Goal: Task Accomplishment & Management: Manage account settings

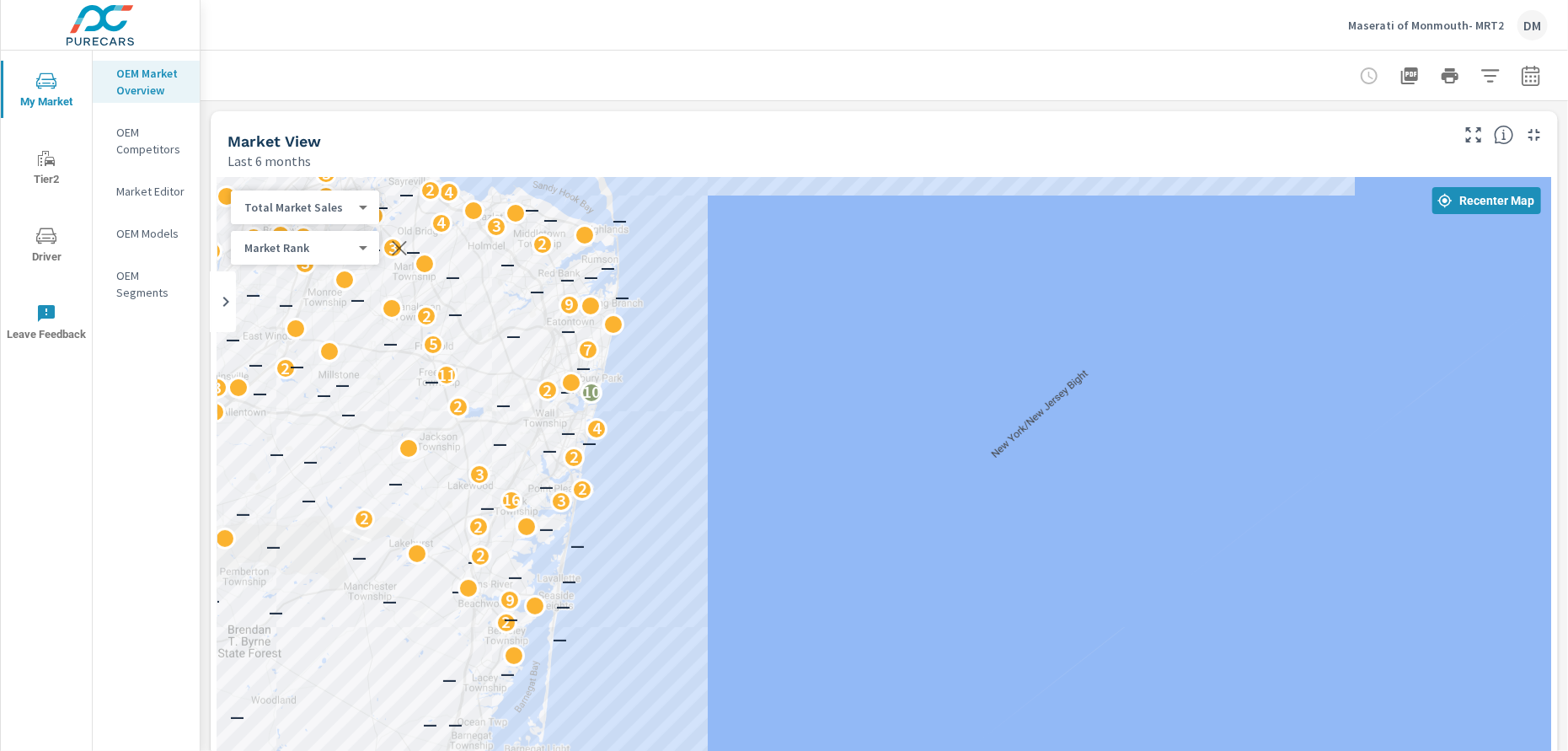
drag, startPoint x: 922, startPoint y: 508, endPoint x: 707, endPoint y: 405, distance: 238.4
click at [708, 406] on div "2 2 6 8 — 2 2 4 9 — — 7 3 — 2 — — — — — — 5 — 2 7 3 8 5 — 3 — 7 3 4 — 4 — — — 3…" at bounding box center [1206, 722] width 1254 height 706
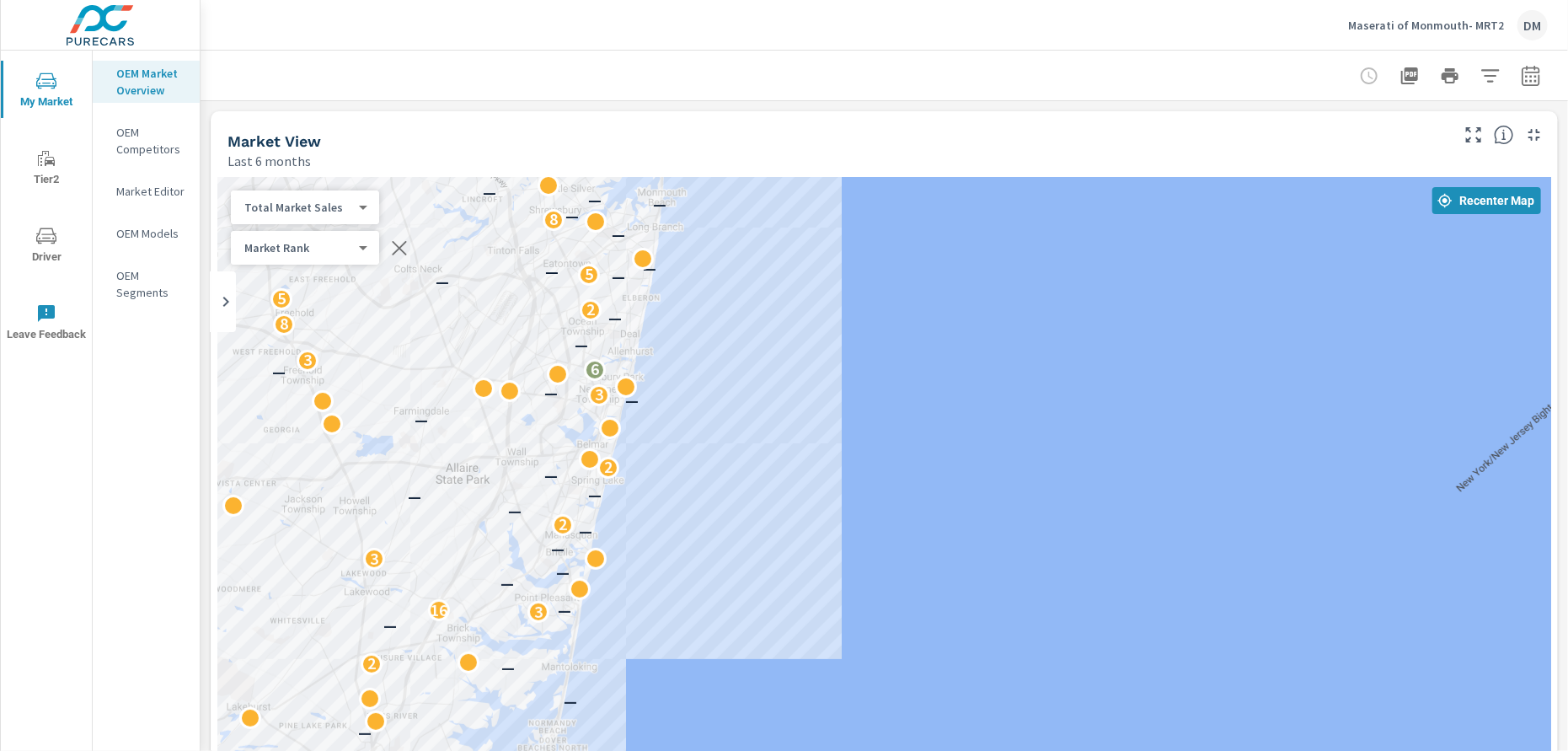
drag, startPoint x: 674, startPoint y: 414, endPoint x: 844, endPoint y: 443, distance: 172.5
click at [845, 443] on div "— — — 3 5 — — — — — — — — — — — — — — — — 7 2 — — — — — — — — — 2 2 — 3 16 — — …" at bounding box center [883, 519] width 1333 height 684
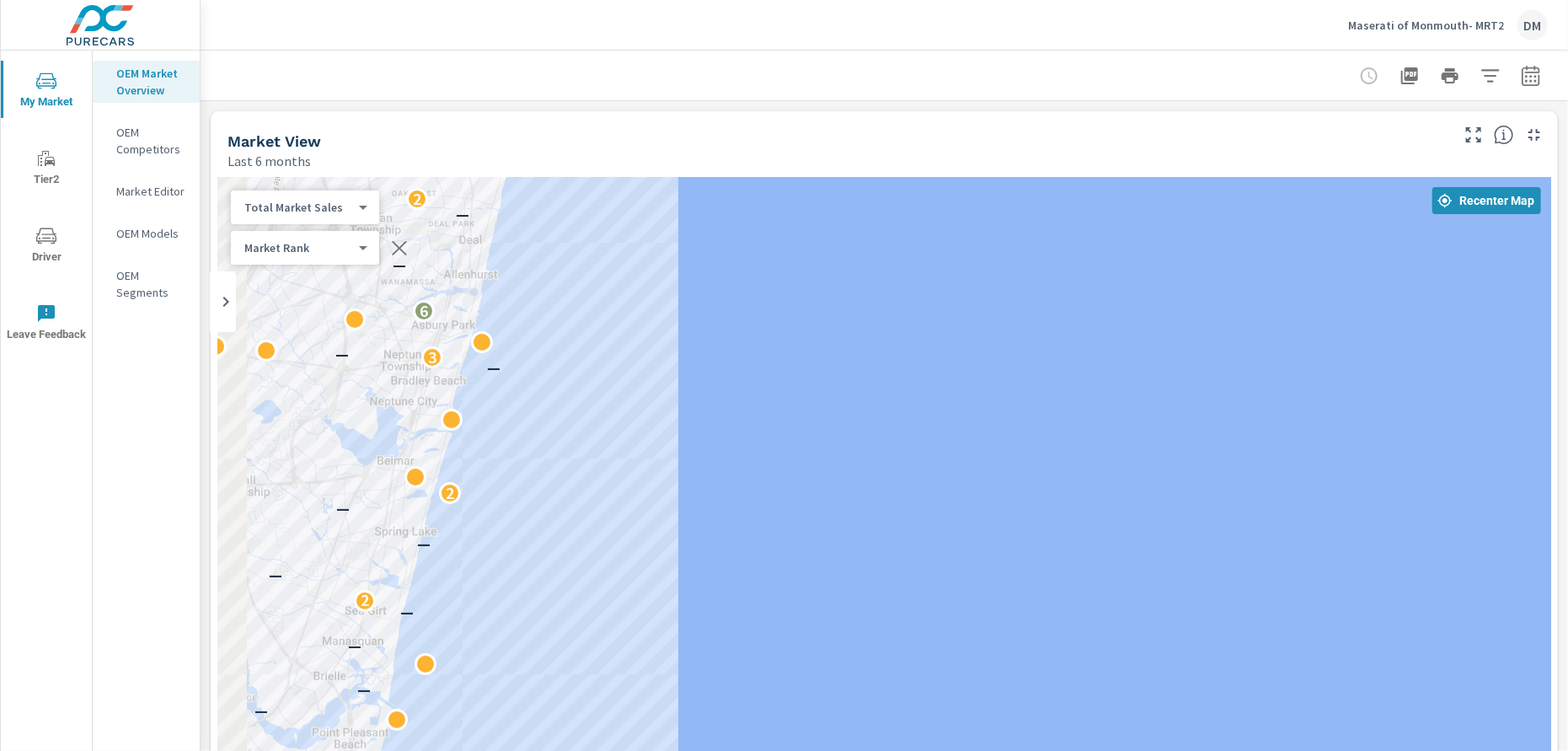
drag, startPoint x: 691, startPoint y: 427, endPoint x: 883, endPoint y: 484, distance: 200.3
click at [883, 484] on div "— — — 3 5 — — — — — — — — — — — — — — — — — — 7 2 — — — — — — — — — — — — 2 2 —…" at bounding box center [883, 519] width 1333 height 684
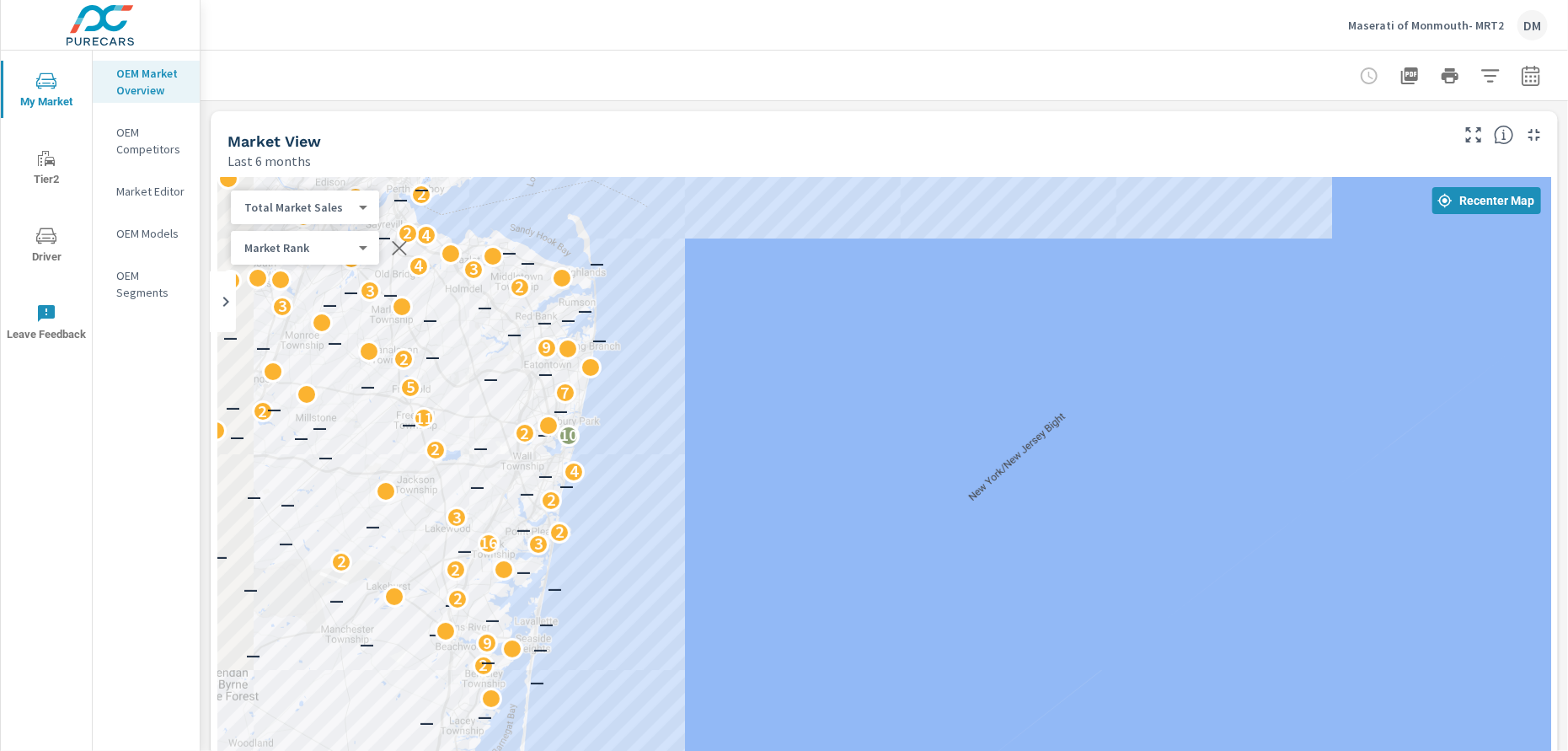
drag, startPoint x: 450, startPoint y: 555, endPoint x: 691, endPoint y: 508, distance: 245.5
click at [691, 508] on div "2 2 6 8 — 2 2 4 9 — — 7 3 — 2 — — — — — — — 2 2 8 5 — — 7 — — — — 3 — — — — 3 2…" at bounding box center [883, 519] width 1333 height 684
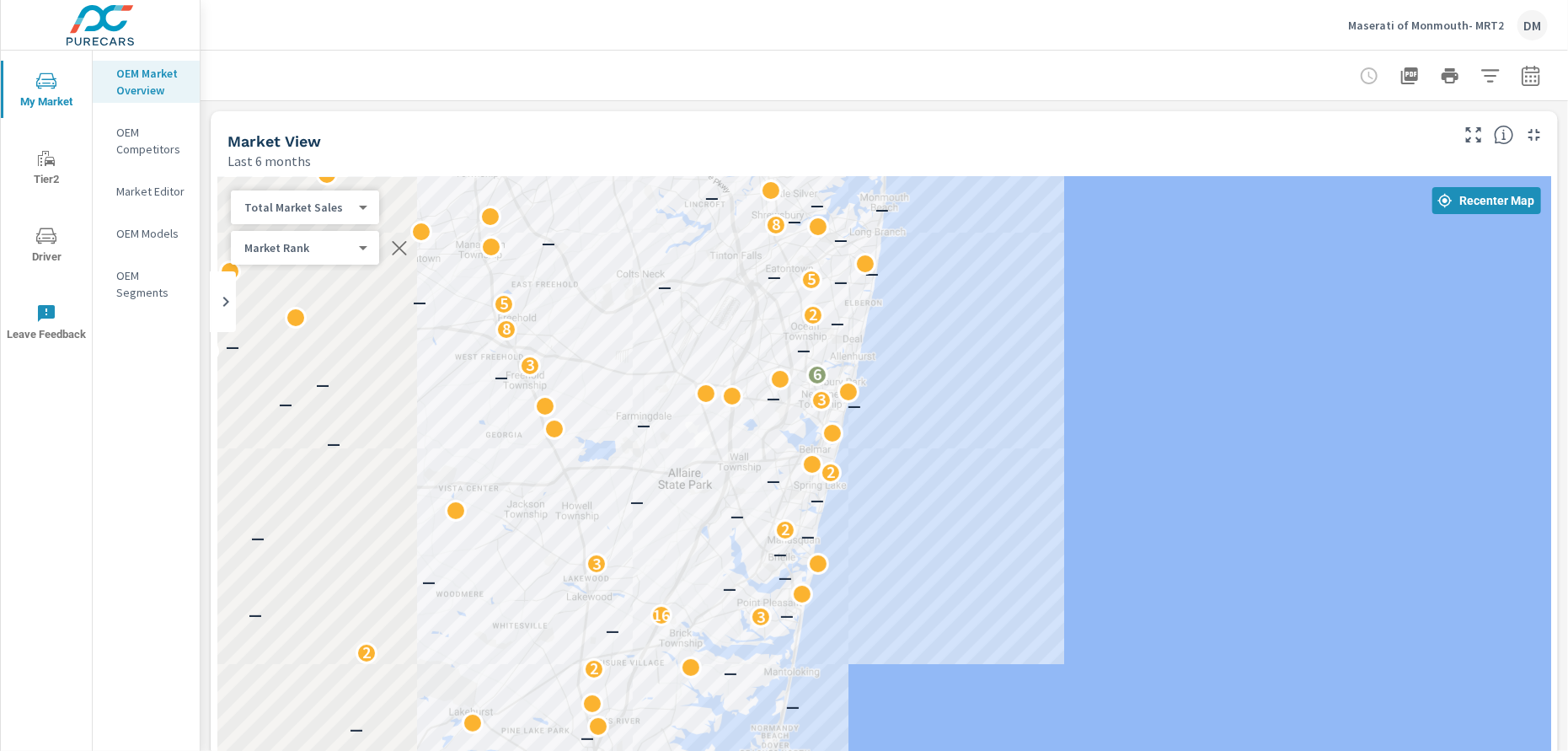
drag, startPoint x: 693, startPoint y: 505, endPoint x: 1030, endPoint y: 550, distance: 340.0
click at [1030, 550] on div "— — — — 3 5 — — — — — — — — — — — — — — — — 7 2 — — — — — — — — — 2 2 — 3 16 — …" at bounding box center [883, 519] width 1333 height 684
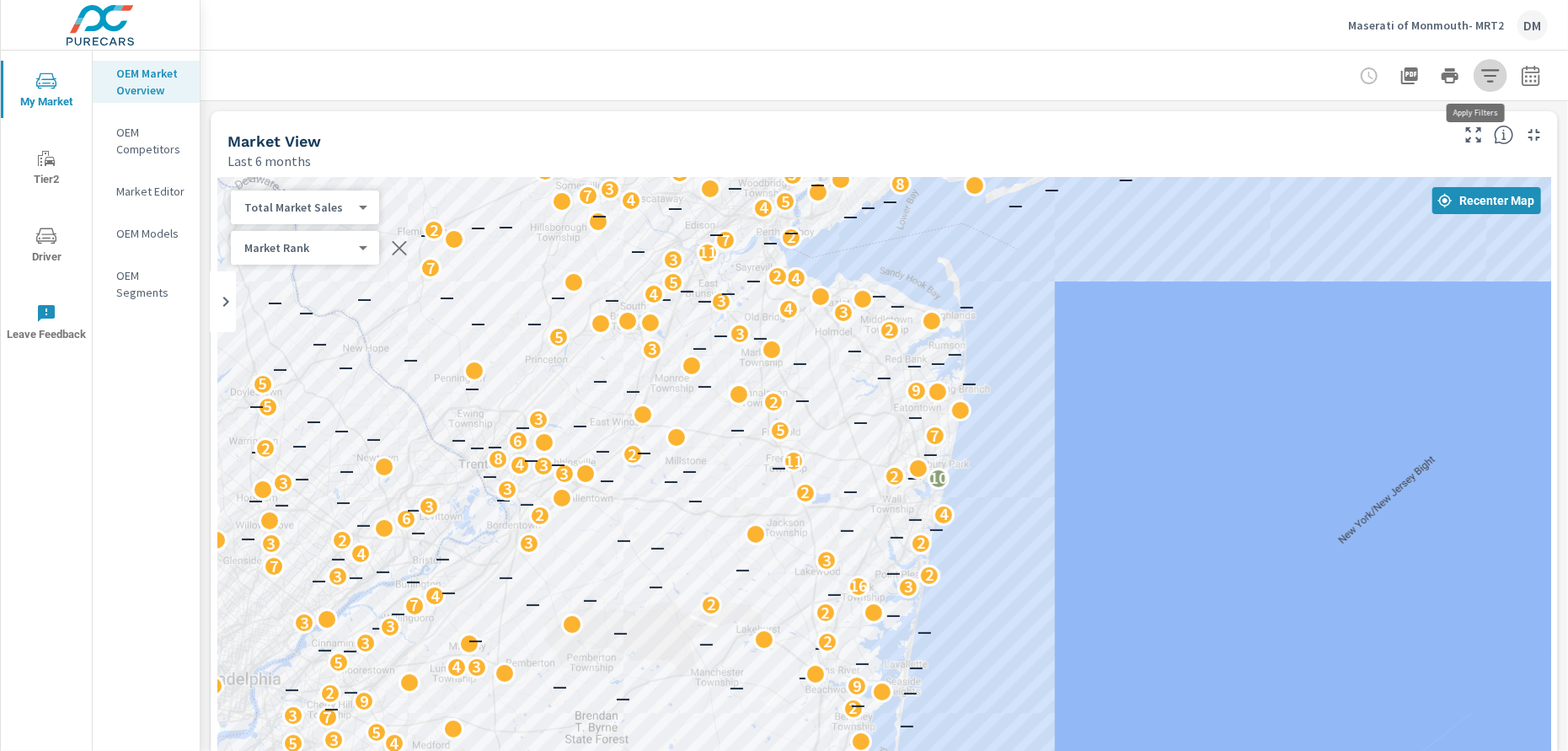
click at [1481, 72] on icon "button" at bounding box center [1490, 75] width 20 height 20
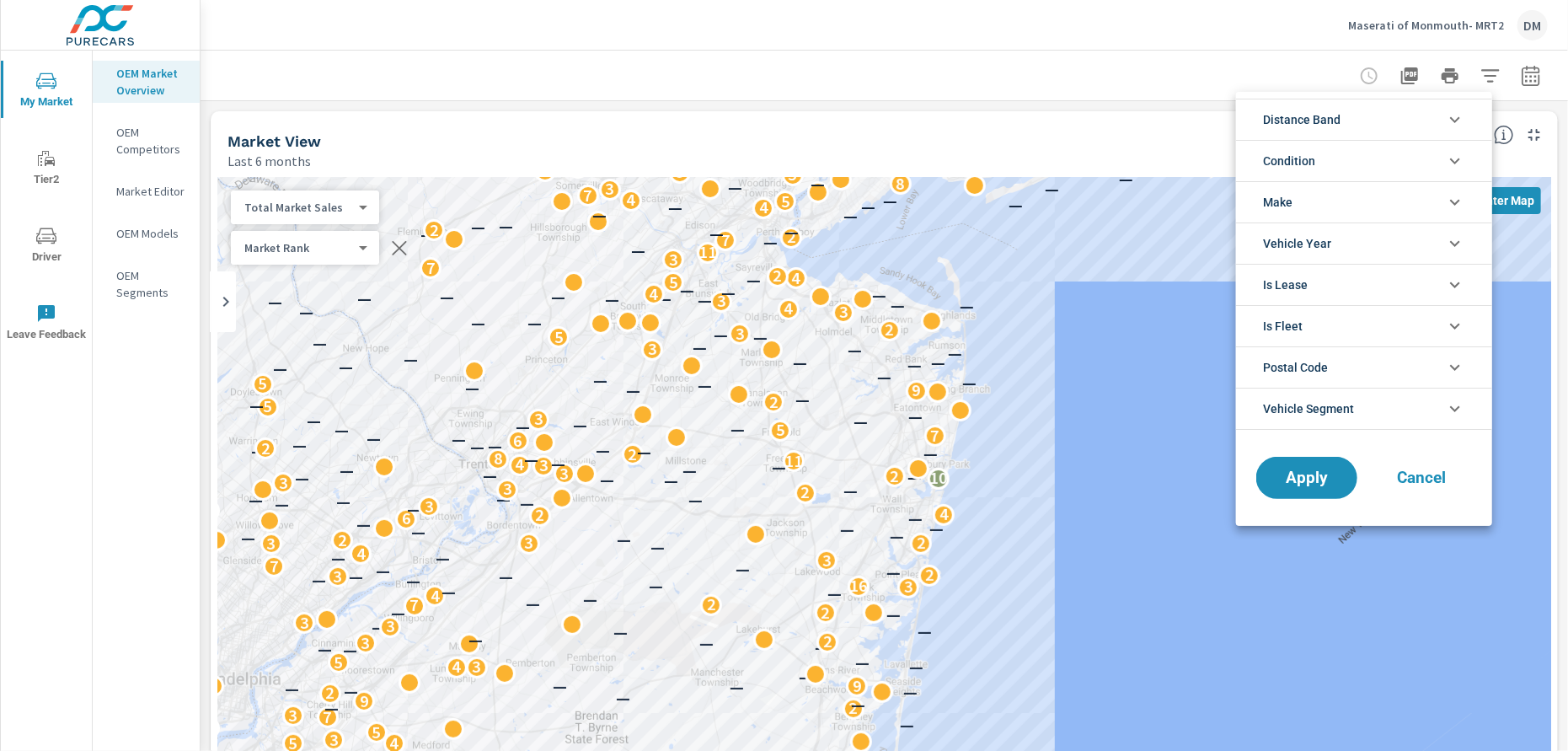
click at [1419, 204] on li "Make" at bounding box center [1363, 202] width 256 height 41
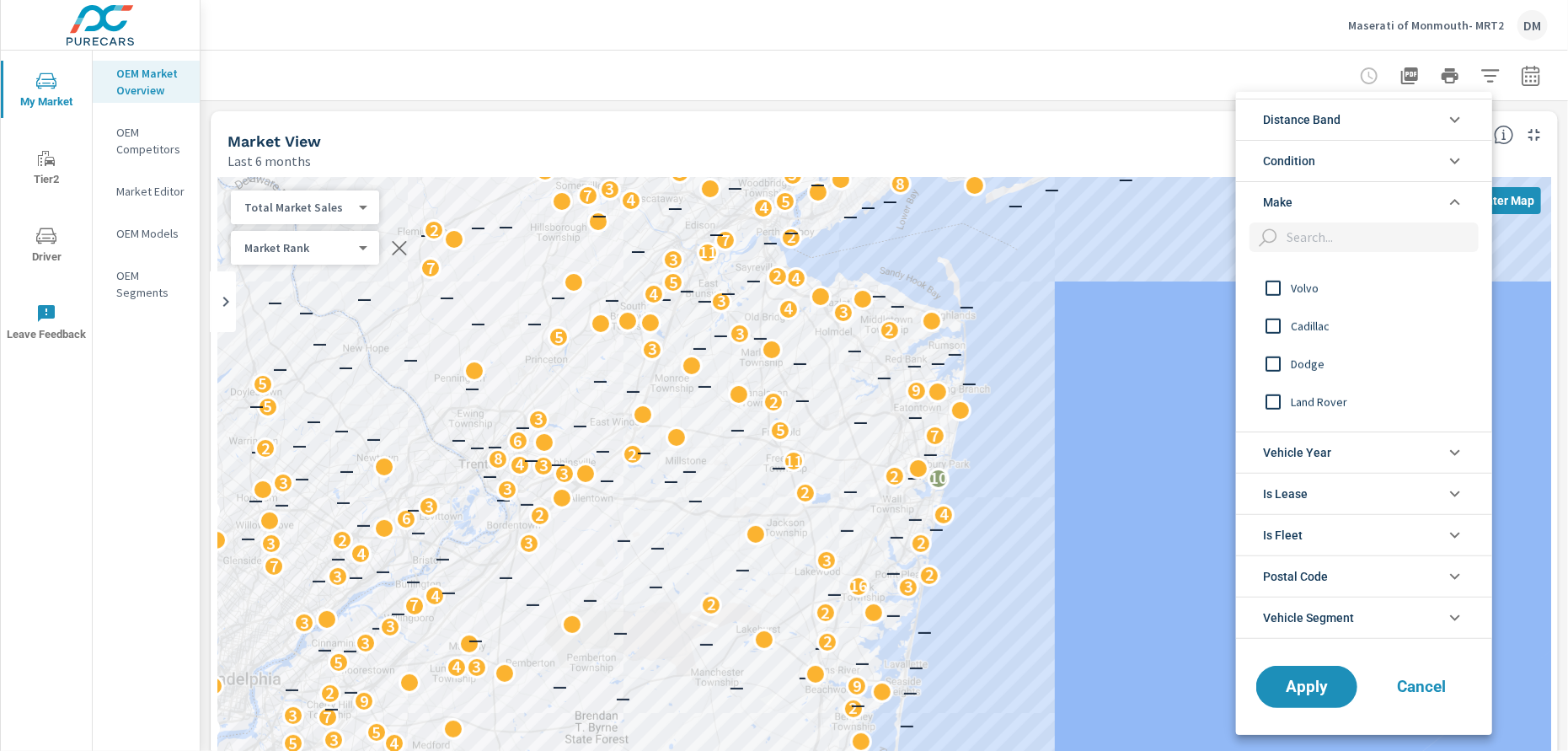
scroll to position [715, 0]
click at [1270, 358] on input "filter options" at bounding box center [1273, 360] width 35 height 35
click at [1275, 400] on input "filter options" at bounding box center [1273, 398] width 35 height 35
click at [1270, 321] on input "filter options" at bounding box center [1273, 319] width 35 height 35
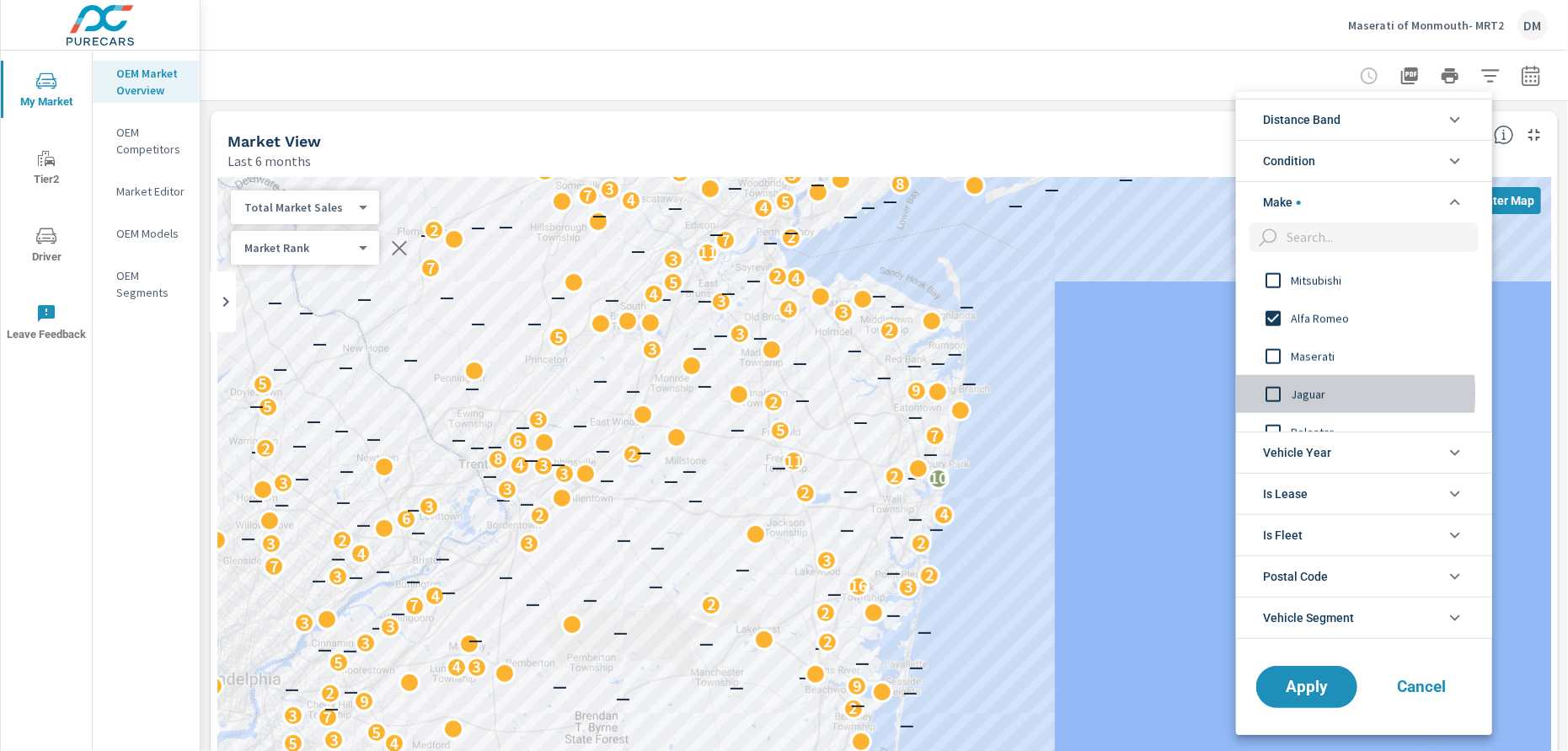
click at [1277, 393] on input "filter options" at bounding box center [1273, 394] width 35 height 35
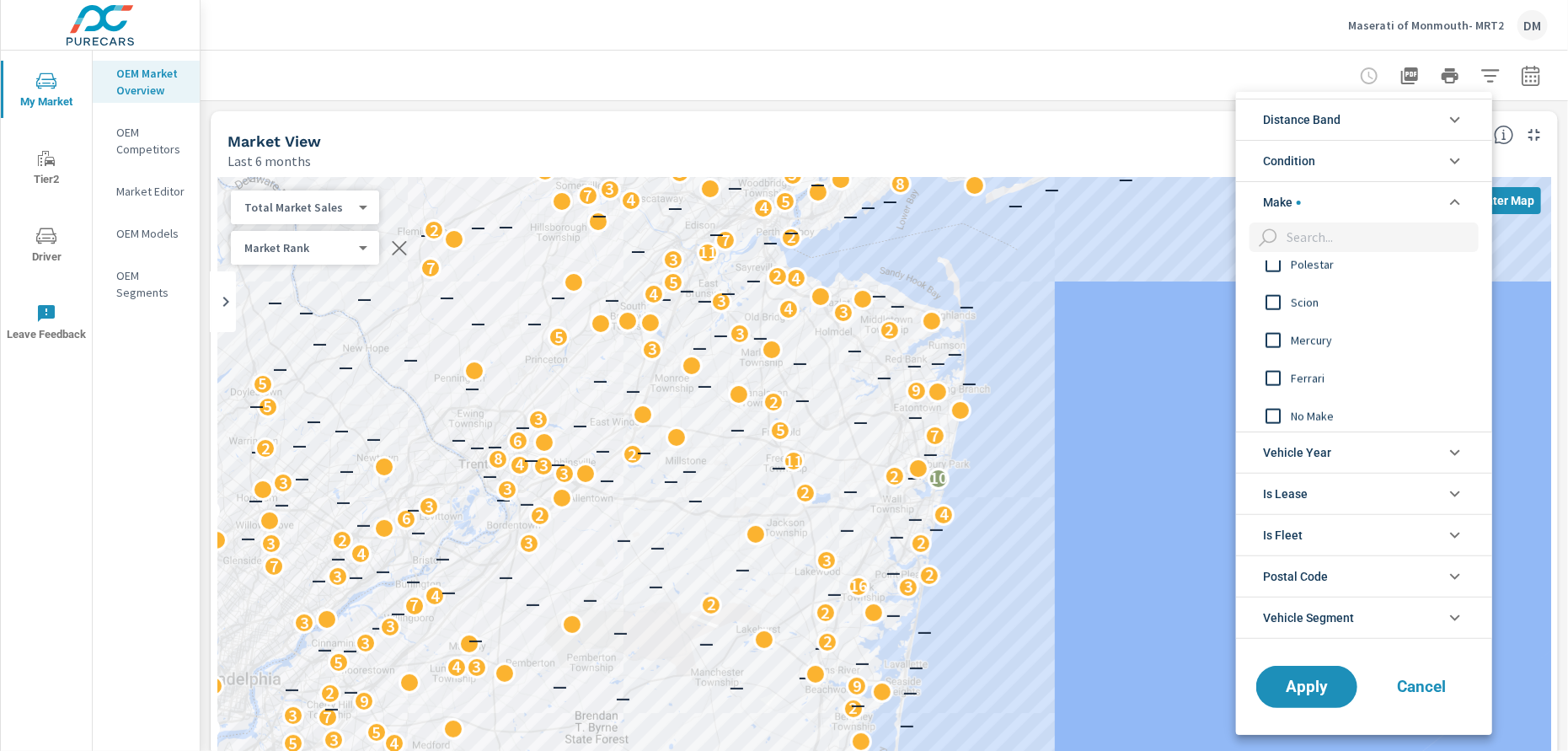
scroll to position [1306, 0]
click at [1271, 367] on input "filter options" at bounding box center [1273, 376] width 35 height 35
click at [1272, 357] on input "filter options" at bounding box center [1273, 359] width 35 height 35
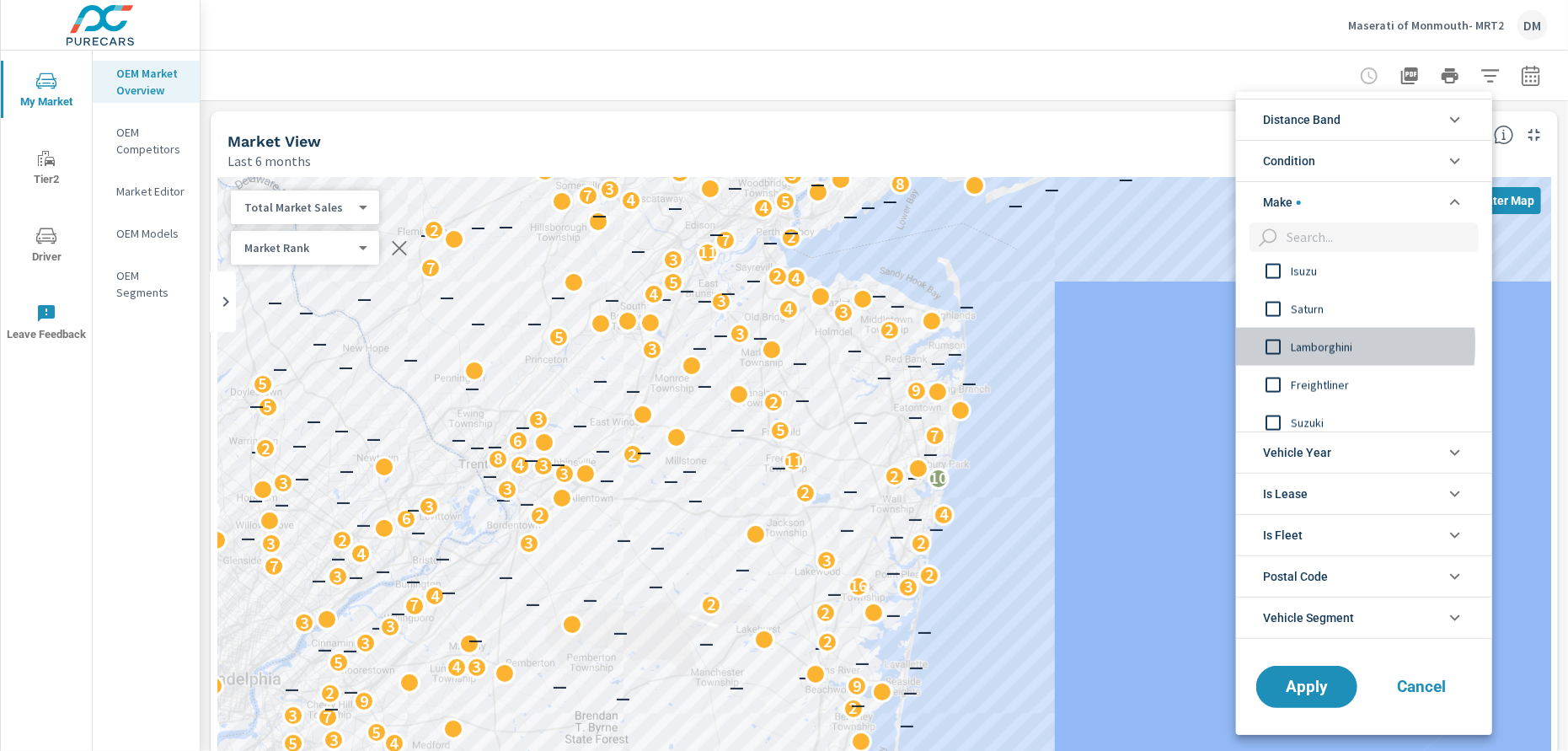
click at [1272, 345] on input "filter options" at bounding box center [1273, 347] width 35 height 35
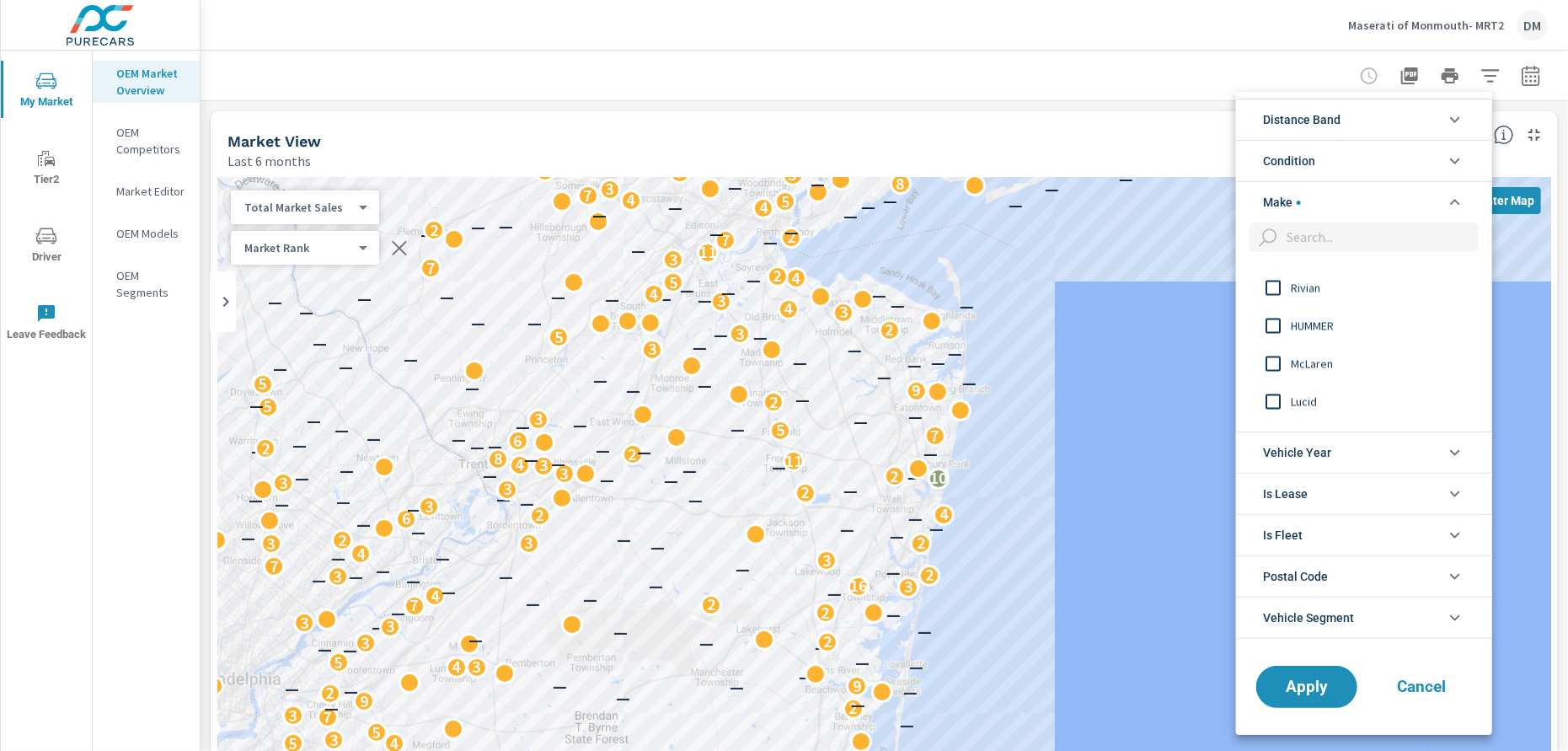
click at [1270, 362] on input "filter options" at bounding box center [1273, 364] width 35 height 35
click at [1269, 355] on input "filter options" at bounding box center [1273, 356] width 35 height 35
click at [1276, 345] on input "filter options" at bounding box center [1273, 348] width 35 height 35
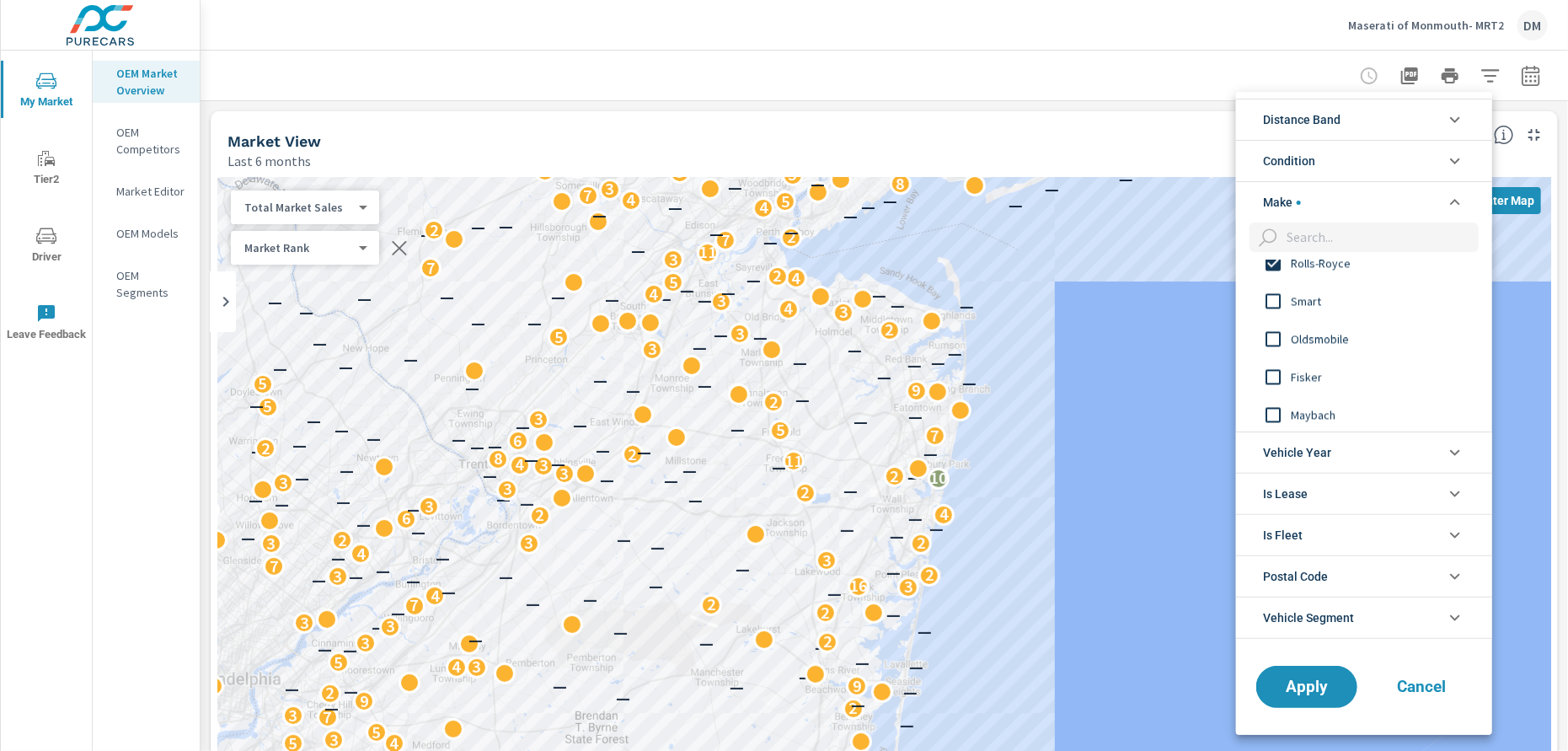
scroll to position [2107, 0]
click at [1271, 373] on input "filter options" at bounding box center [1273, 372] width 35 height 35
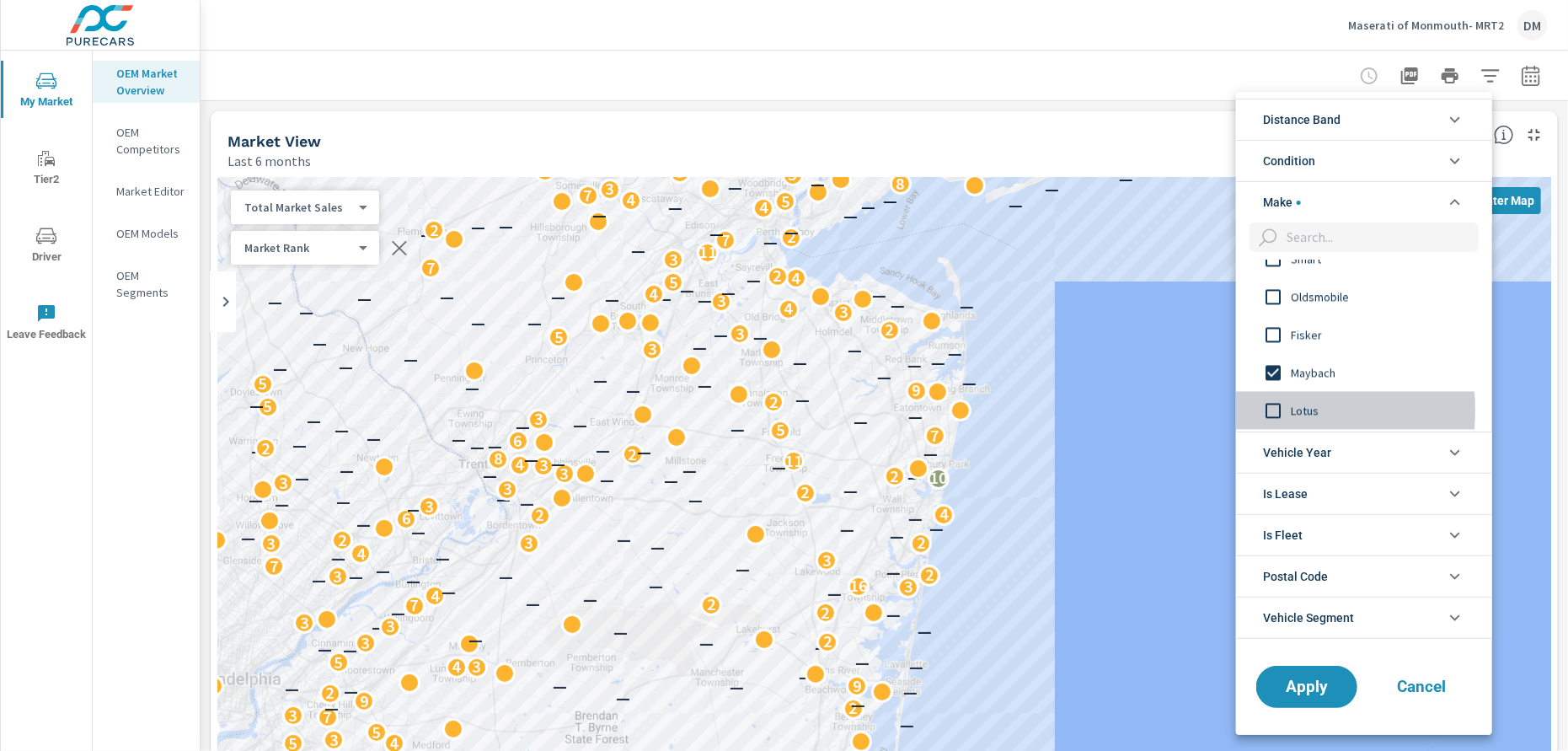
click at [1271, 409] on input "filter options" at bounding box center [1273, 410] width 35 height 35
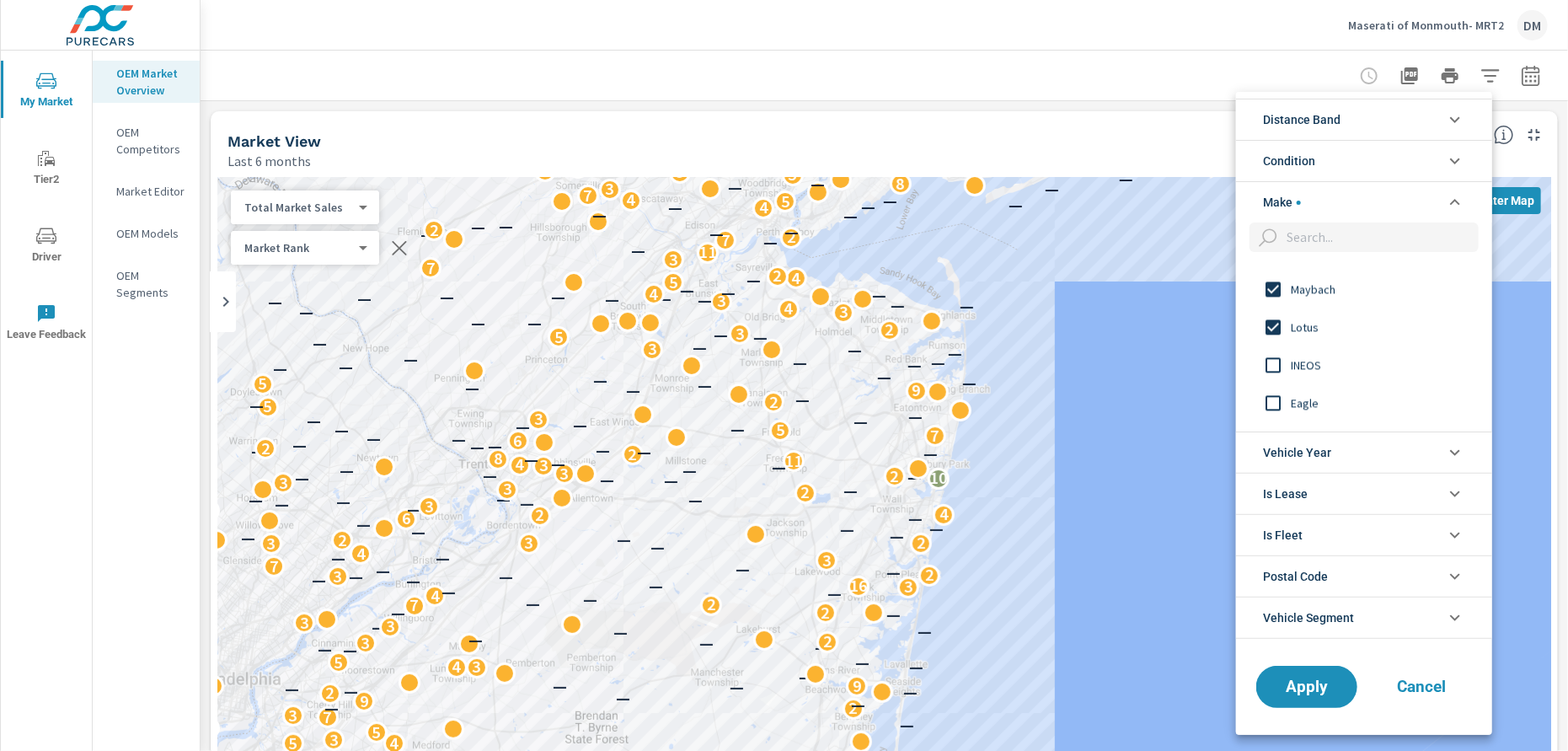
scroll to position [2218, 0]
click at [1455, 159] on icon "filter options" at bounding box center [1454, 161] width 20 height 20
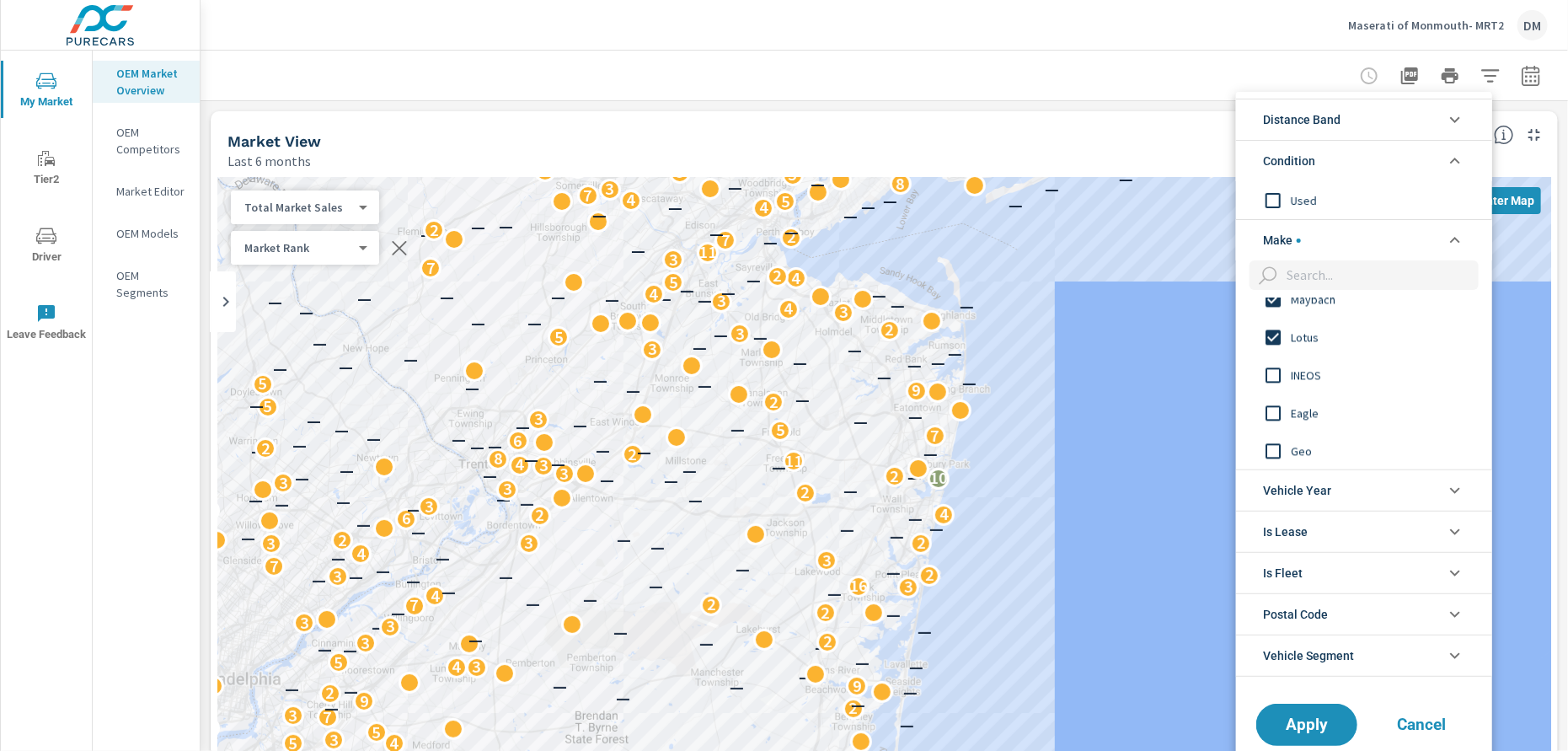
click at [1277, 200] on input "filter options" at bounding box center [1273, 201] width 35 height 35
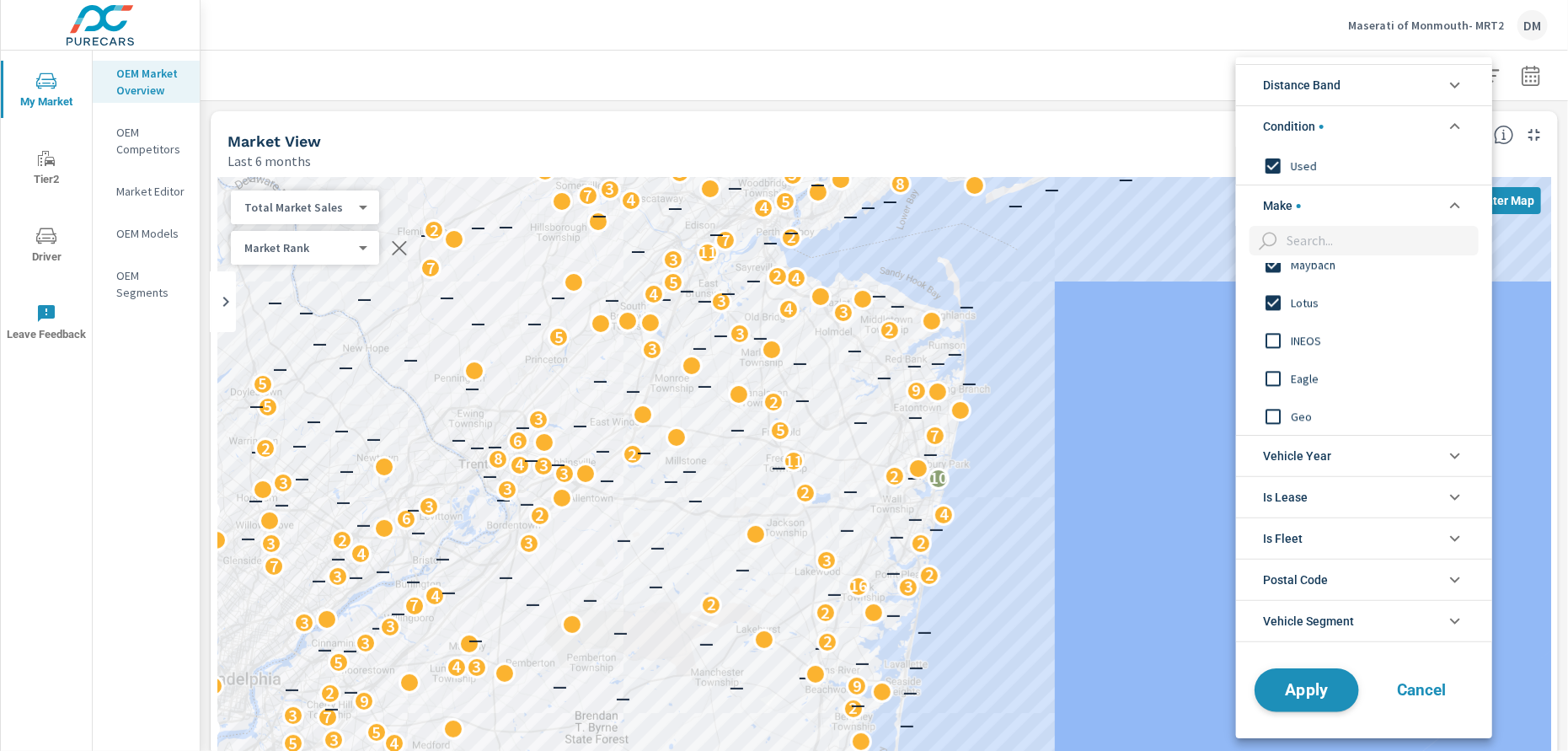
click at [1325, 694] on span "Apply" at bounding box center [1306, 690] width 69 height 16
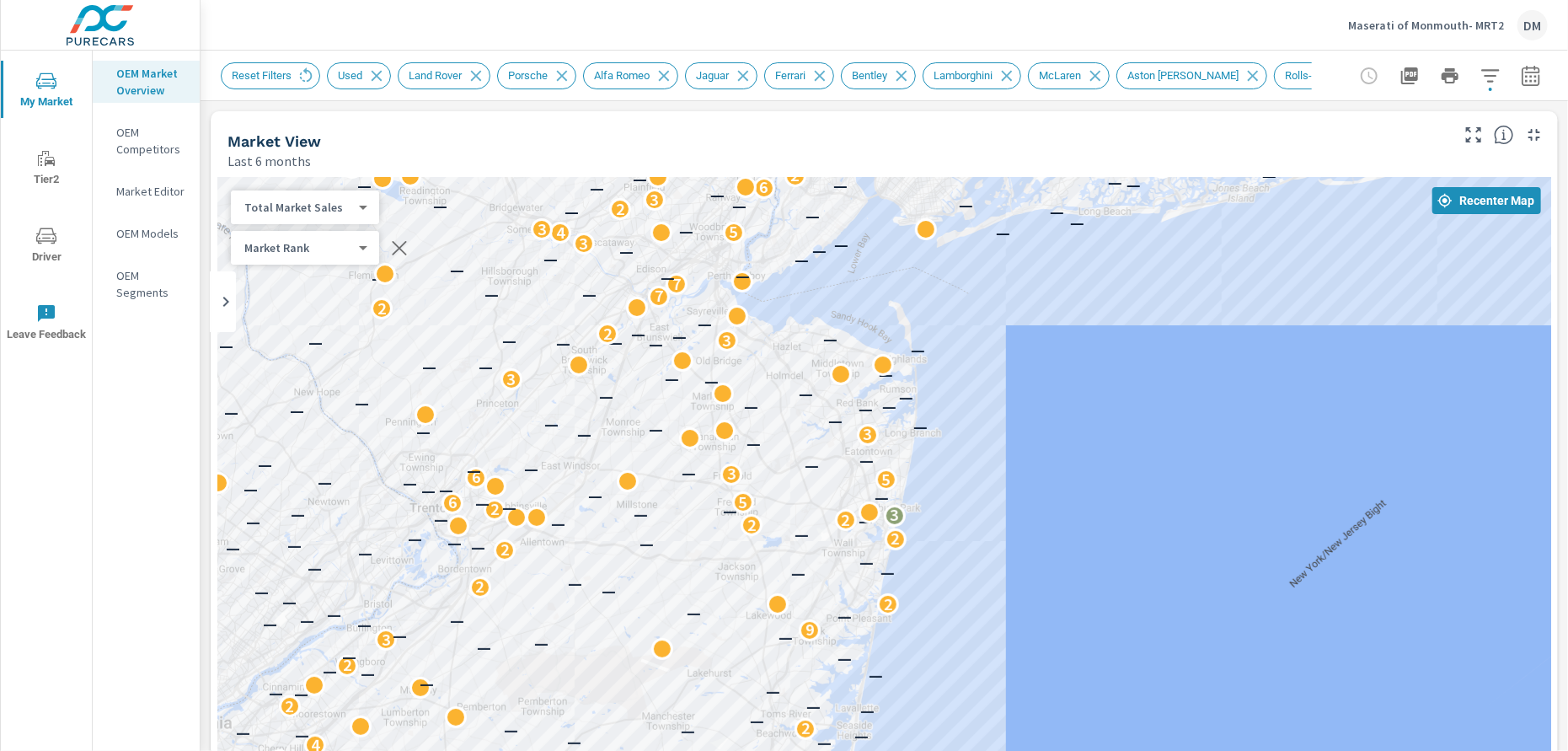
drag, startPoint x: 1323, startPoint y: 469, endPoint x: 1270, endPoint y: 513, distance: 68.9
click at [1270, 513] on div "4 — — — — — 2 2 — 2 — — — — — 2 — — — — — 4 4 — 3 — 4 — — — — — — — 2 — — — 2 —…" at bounding box center [883, 519] width 1333 height 684
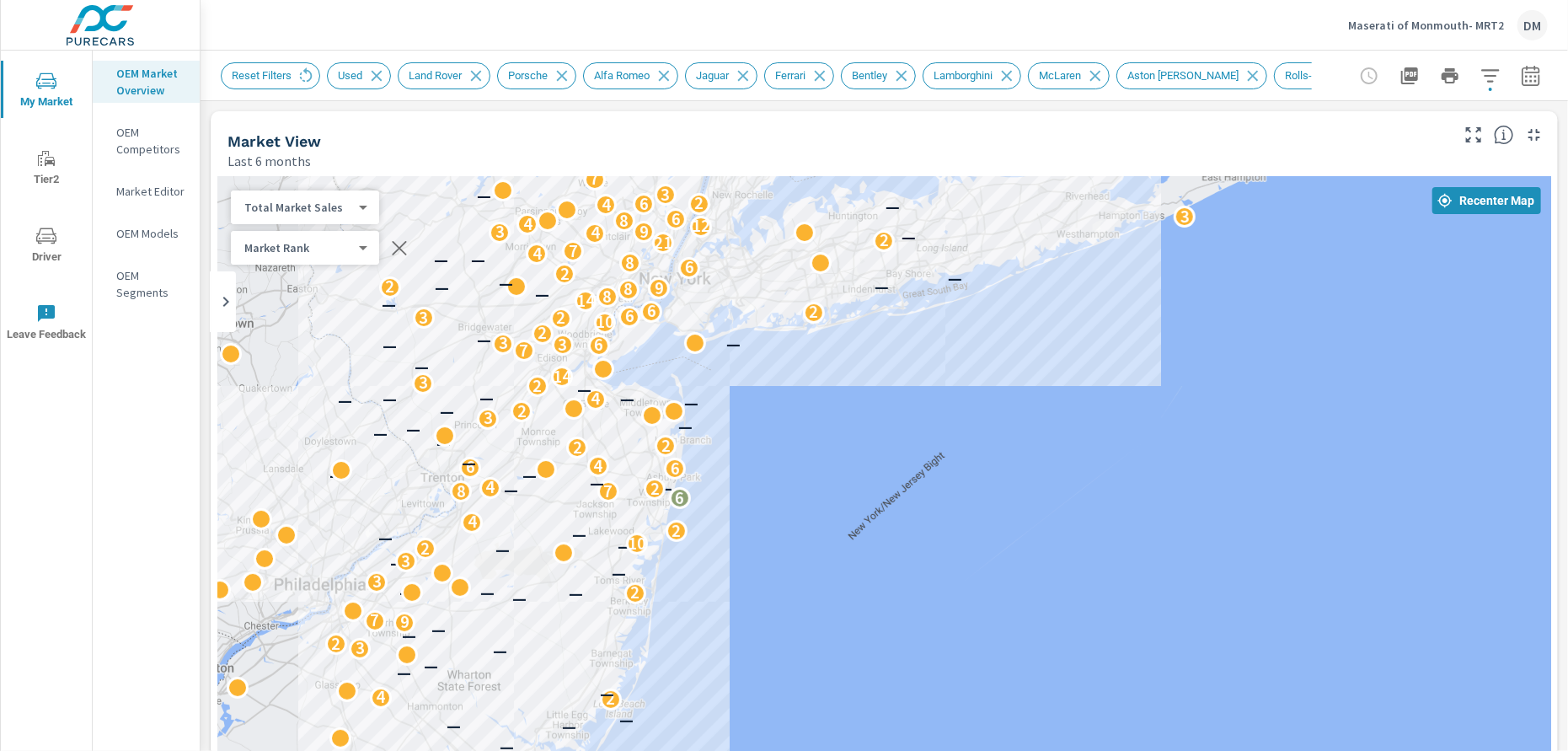
drag, startPoint x: 1195, startPoint y: 491, endPoint x: 833, endPoint y: 471, distance: 362.6
click at [833, 471] on div "2 3 2 2 3 2 — — — — — 2 4 — — — — 3 2 — — 9 7 — — — — 2 3 — — 3 — 2 — 10 — — 2 …" at bounding box center [883, 519] width 1333 height 684
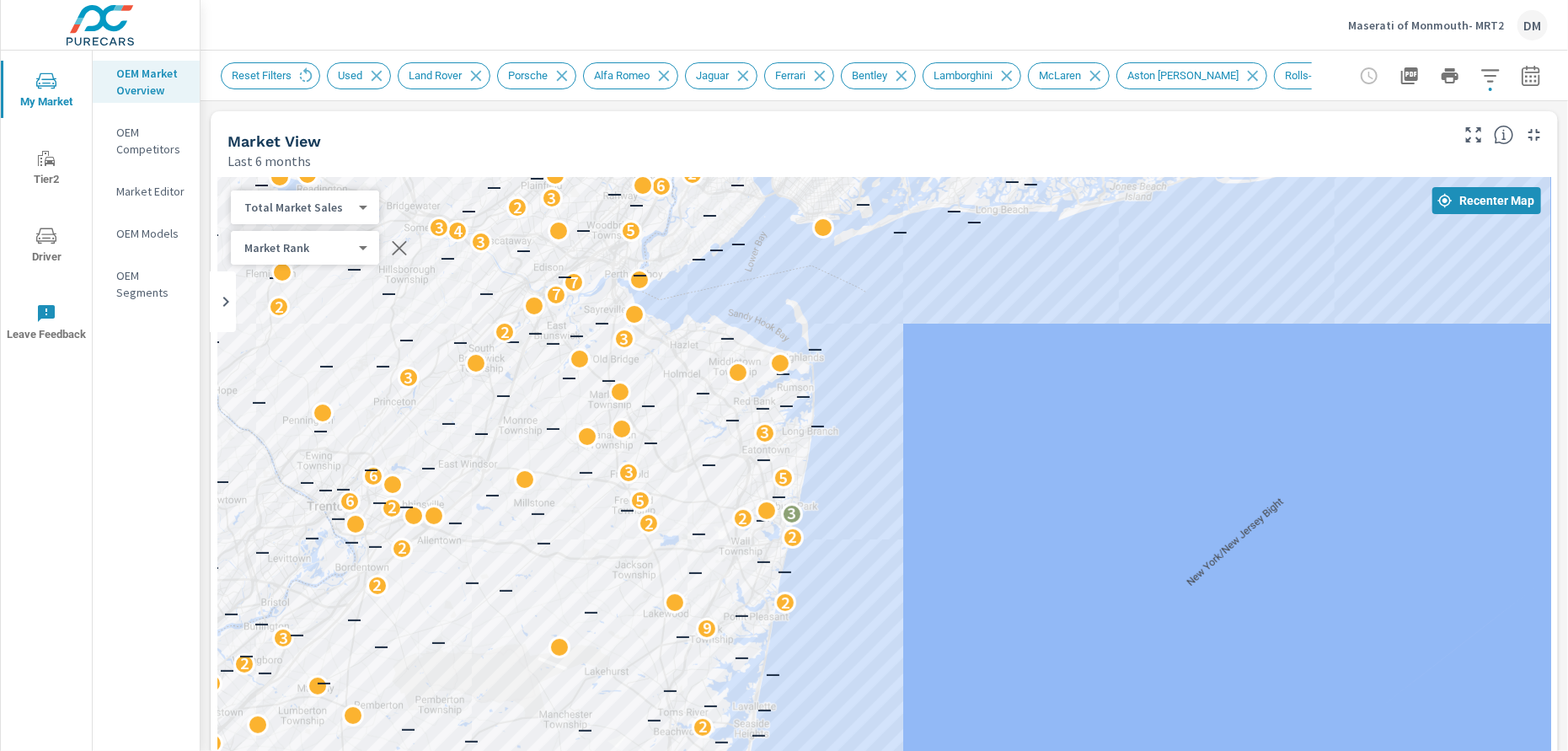
drag, startPoint x: 770, startPoint y: 471, endPoint x: 1057, endPoint y: 508, distance: 289.4
click at [1057, 508] on div "4 — — — — — 2 2 — 2 — — — — — 2 — — — — — 4 4 — 3 — 4 — — — — — — — 2 — — — 2 —…" at bounding box center [883, 519] width 1333 height 684
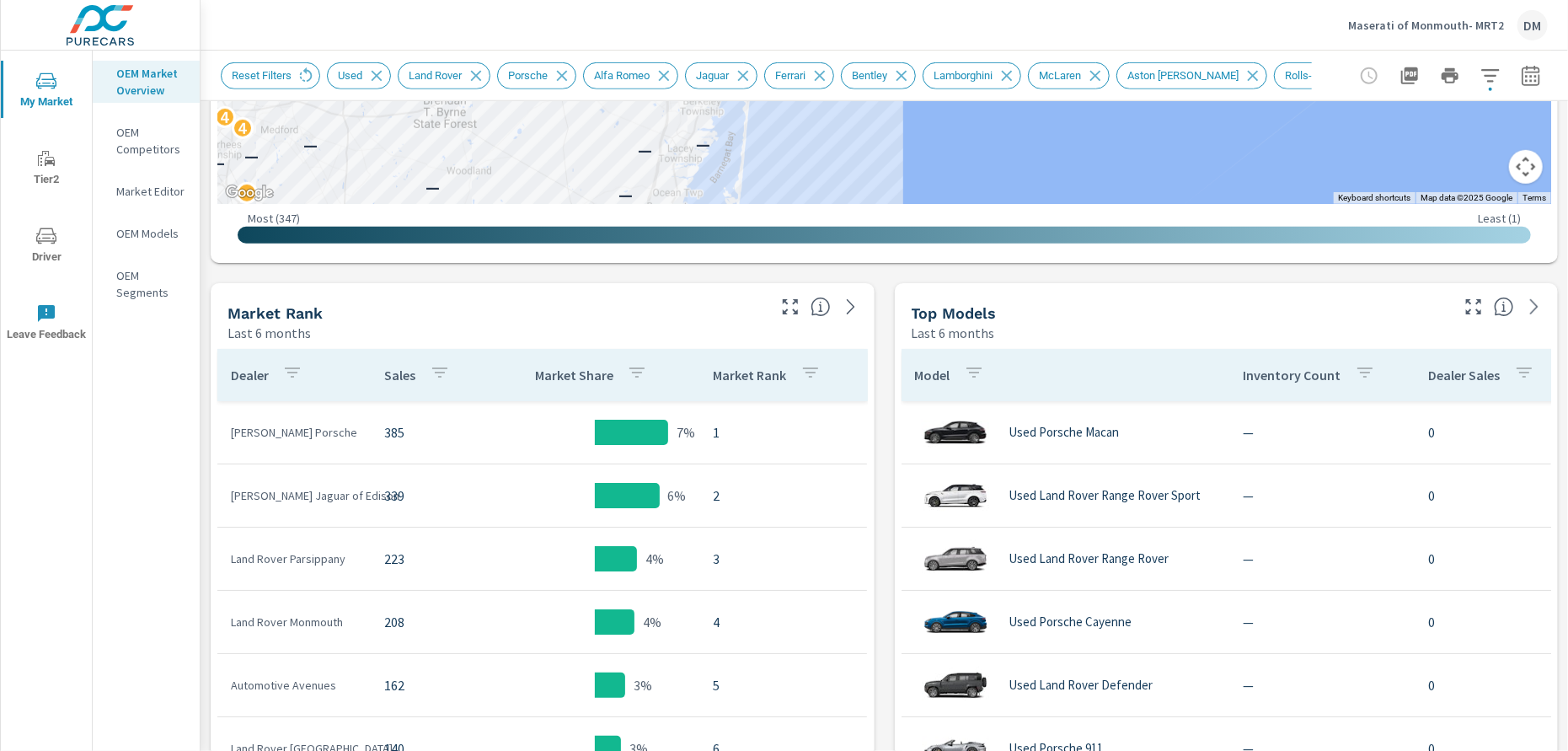
scroll to position [210, 0]
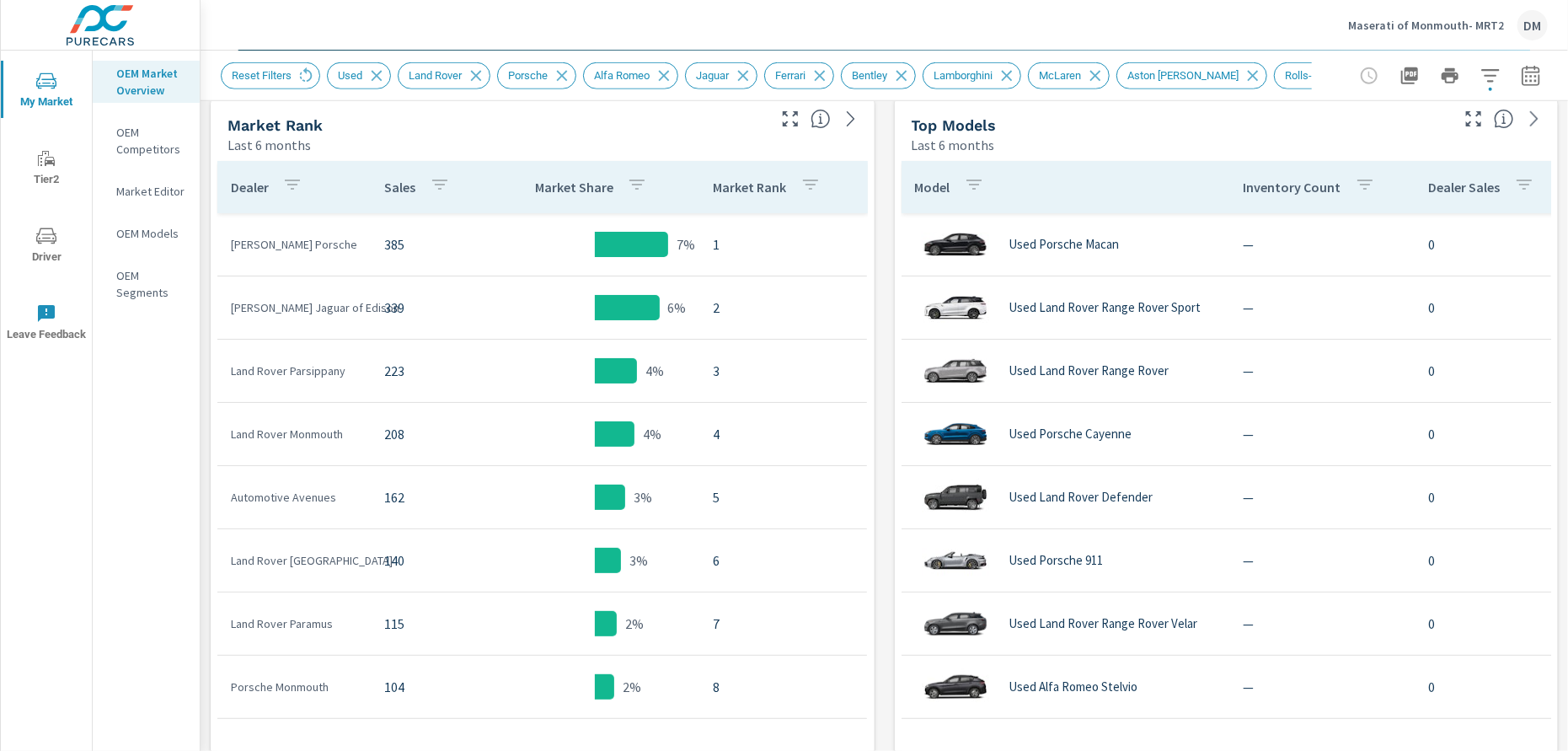
scroll to position [848, 0]
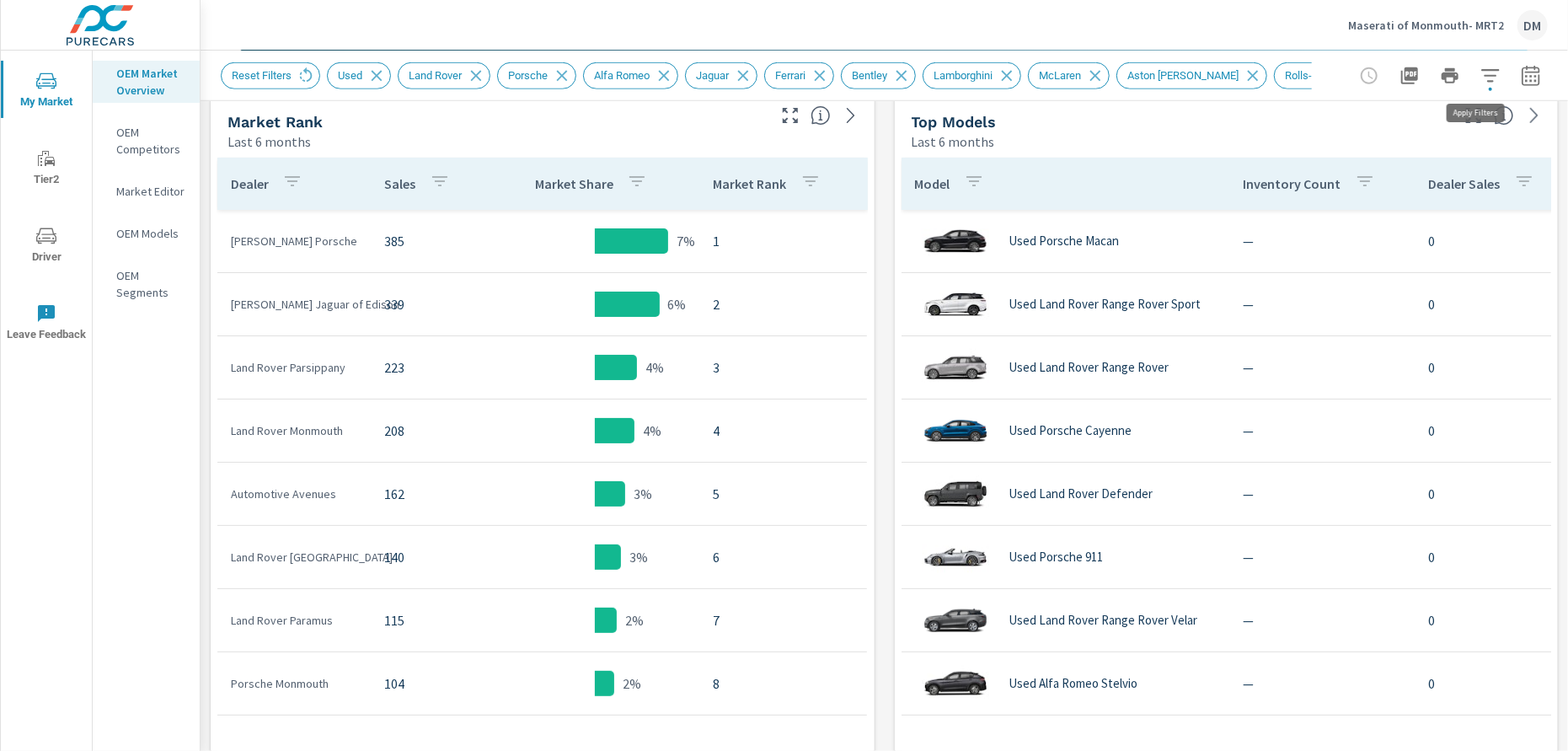
click at [1480, 76] on icon "button" at bounding box center [1490, 75] width 20 height 20
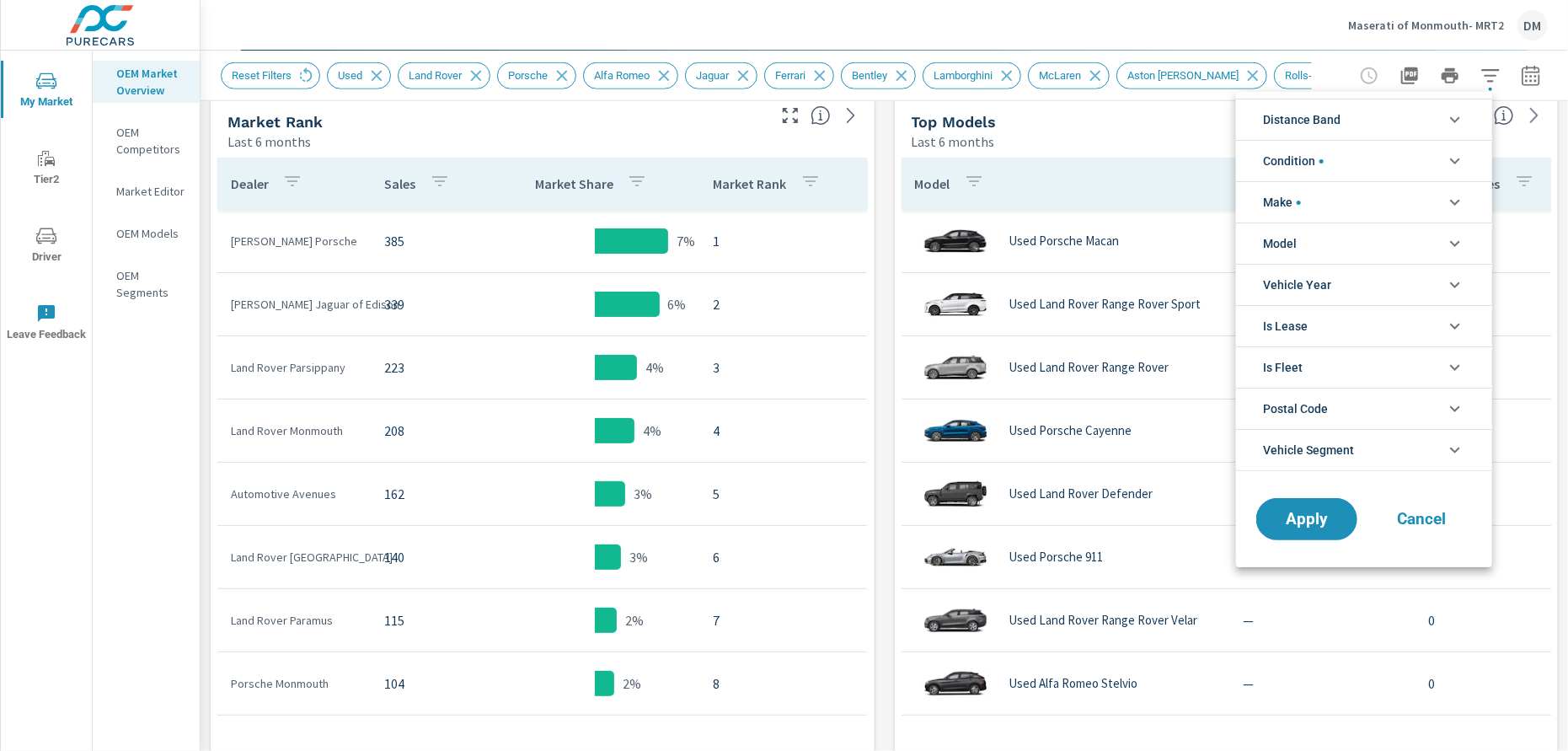
click at [1452, 114] on icon "filter options" at bounding box center [1454, 119] width 20 height 20
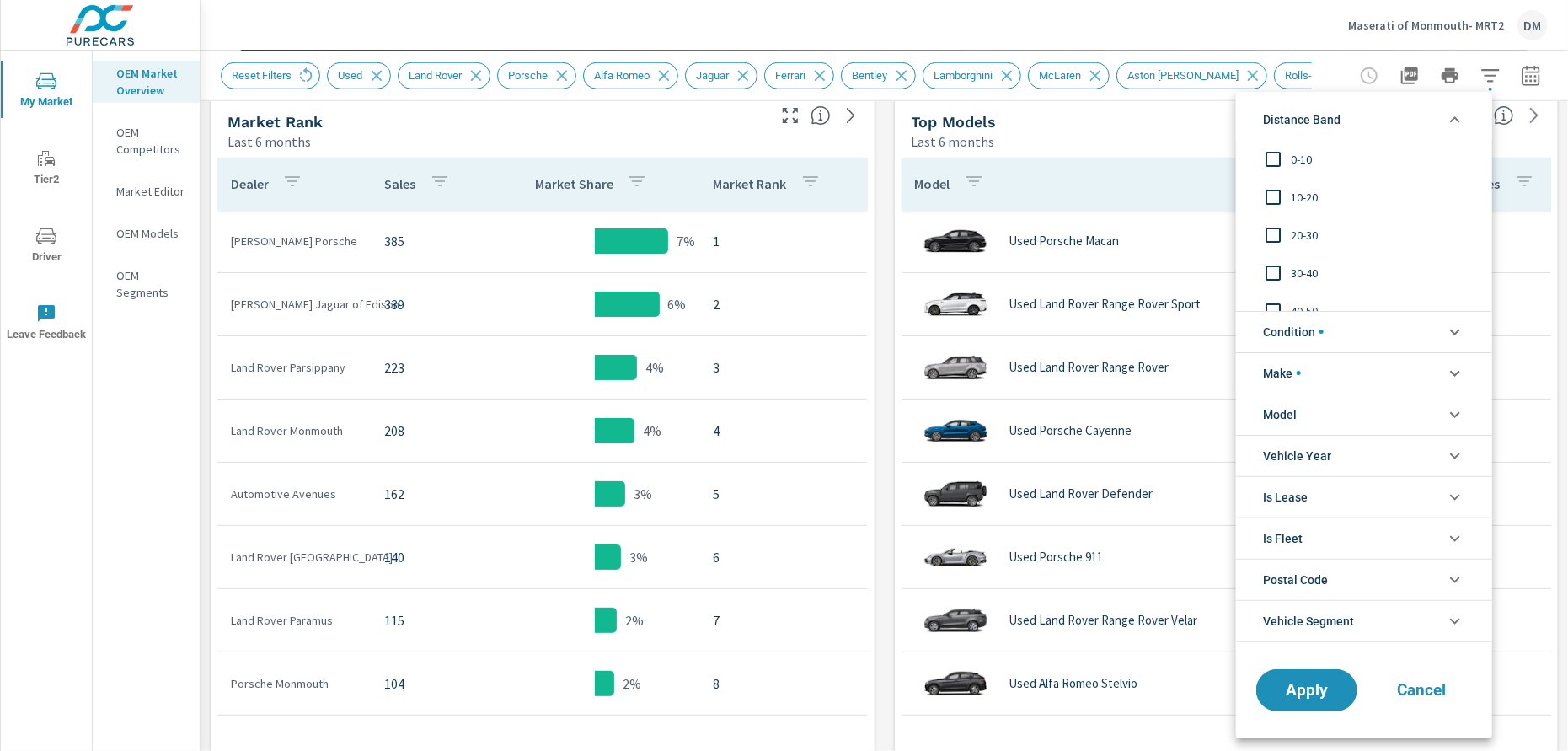
click at [1266, 152] on input "filter options" at bounding box center [1273, 159] width 35 height 35
click at [1275, 197] on input "filter options" at bounding box center [1273, 197] width 35 height 35
click at [1270, 232] on input "filter options" at bounding box center [1273, 235] width 35 height 35
click at [1271, 272] on input "filter options" at bounding box center [1273, 273] width 35 height 35
click at [1317, 684] on span "Apply" at bounding box center [1306, 690] width 69 height 16
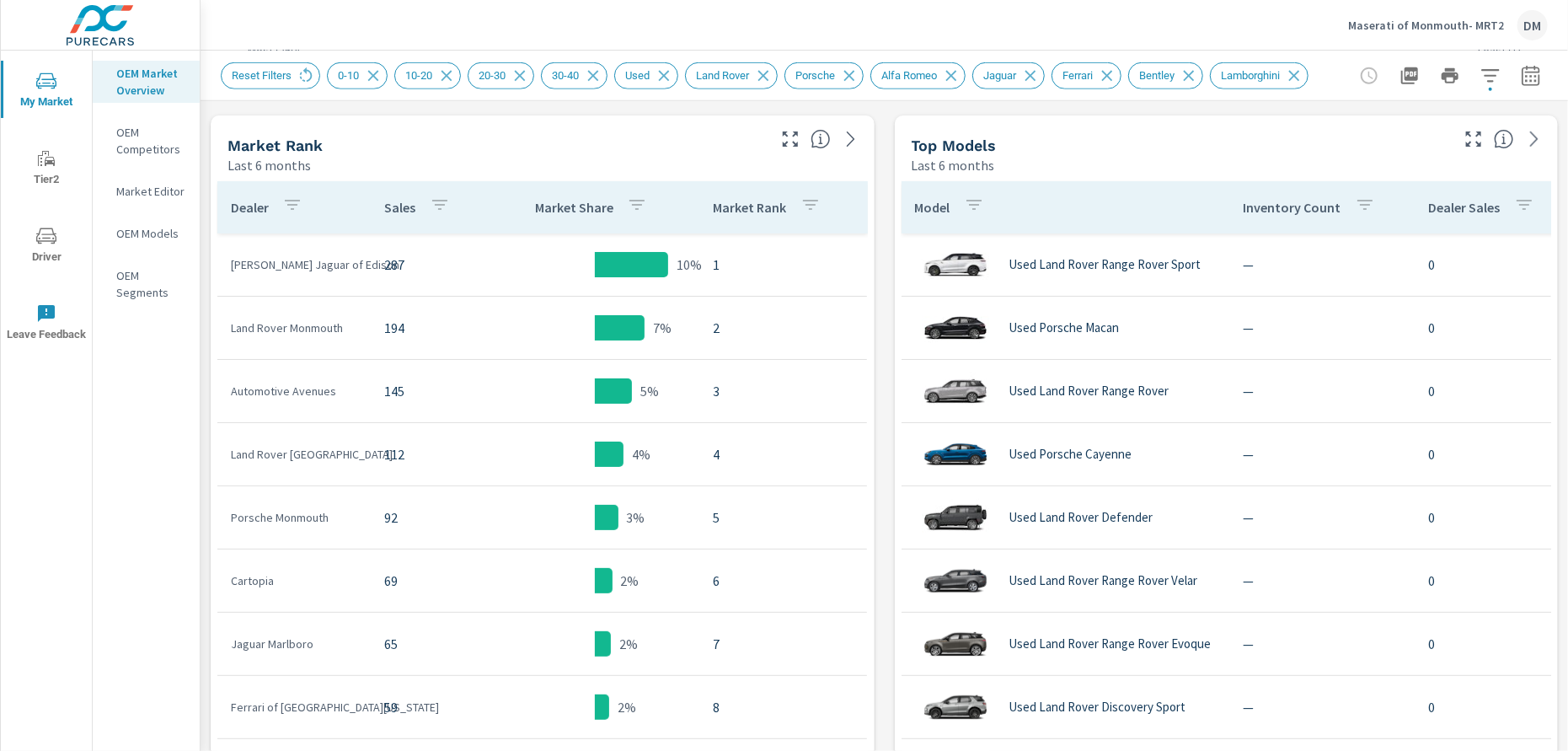
scroll to position [853, 0]
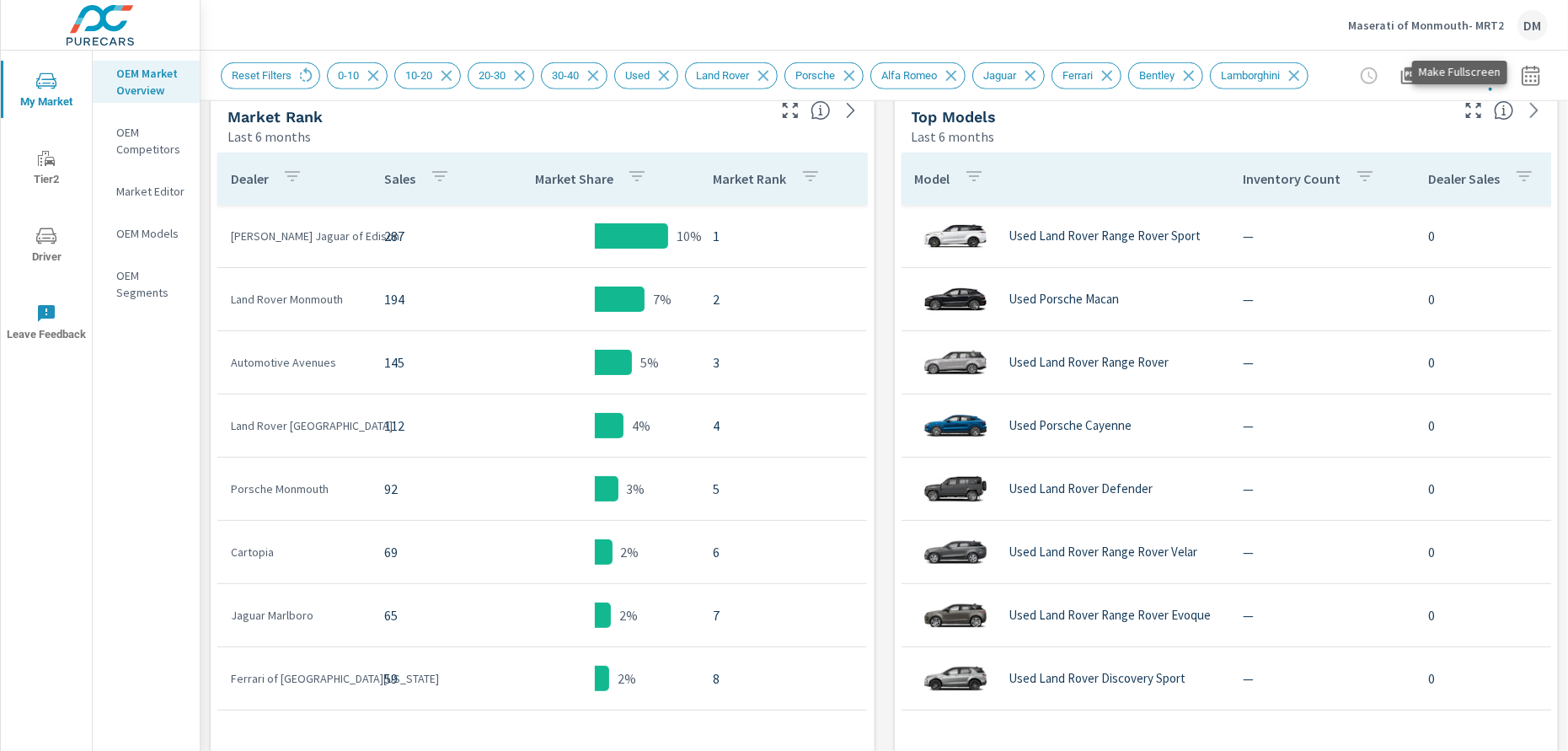
click at [1464, 107] on icon "button" at bounding box center [1474, 110] width 20 height 20
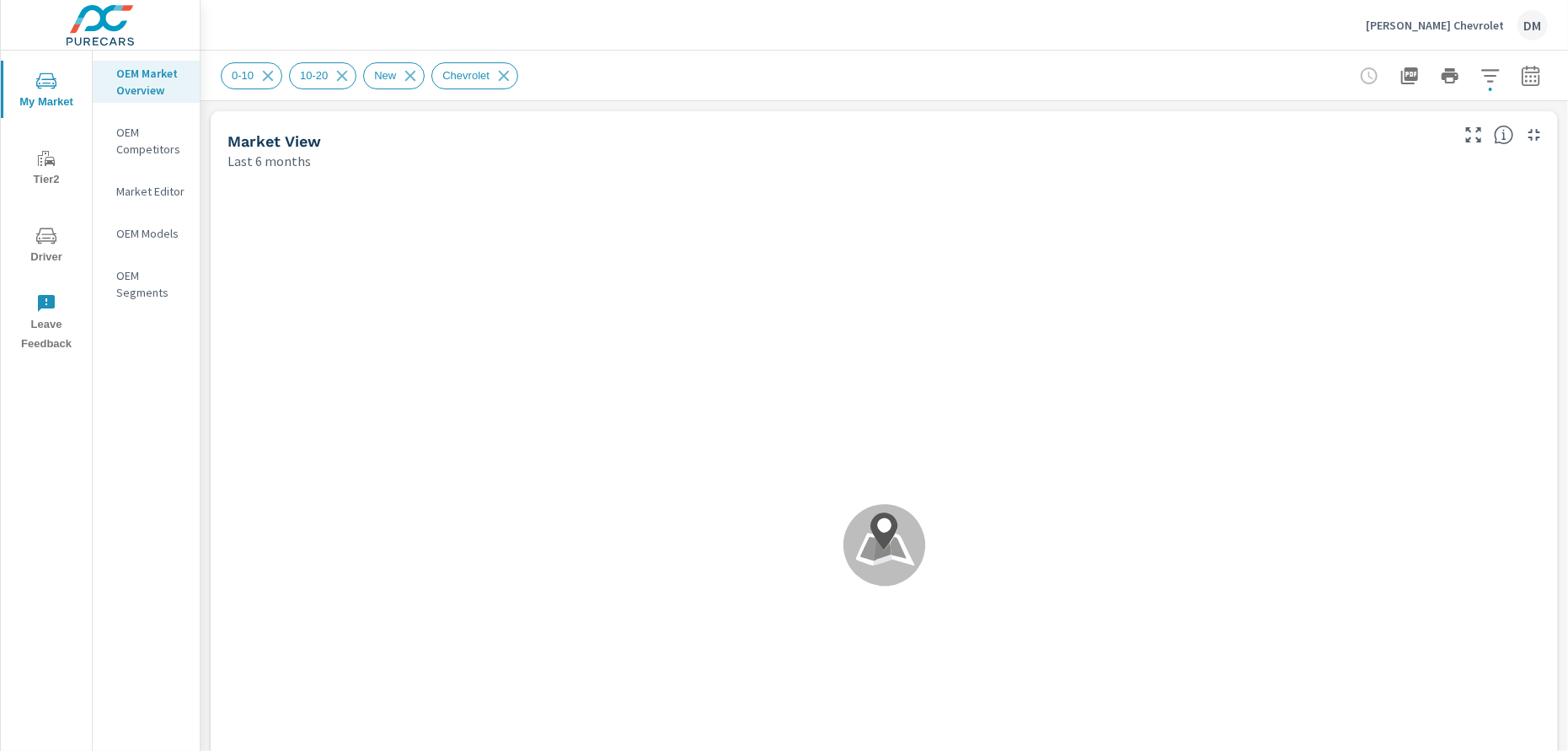
click at [1463, 18] on p "Ed Bozarth Chevrolet" at bounding box center [1435, 25] width 138 height 16
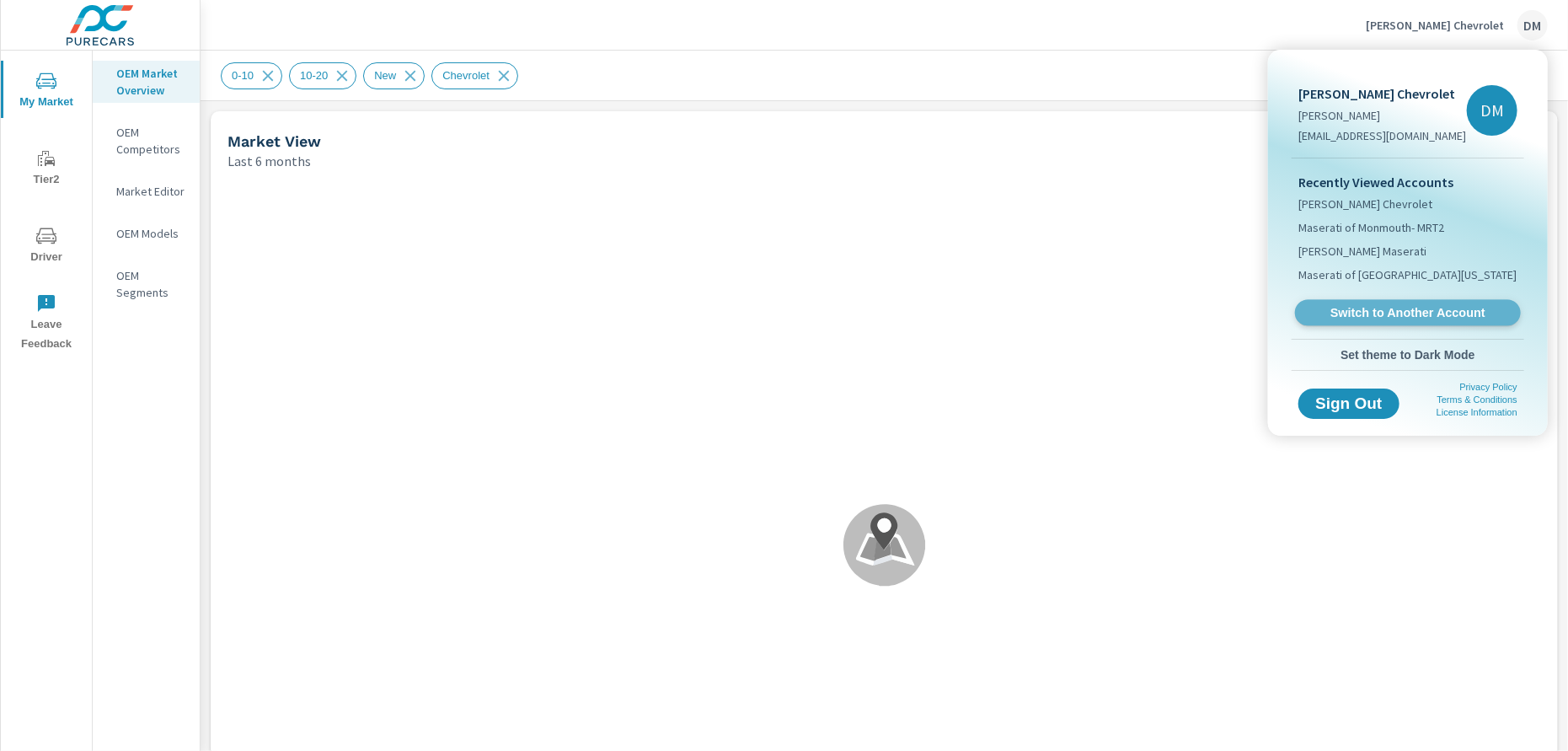
click at [1381, 311] on span "Switch to Another Account" at bounding box center [1407, 313] width 206 height 16
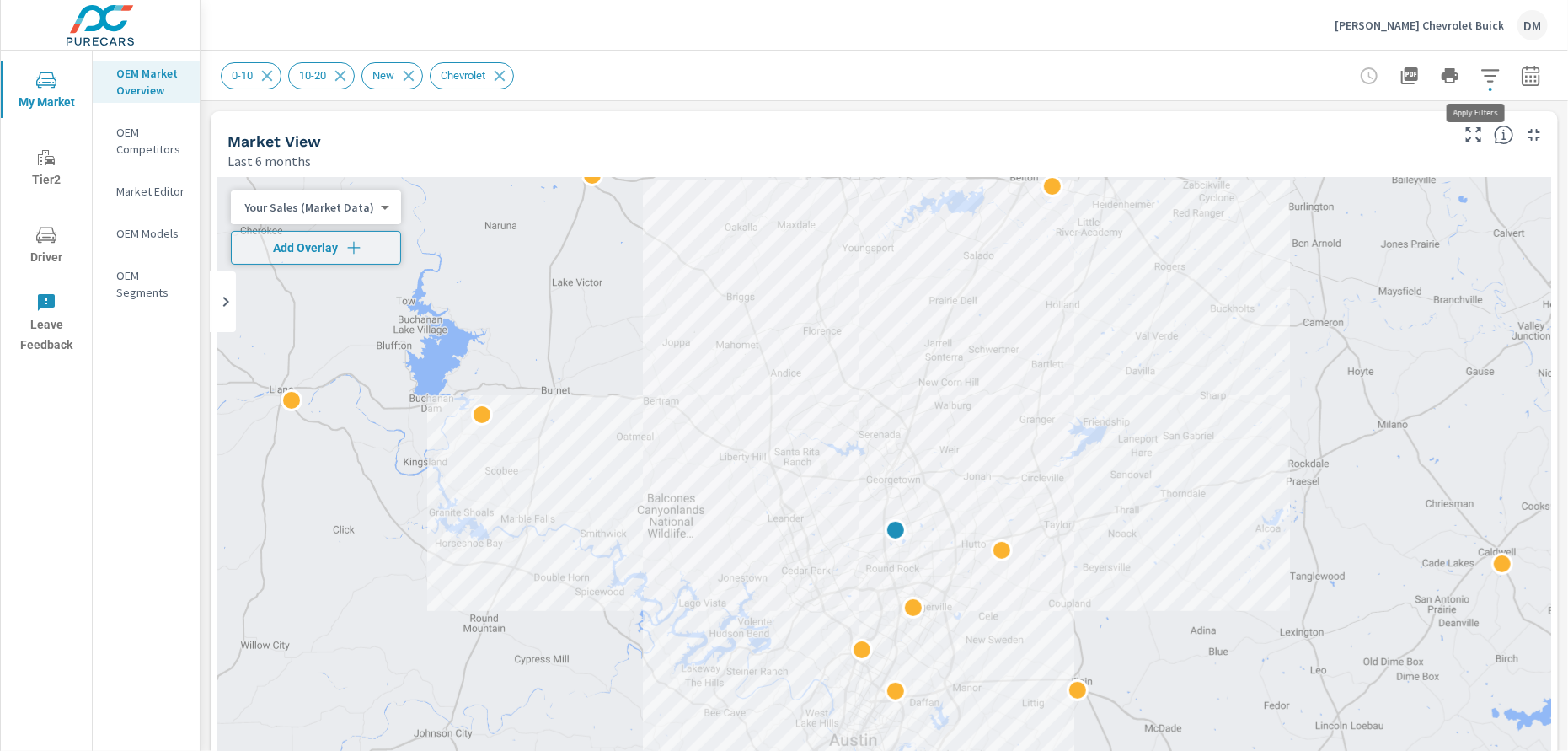
click at [1481, 74] on icon "button" at bounding box center [1490, 75] width 18 height 13
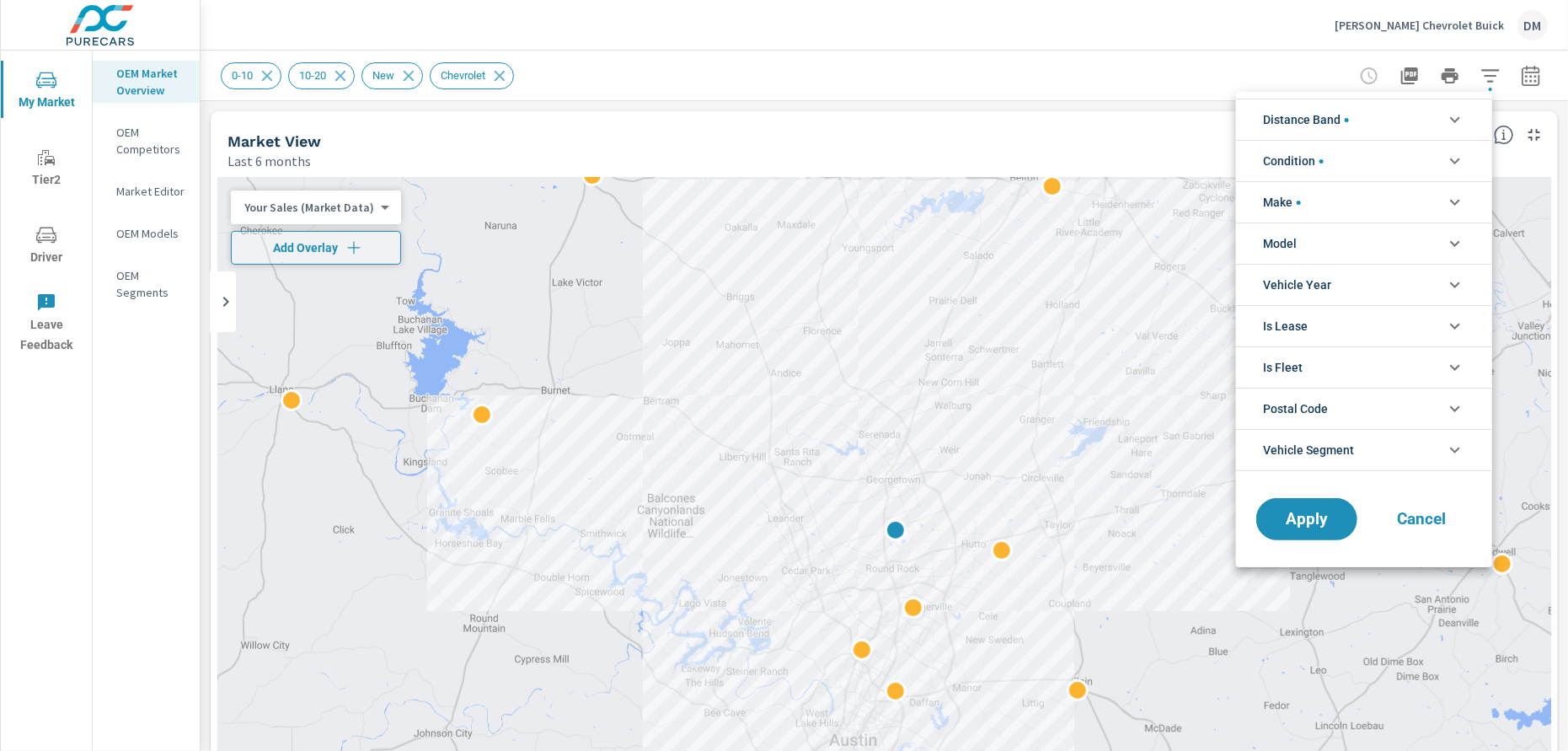
click at [1443, 122] on li "Distance Band" at bounding box center [1363, 119] width 256 height 41
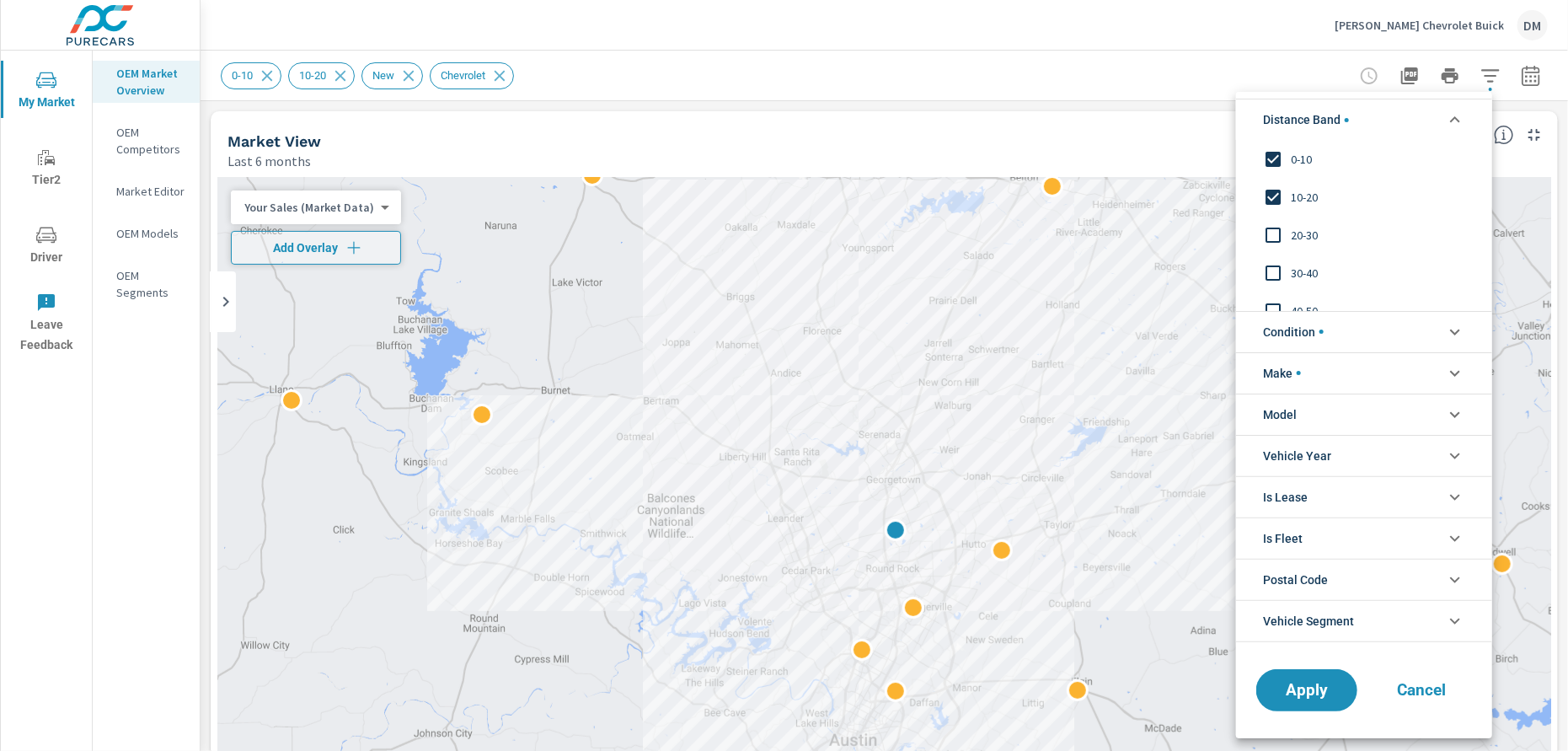
click at [1268, 236] on input "filter options" at bounding box center [1273, 235] width 35 height 35
click at [1270, 265] on input "filter options" at bounding box center [1273, 273] width 35 height 35
click at [1278, 268] on input "filter options" at bounding box center [1273, 273] width 35 height 35
click at [1311, 333] on span "Condition" at bounding box center [1293, 332] width 60 height 41
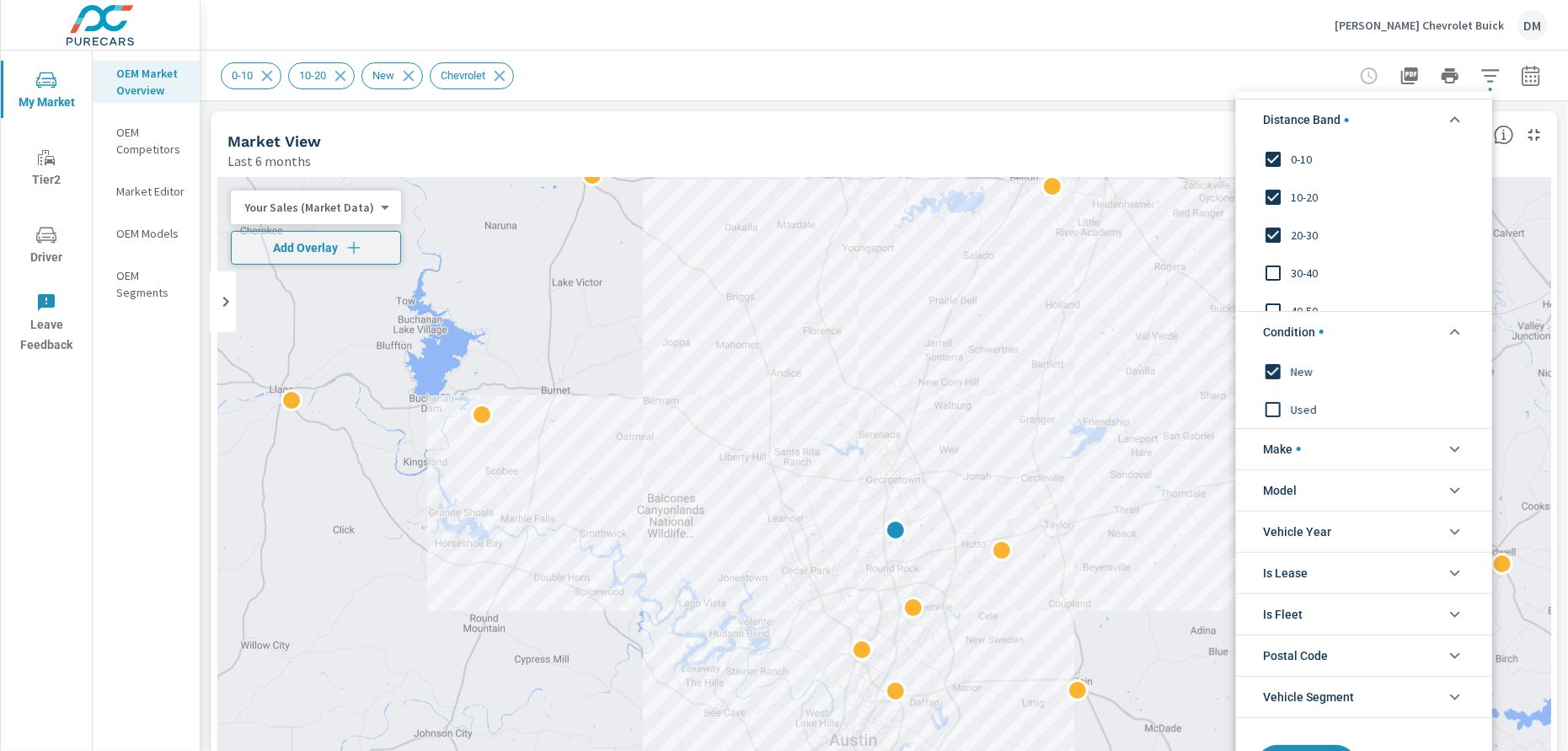
click at [1295, 452] on span "Make" at bounding box center [1282, 449] width 38 height 41
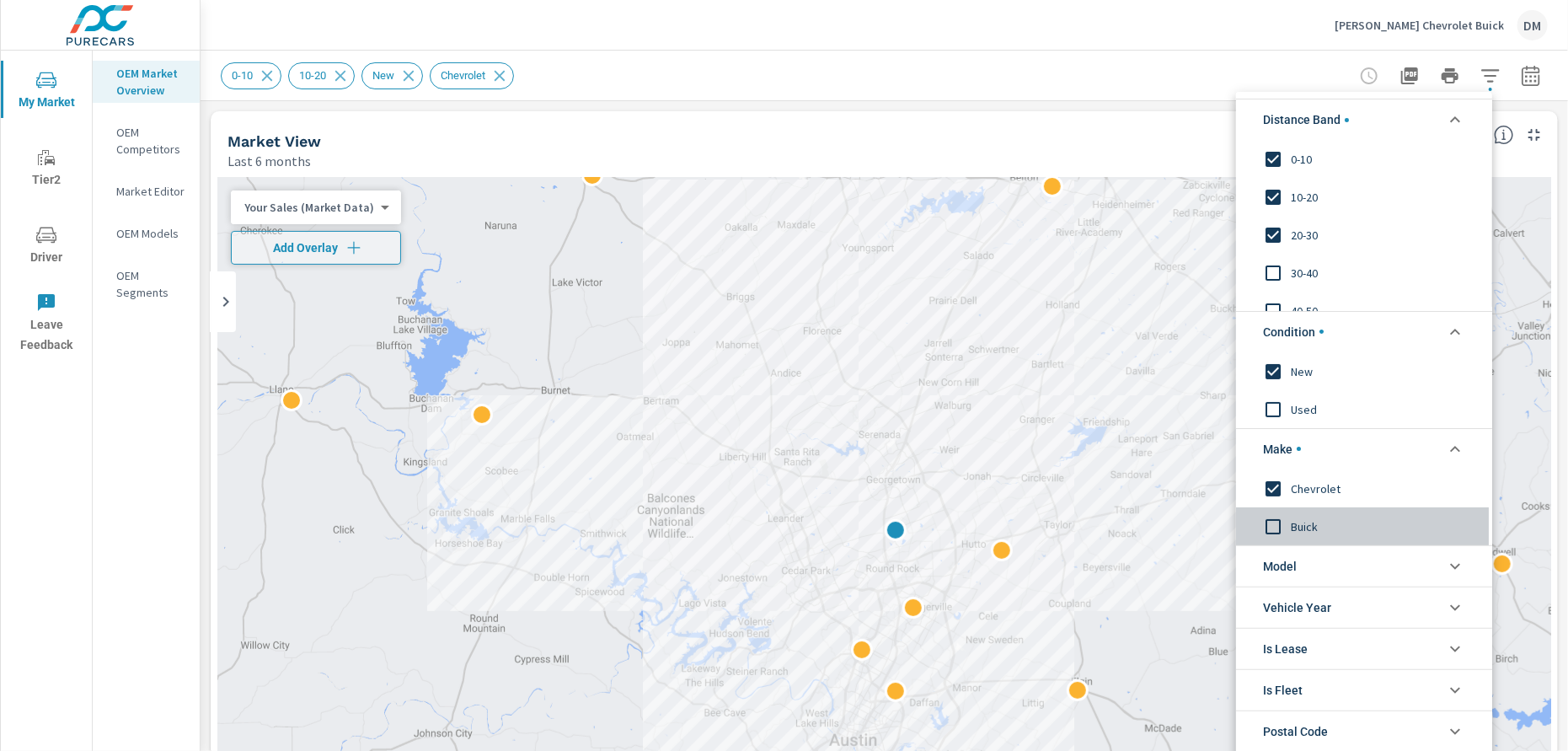
click at [1273, 520] on input "filter options" at bounding box center [1273, 526] width 35 height 35
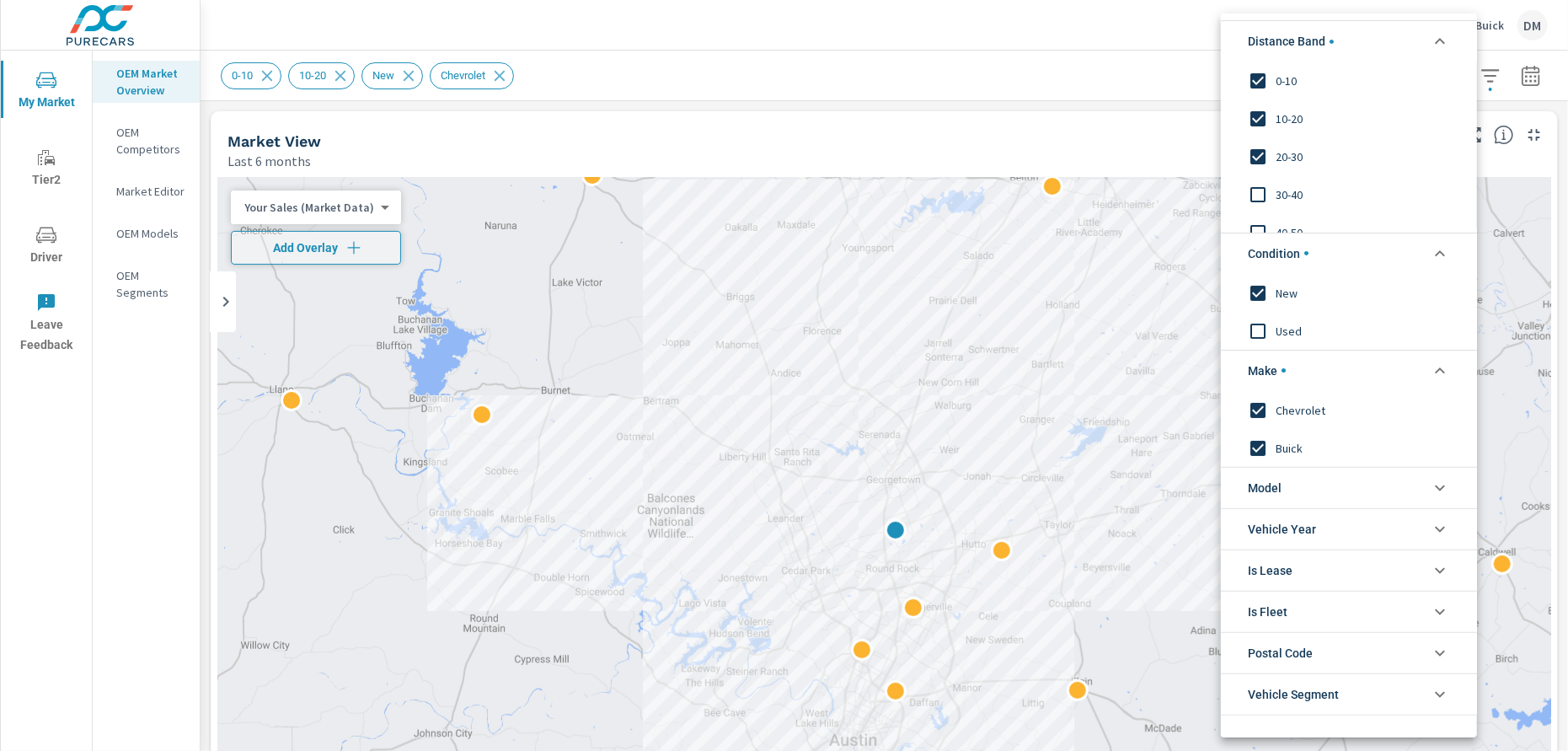
scroll to position [72, 0]
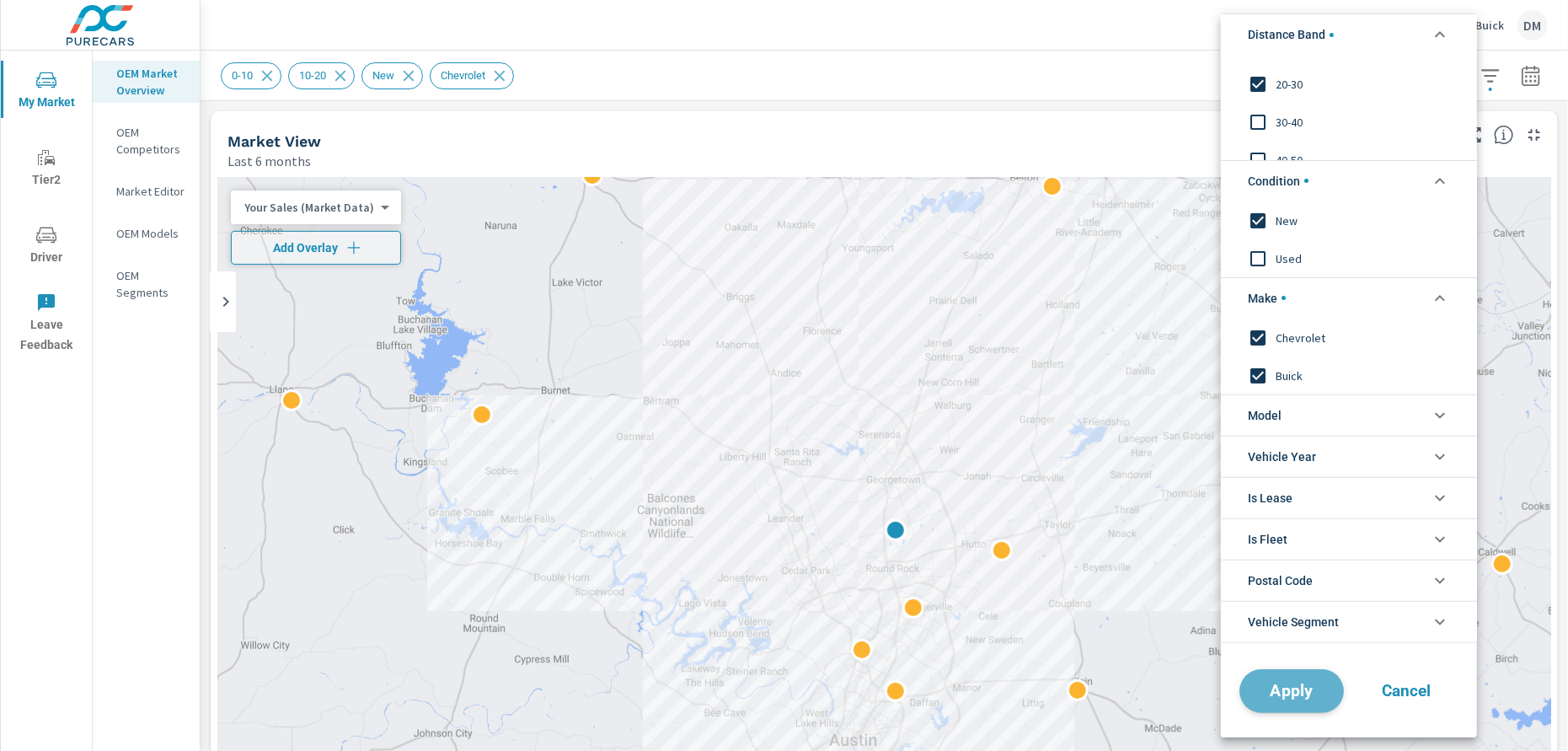
click at [1293, 683] on span "Apply" at bounding box center [1291, 691] width 69 height 16
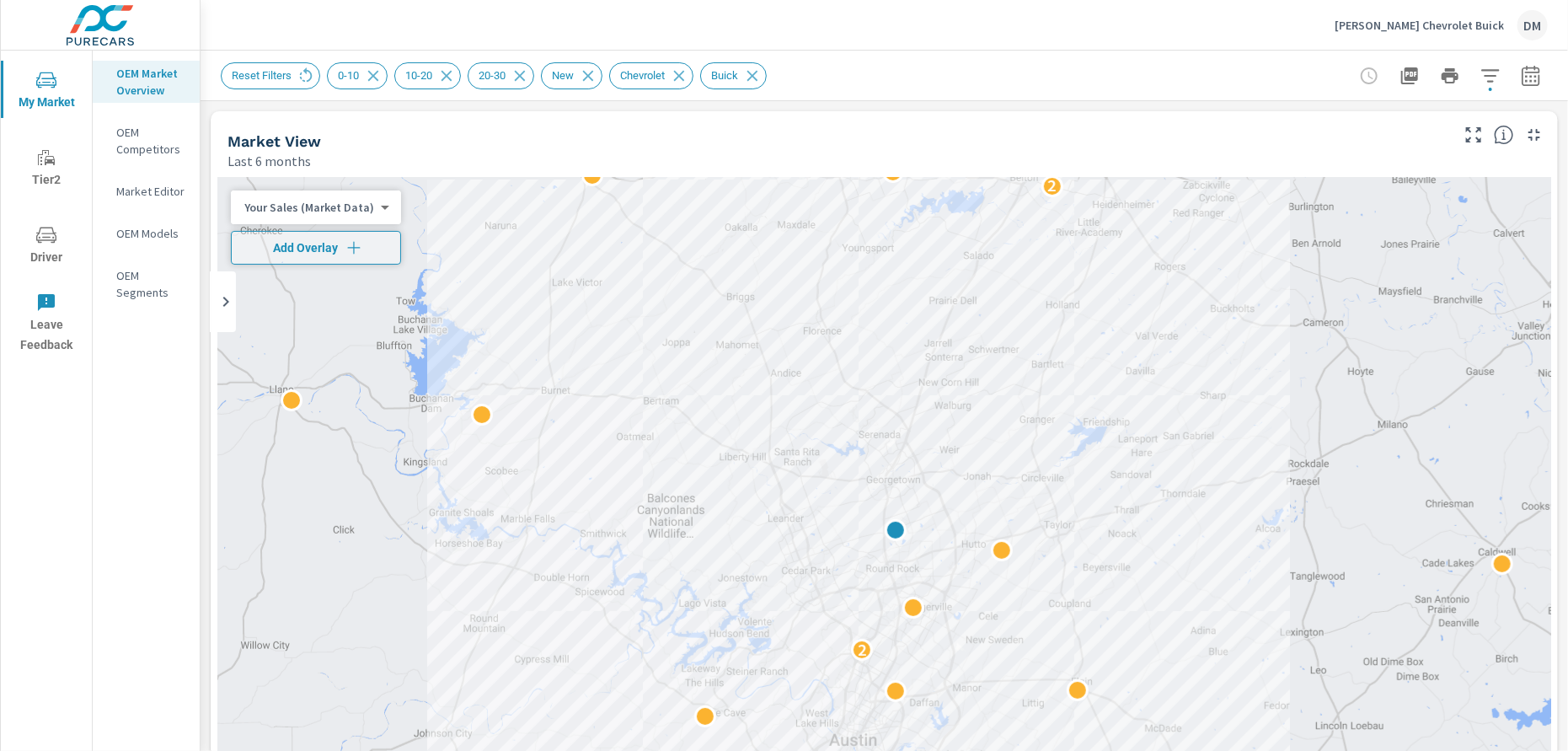
click at [355, 216] on div "Your Sales (Market Data) 0 ​" at bounding box center [316, 207] width 170 height 34
click at [361, 206] on body "My Market Tier2 Driver Leave Feedback OEM Market Overview OEM Competitors Marke…" at bounding box center [784, 375] width 1568 height 751
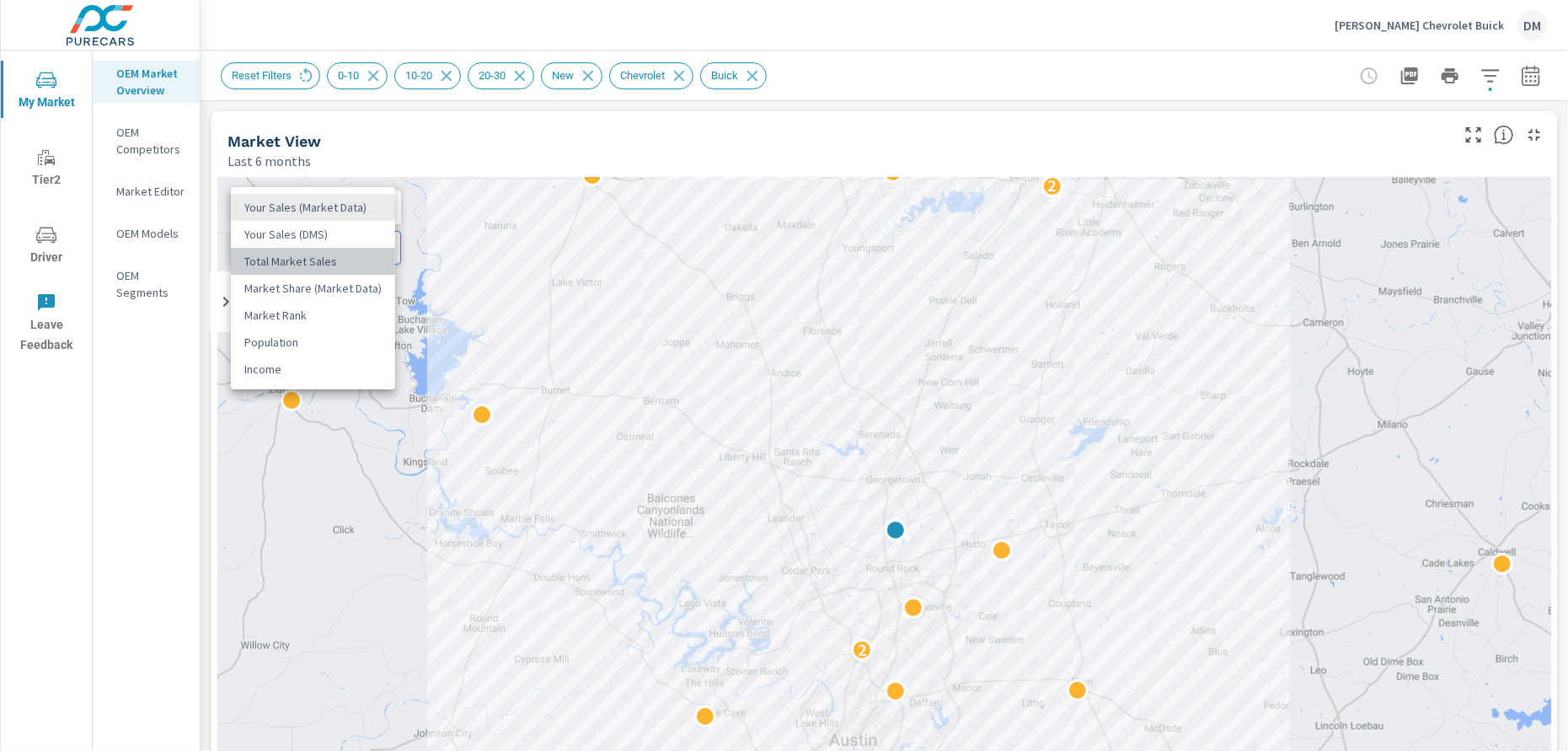
click at [327, 260] on li "Total Market Sales" at bounding box center [313, 261] width 165 height 27
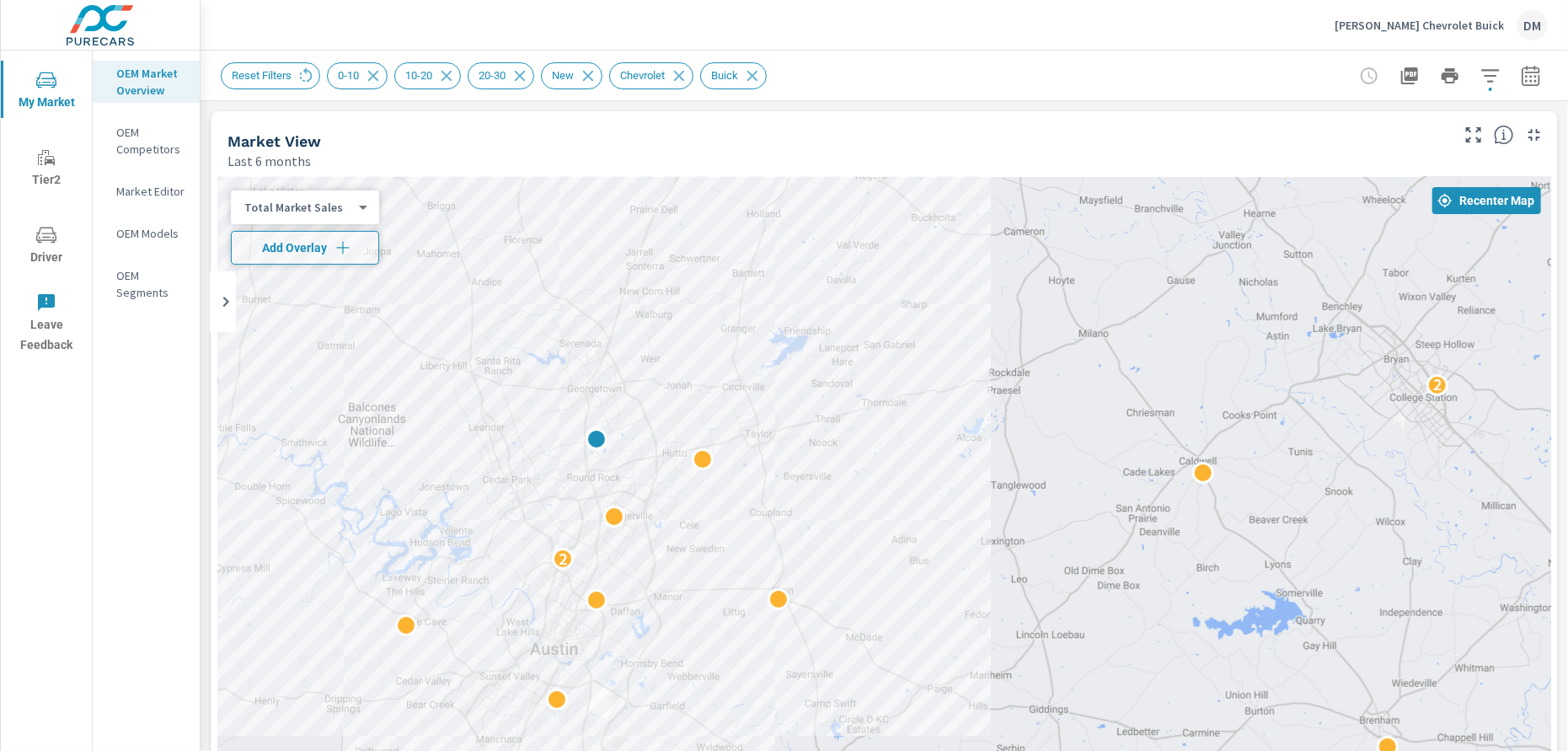
drag, startPoint x: 1272, startPoint y: 468, endPoint x: 894, endPoint y: 343, distance: 398.1
click at [947, 361] on div "2 2 2 2 2 2" at bounding box center [883, 519] width 1333 height 684
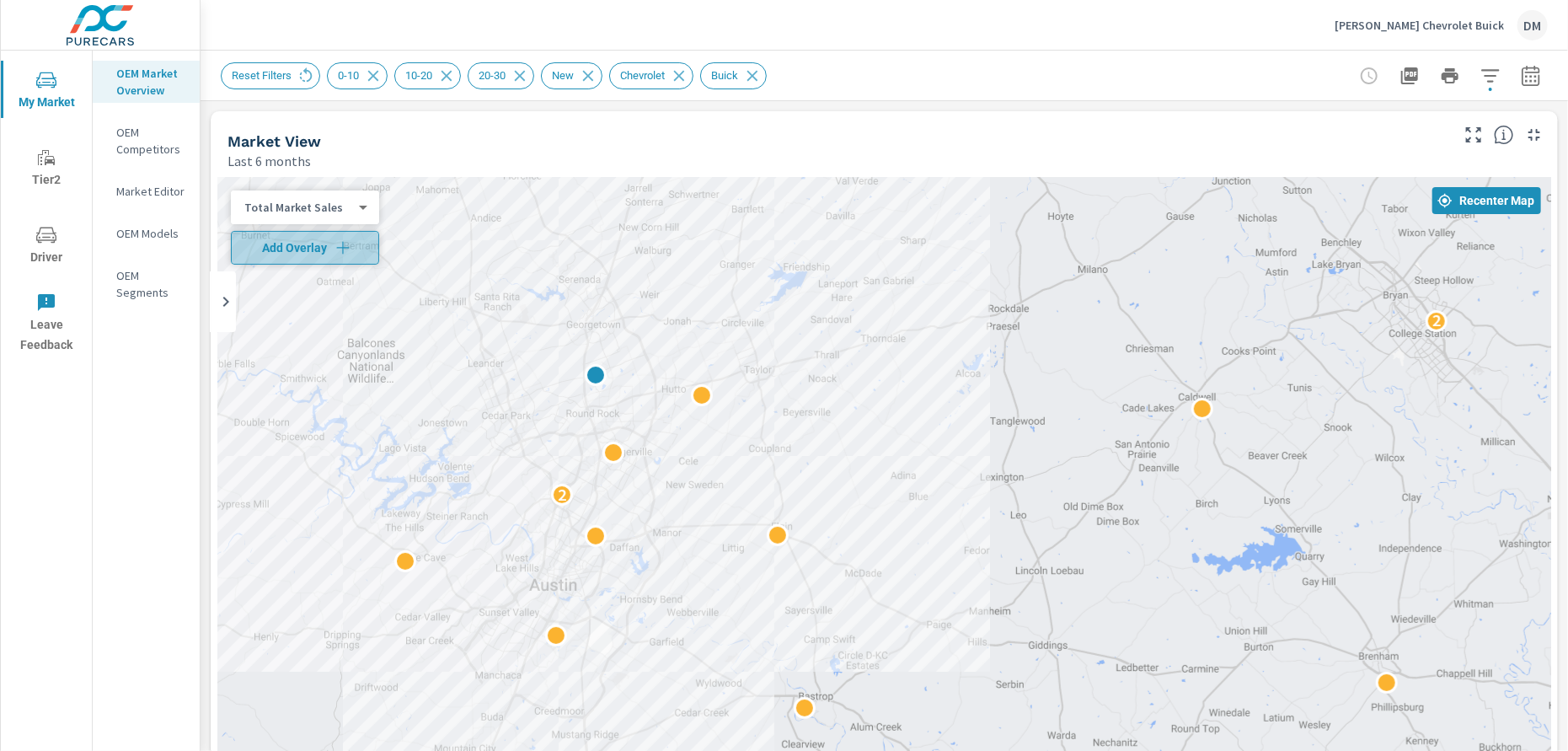
click at [335, 244] on icon "button" at bounding box center [342, 247] width 17 height 17
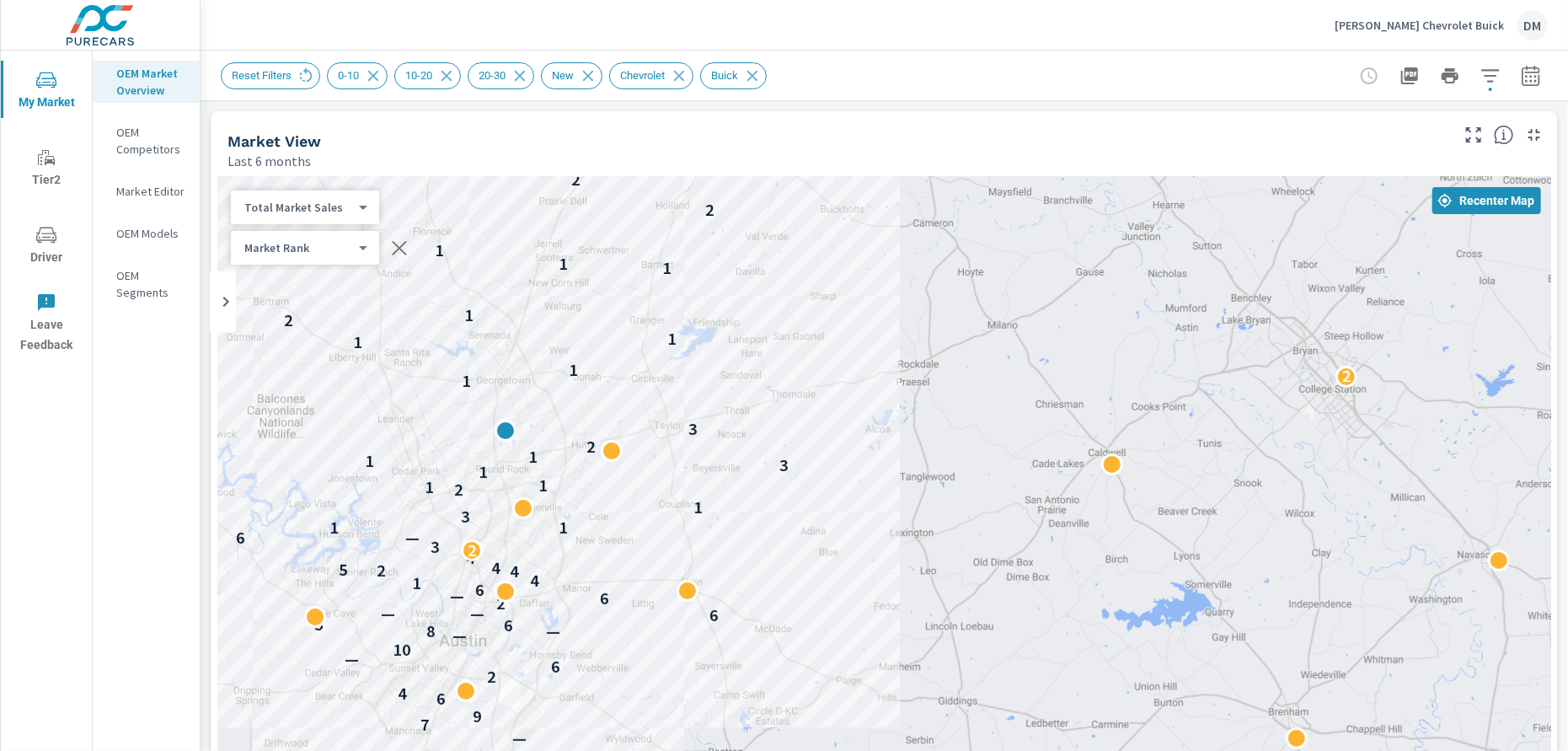
drag, startPoint x: 1067, startPoint y: 455, endPoint x: 977, endPoint y: 513, distance: 107.1
click at [977, 513] on div "2 — 7 9 6 4 2 6 — 10 — — 8 6 5 6 — — 2 6 — 6 1 4 4 2 5 4 4 2 3 6 — 1 1 3 1 2 1 …" at bounding box center [883, 519] width 1333 height 684
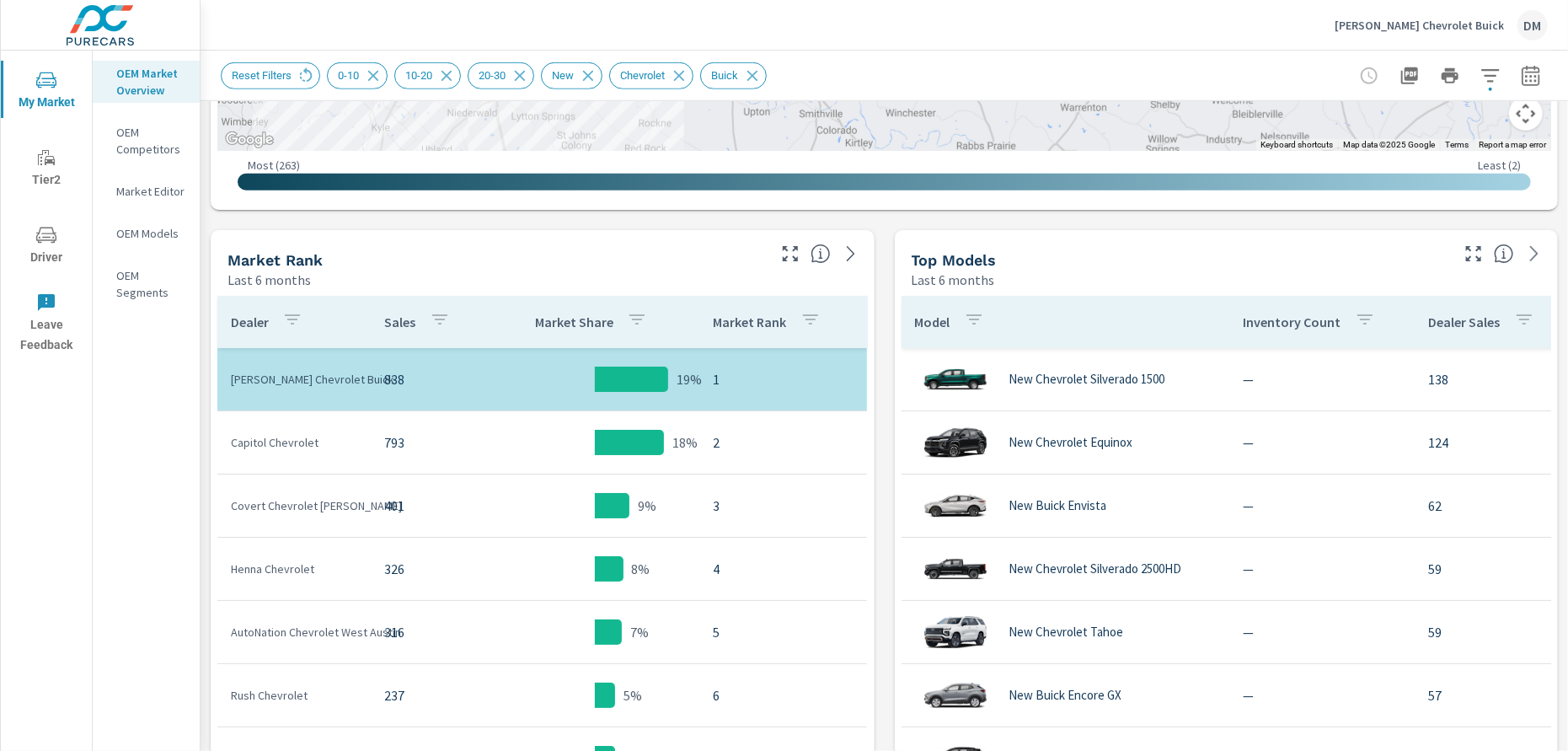
scroll to position [666, 0]
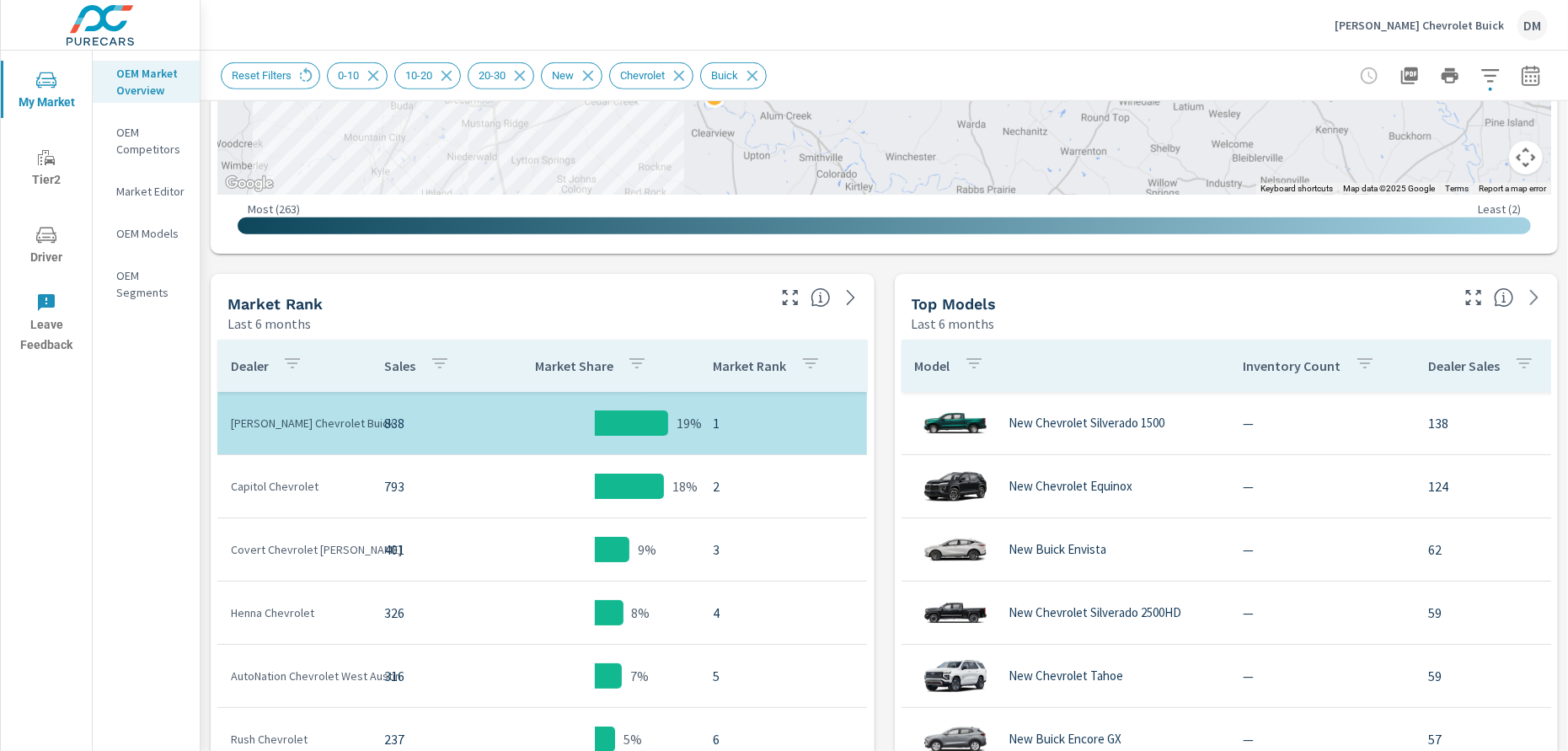
click at [1520, 80] on icon "button" at bounding box center [1530, 75] width 20 height 20
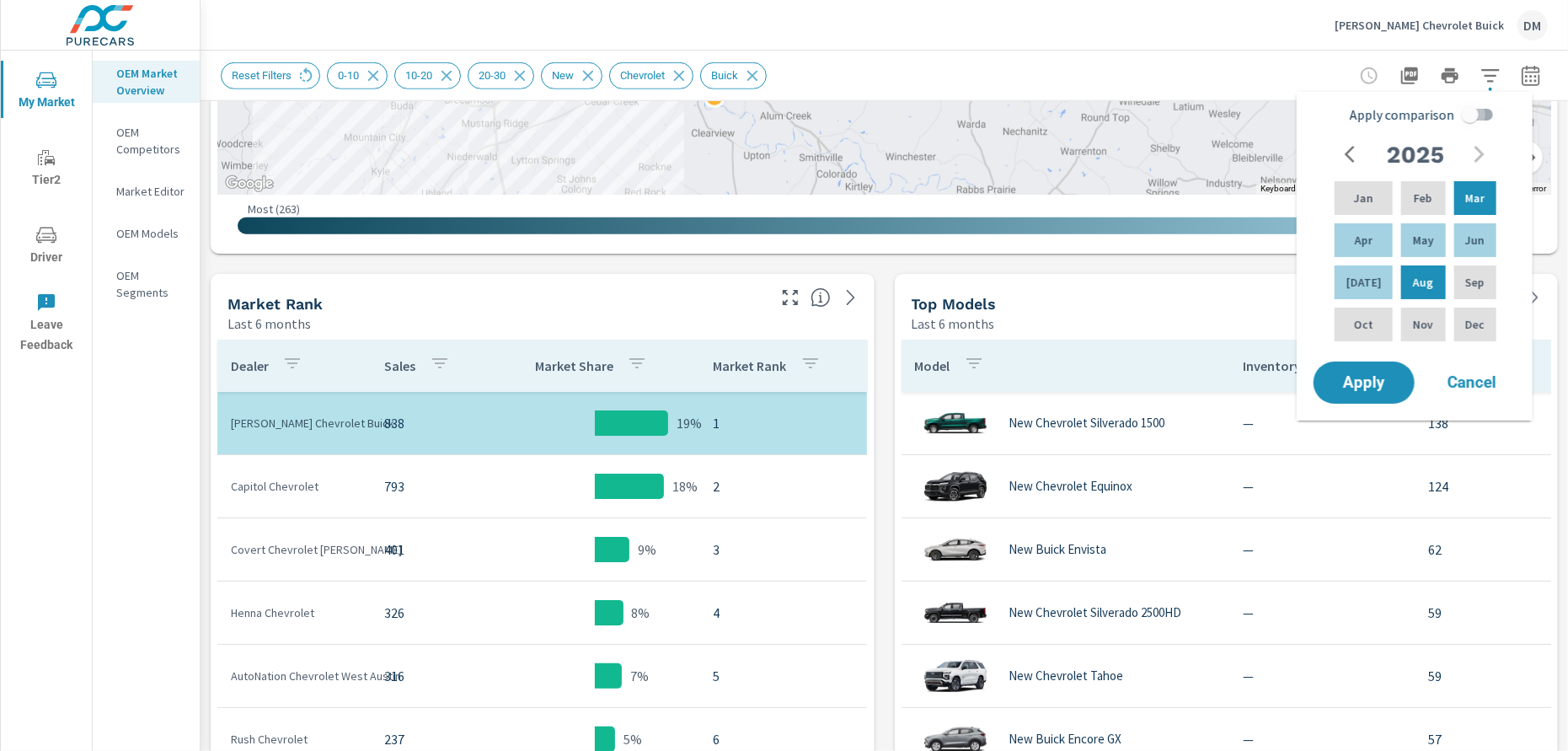
click at [1487, 113] on input "Apply comparison" at bounding box center [1470, 114] width 96 height 32
checkbox input "true"
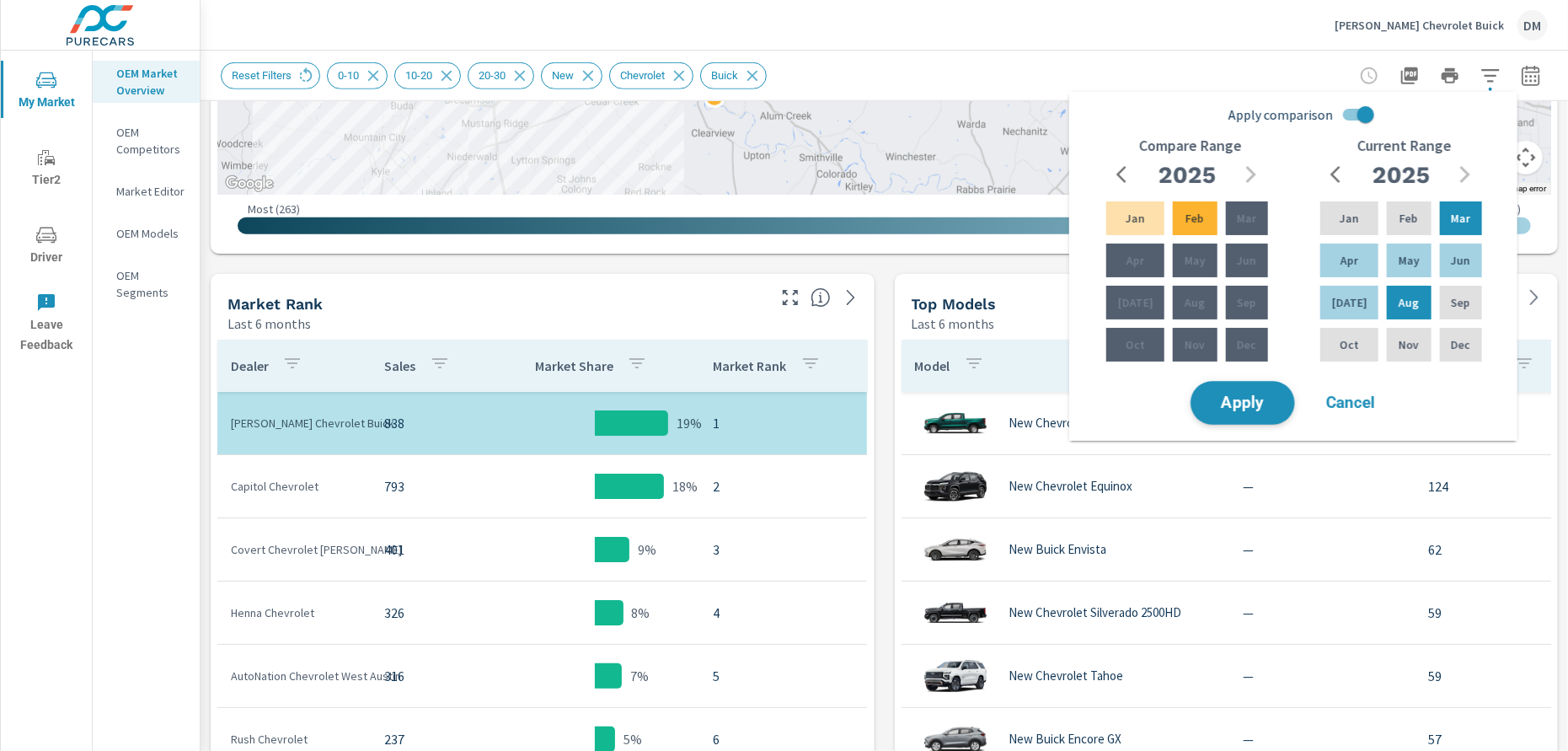
click at [1252, 401] on span "Apply" at bounding box center [1242, 403] width 69 height 16
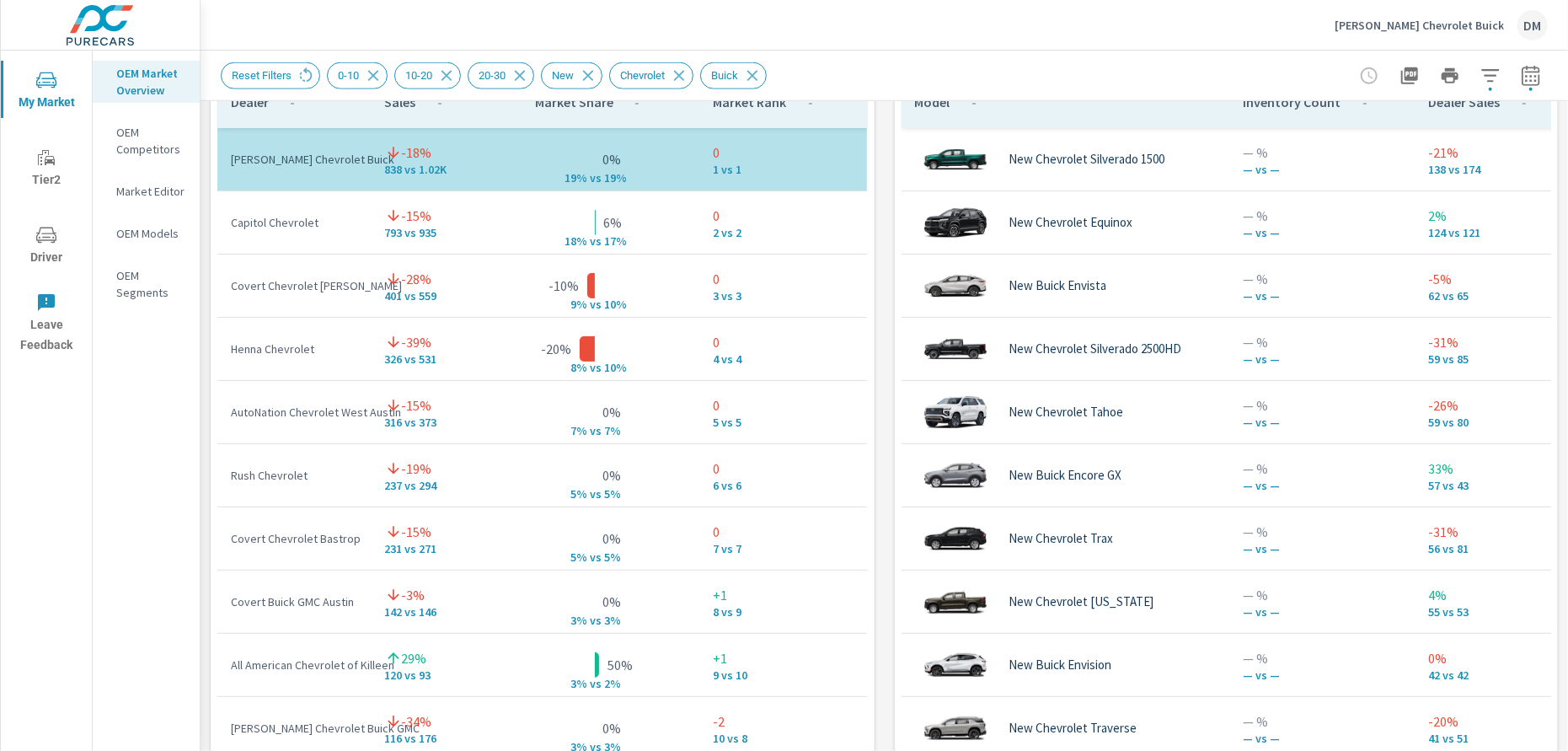
scroll to position [1172, 0]
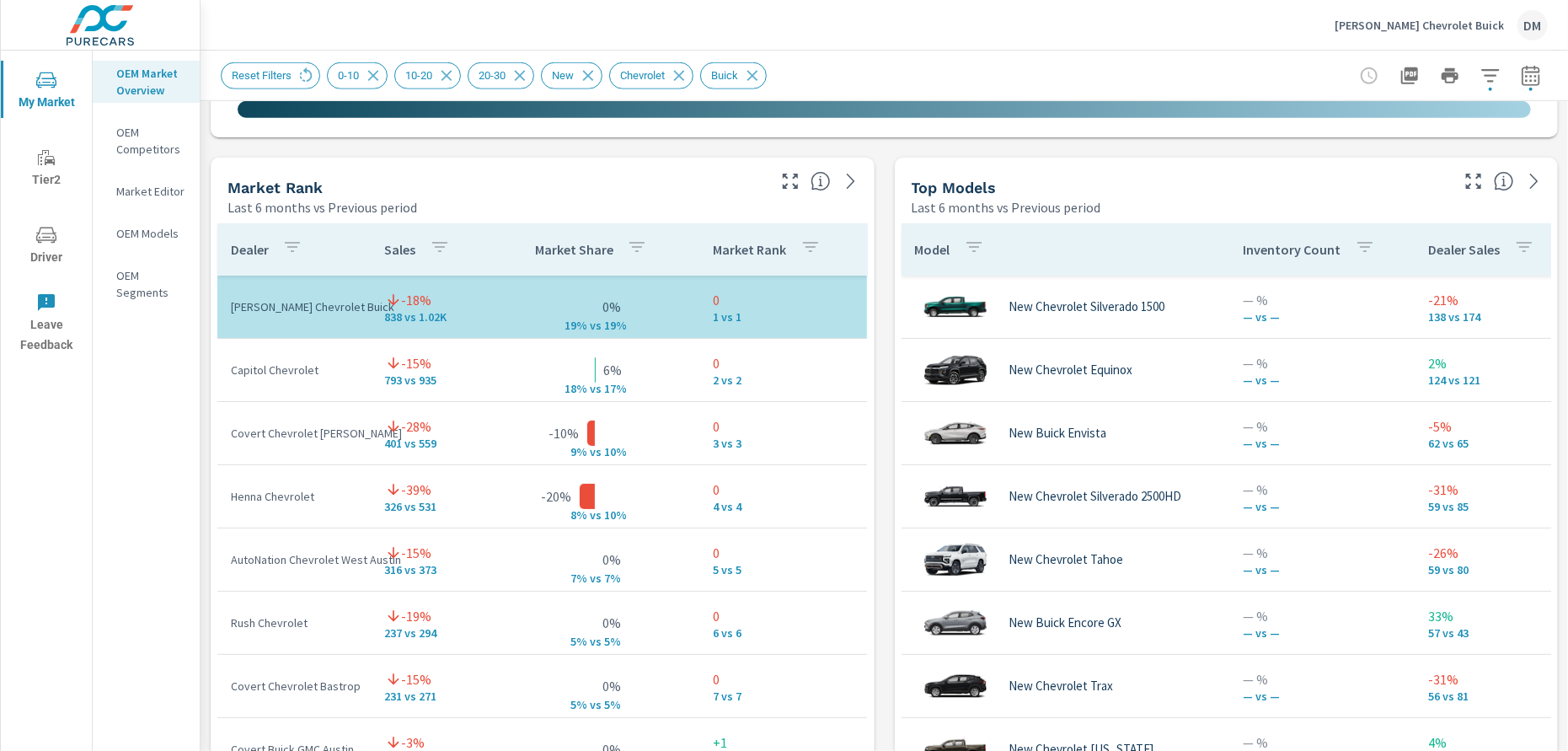
scroll to position [1010, 0]
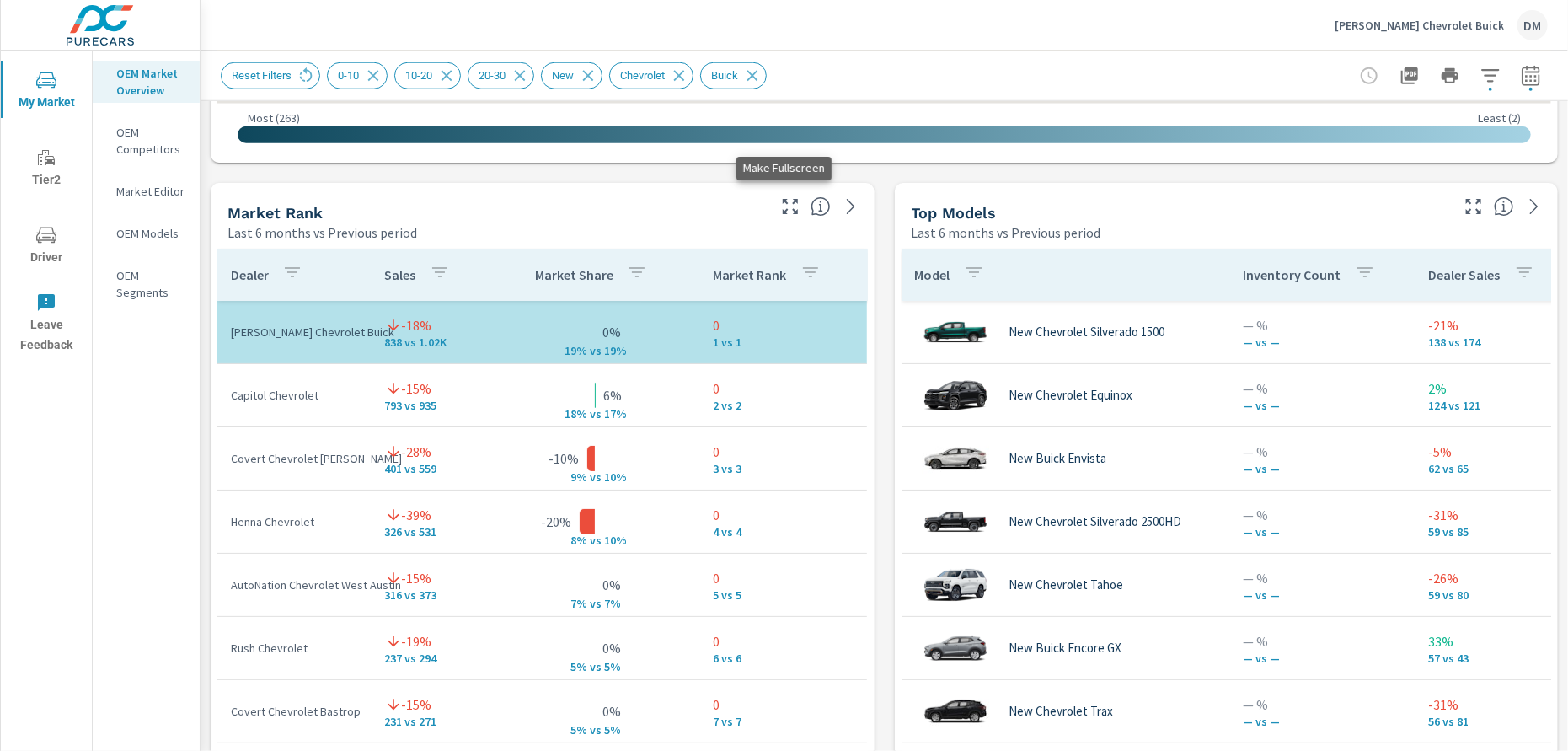
click at [780, 209] on icon "button" at bounding box center [790, 207] width 20 height 20
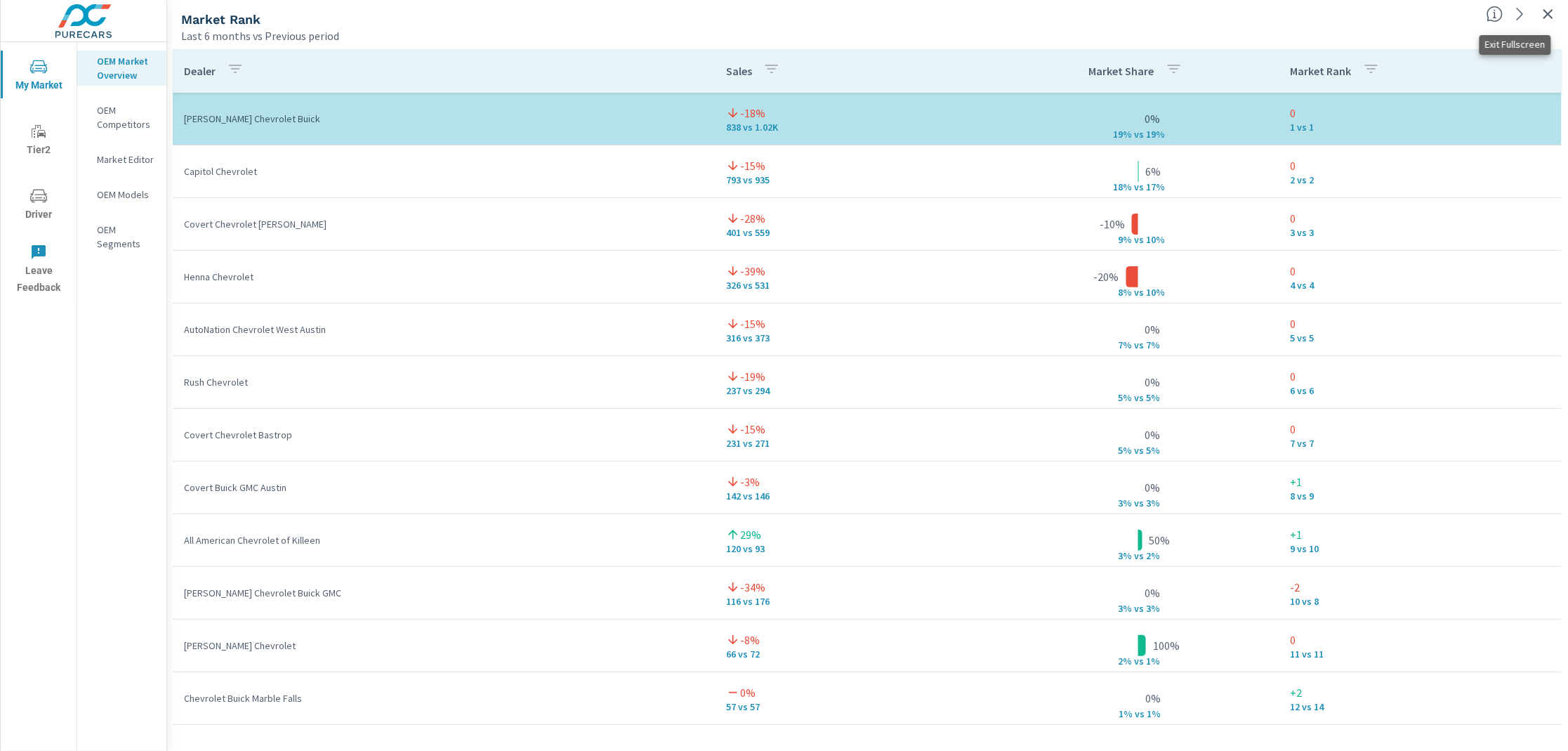
click at [1306, 13] on icon "button" at bounding box center [1548, 14] width 17 height 17
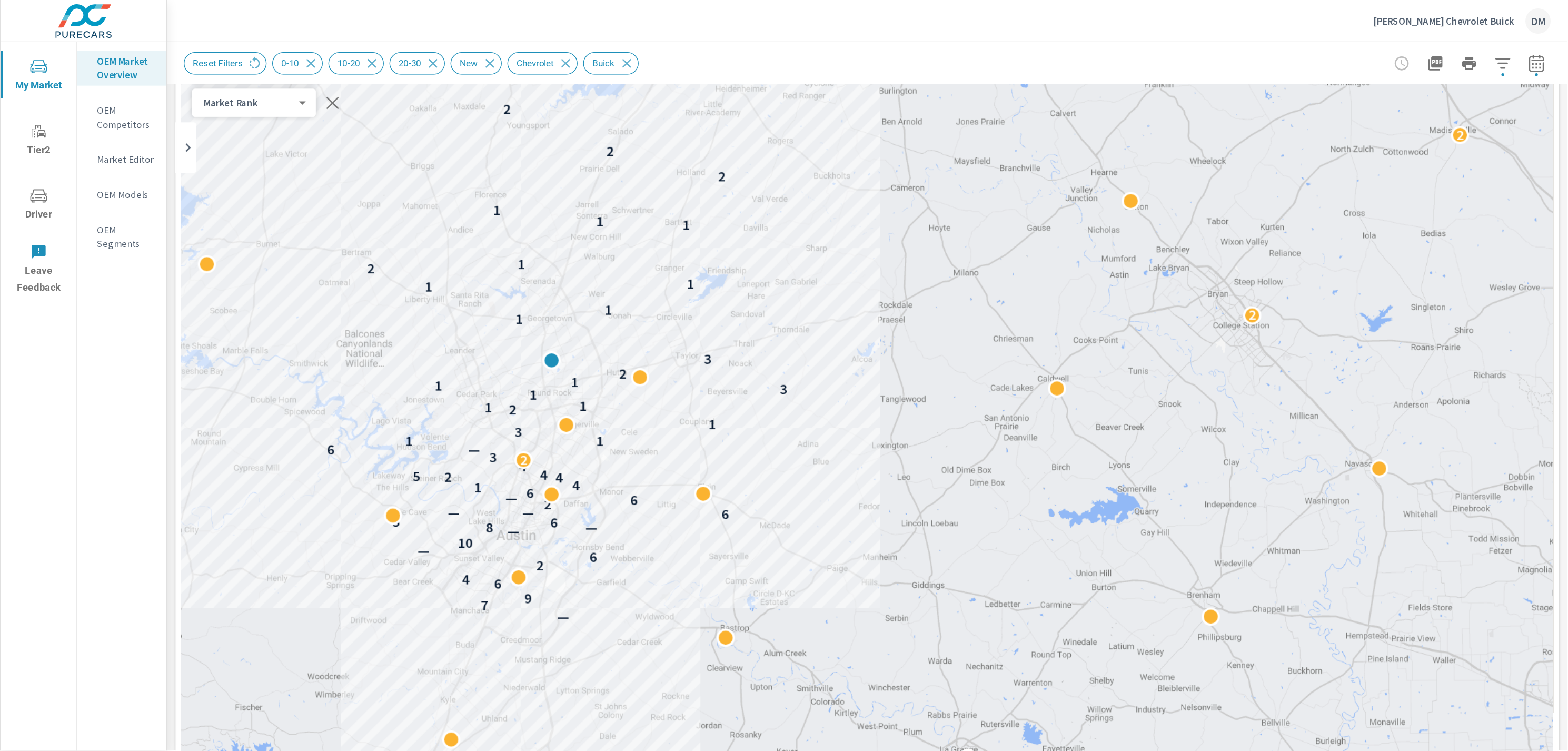
scroll to position [58, 0]
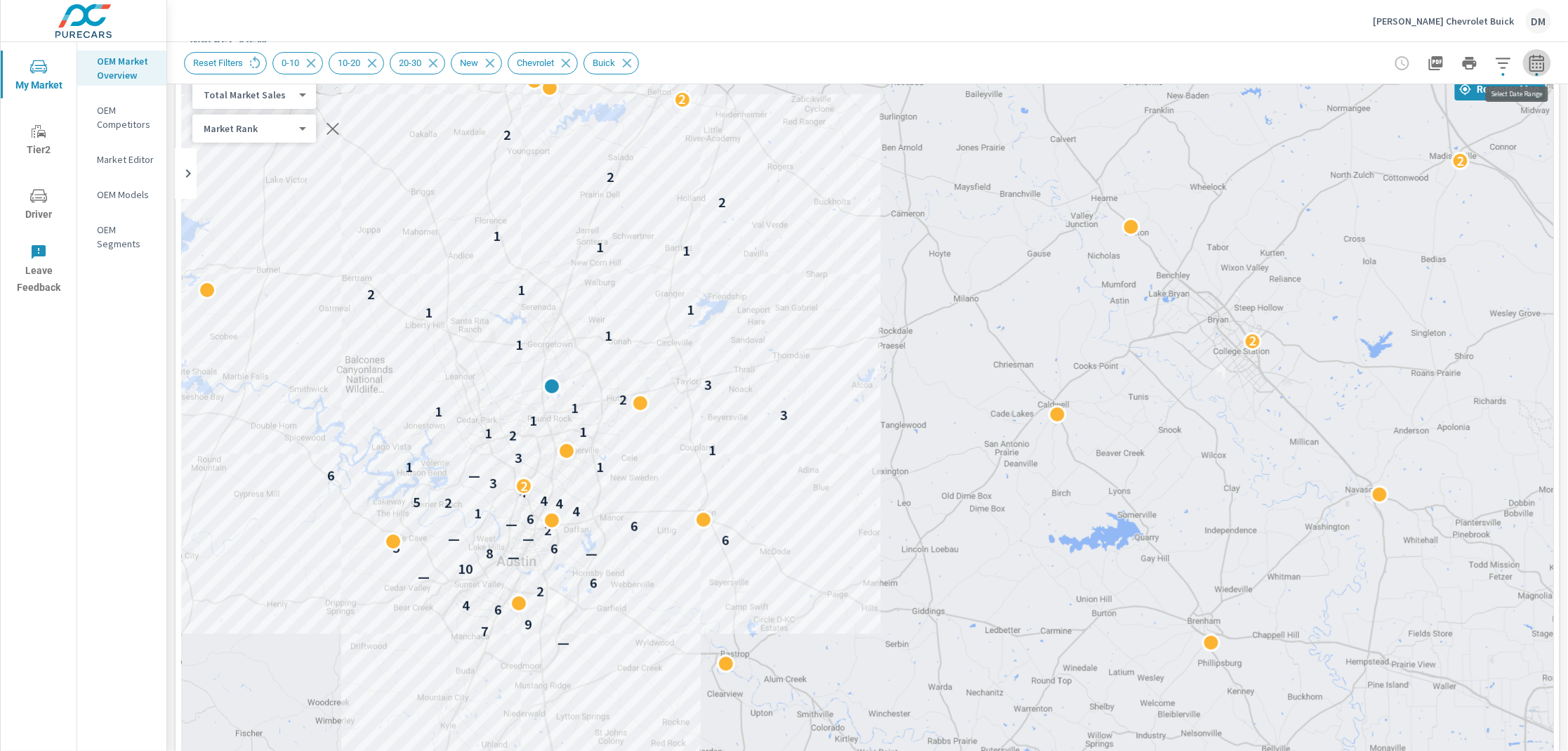
click at [1306, 65] on icon "button" at bounding box center [1536, 63] width 17 height 17
click at [1306, 70] on icon "button" at bounding box center [1536, 63] width 15 height 17
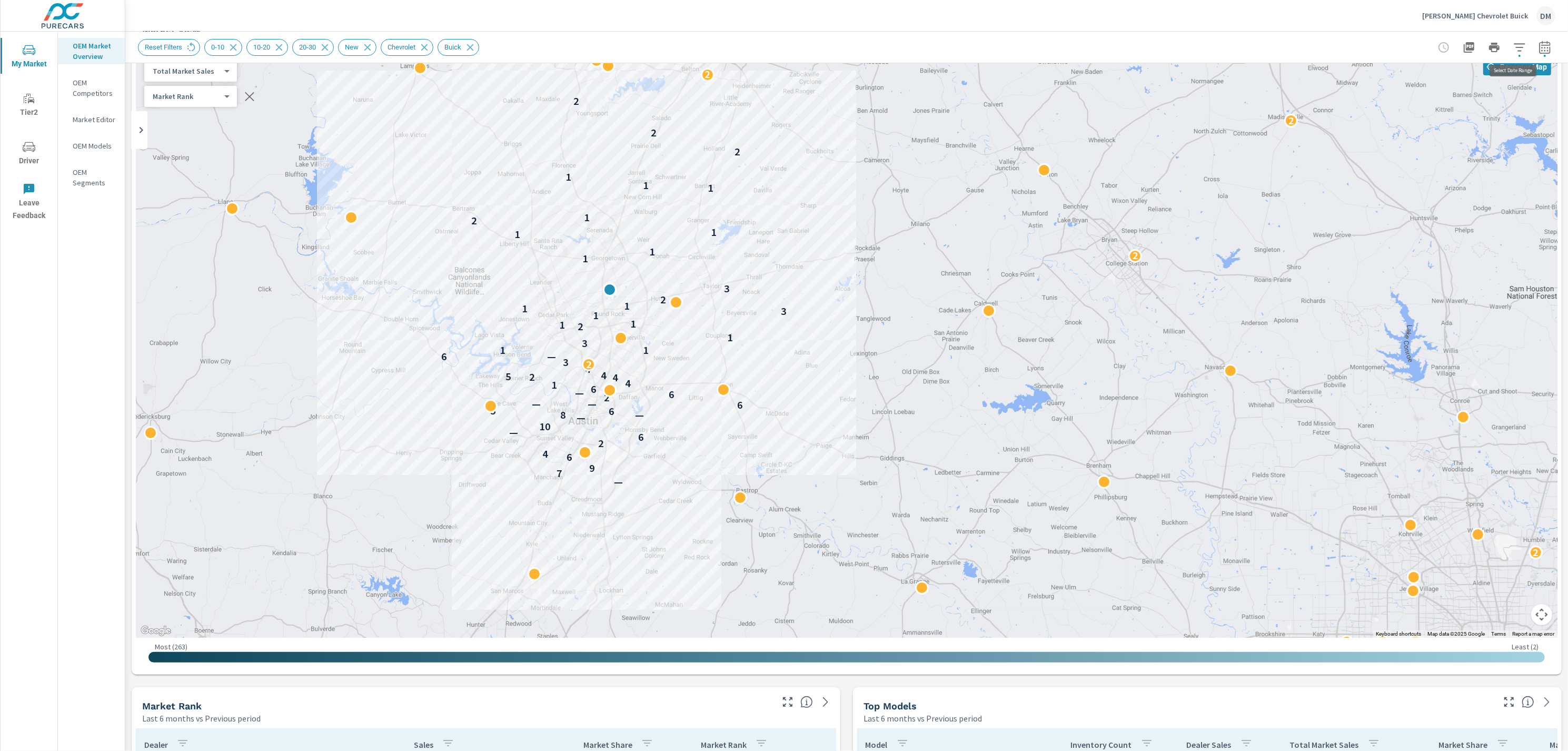
click at [979, 43] on icon "button" at bounding box center [1545, 47] width 13 height 13
click at [979, 35] on div "Reset Filters 0-10 10-20 20-30 New Chevrolet Buick" at bounding box center [847, 47] width 1418 height 31
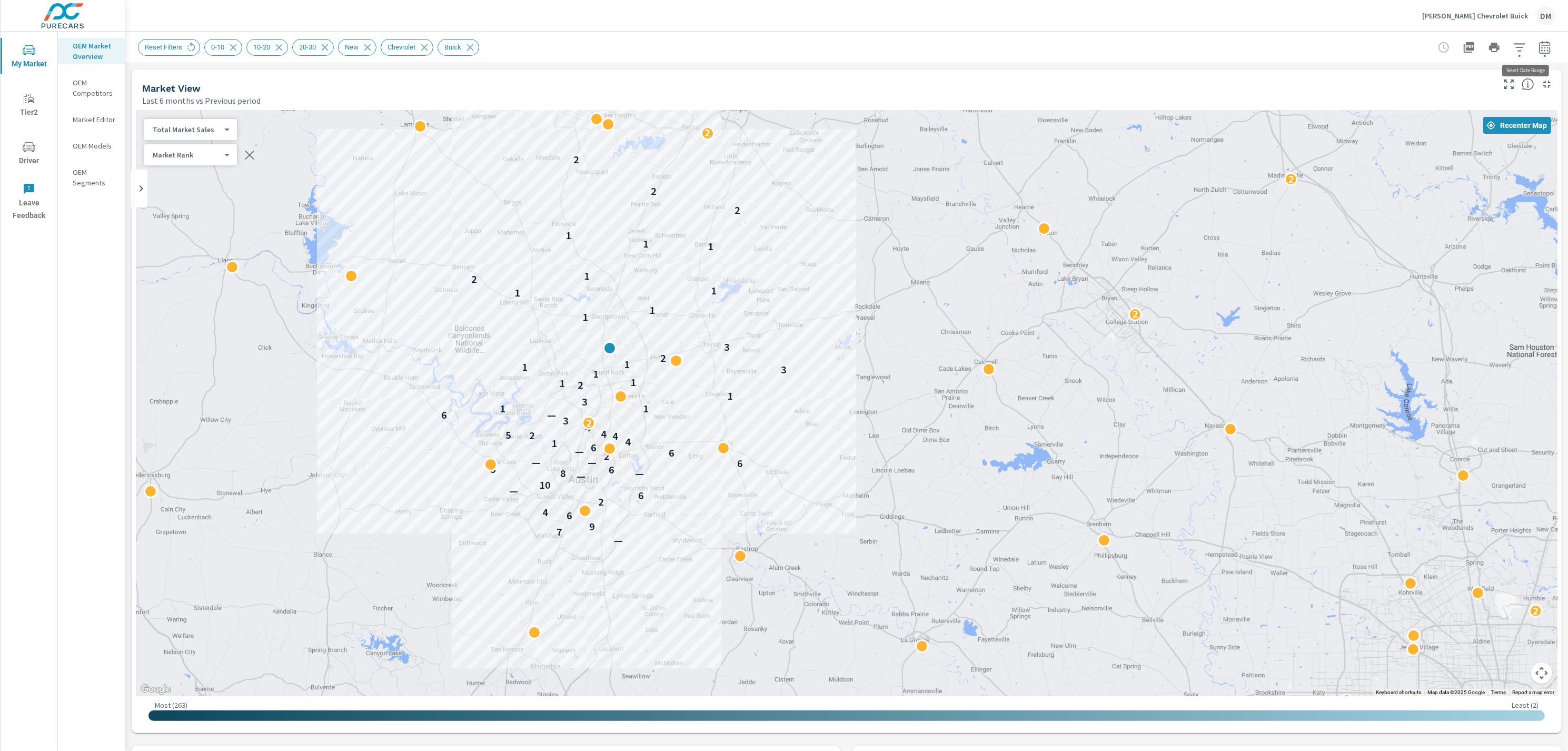
click at [979, 50] on icon "button" at bounding box center [1544, 49] width 7 height 4
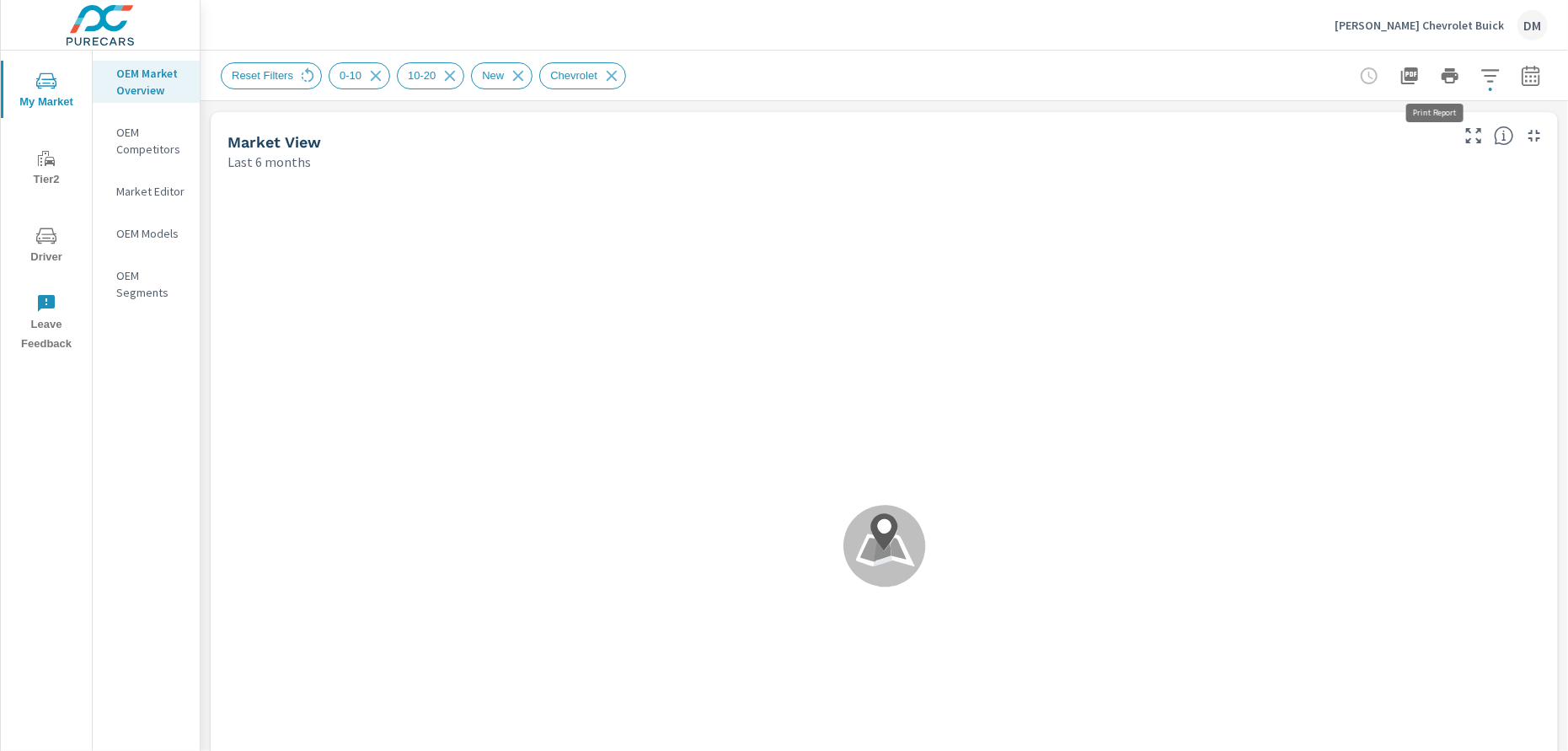
click at [1453, 21] on p "[PERSON_NAME] Chevrolet Buick" at bounding box center [1419, 25] width 169 height 16
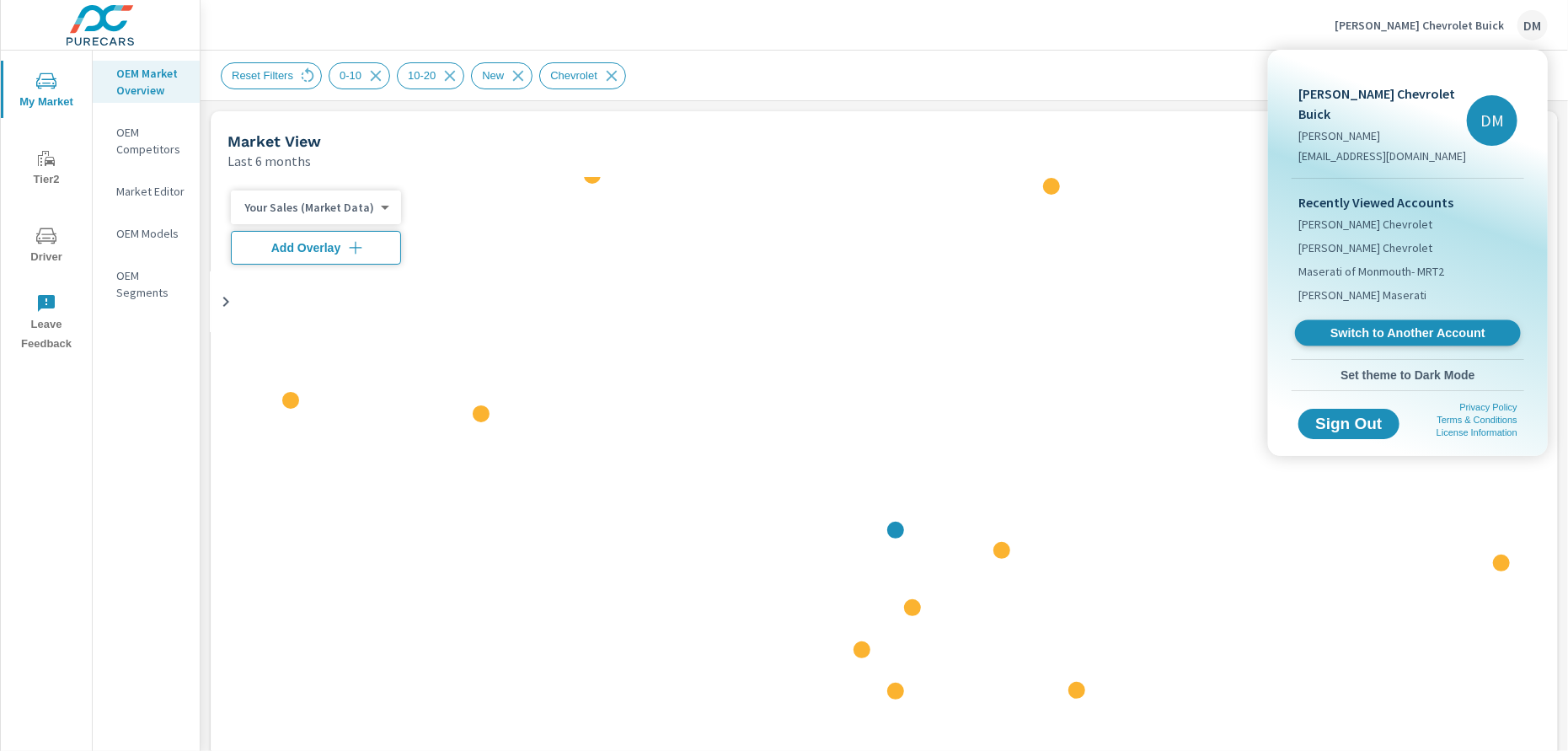
click at [1391, 325] on span "Switch to Another Account" at bounding box center [1407, 333] width 206 height 16
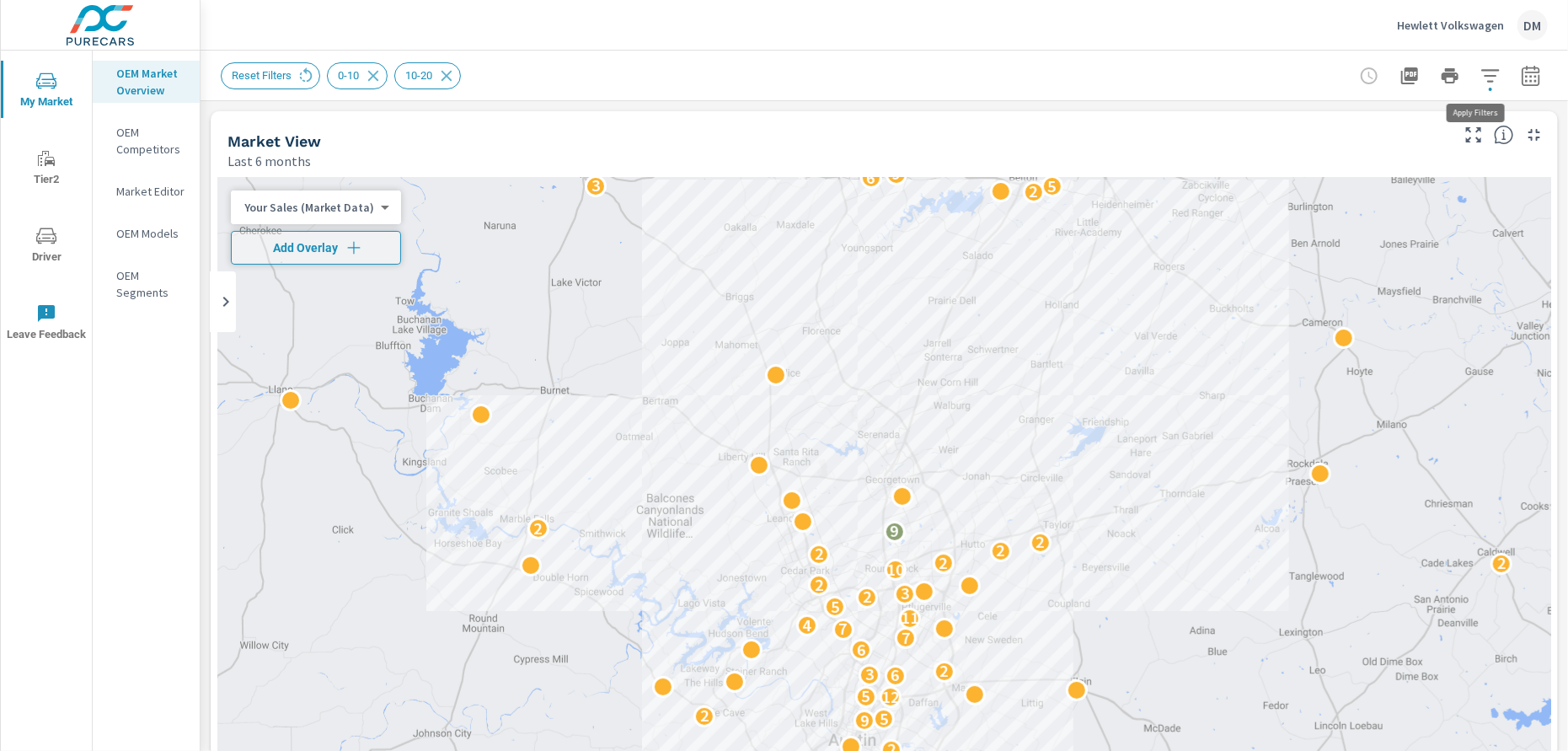
click at [1480, 72] on icon "button" at bounding box center [1490, 75] width 20 height 20
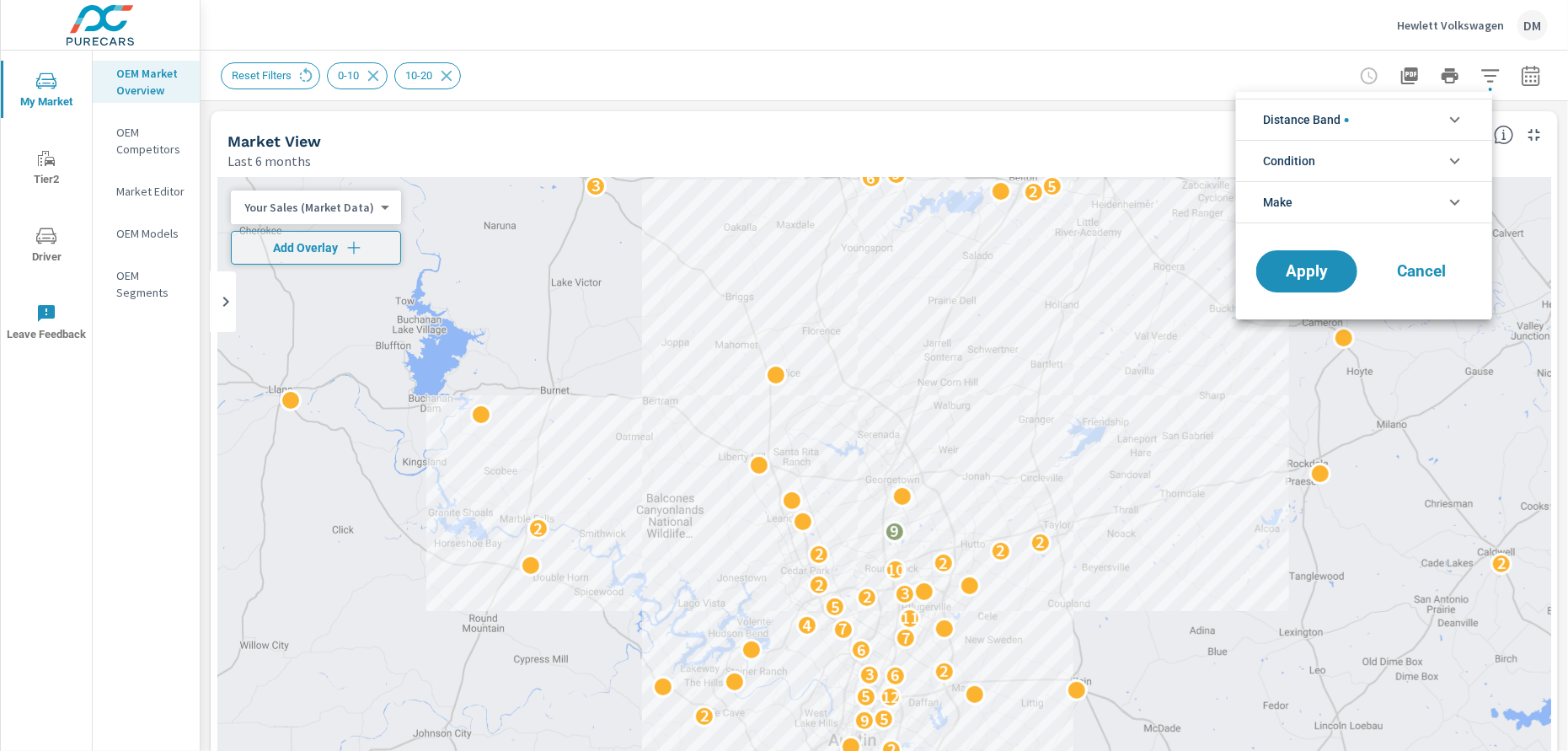
scroll to position [37, 0]
click at [1439, 124] on li "Distance Band" at bounding box center [1363, 119] width 256 height 41
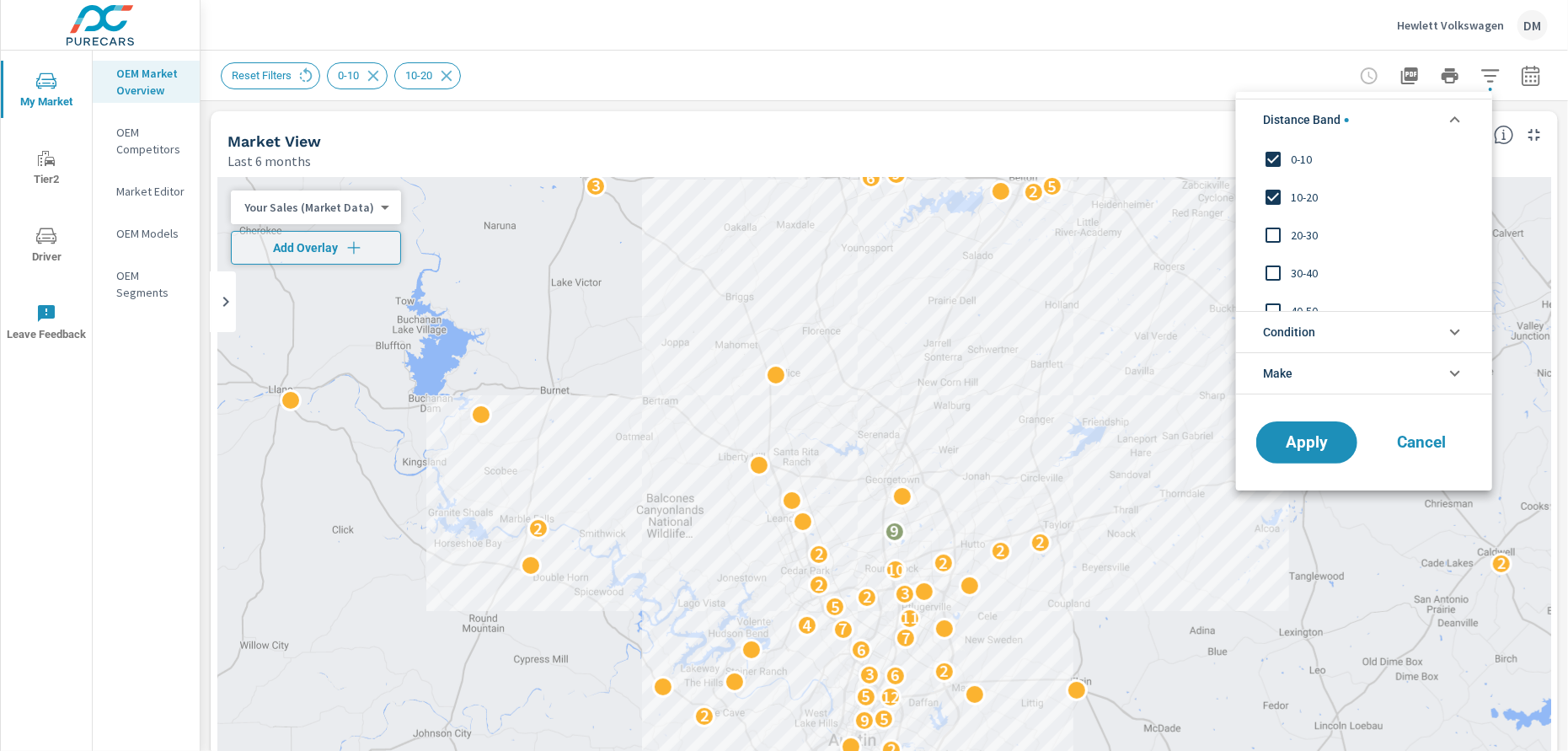
scroll to position [0, 0]
click at [1271, 231] on input "filter options" at bounding box center [1273, 235] width 35 height 35
click at [1271, 268] on input "filter options" at bounding box center [1273, 273] width 35 height 35
click at [1289, 329] on span "Condition" at bounding box center [1289, 332] width 53 height 41
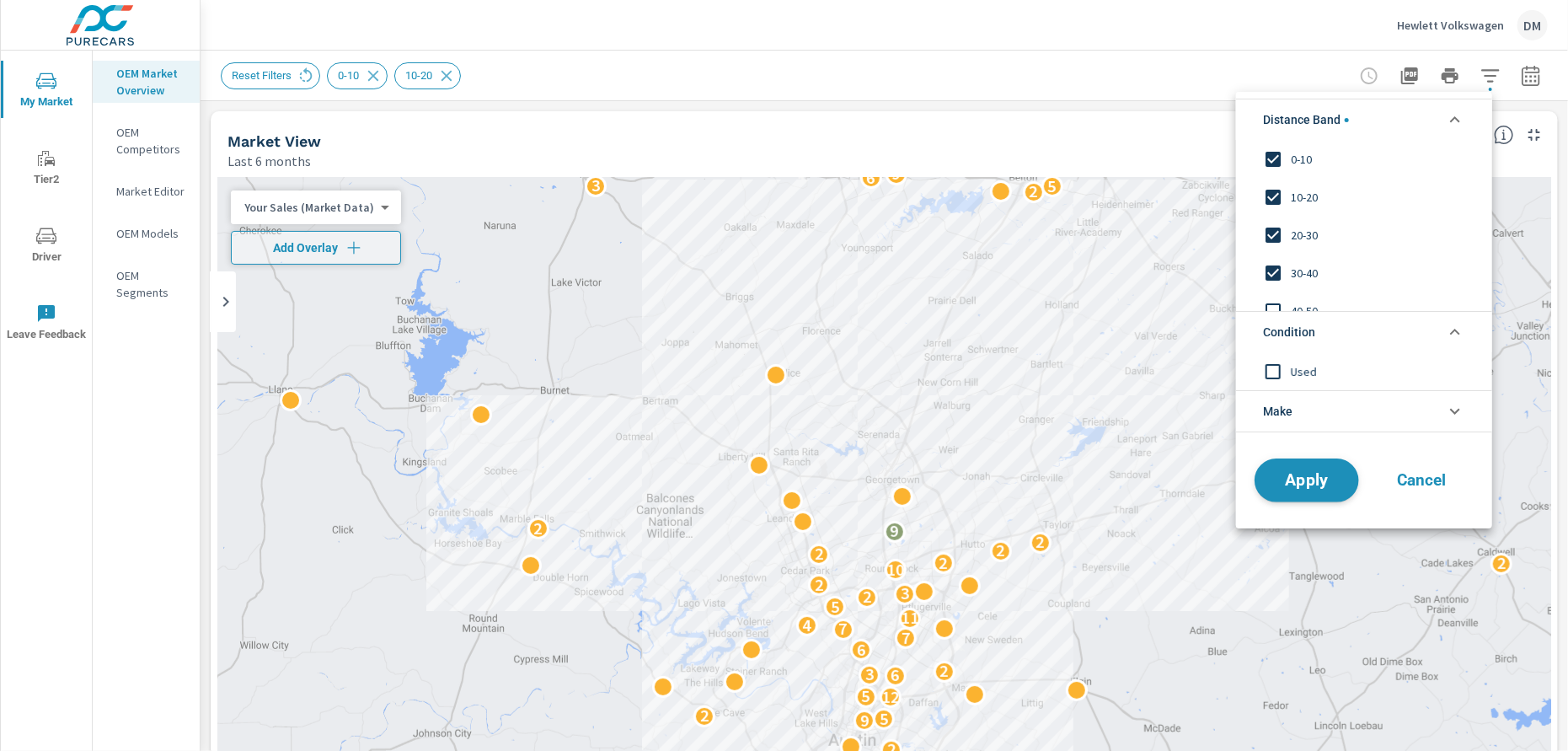
click at [1307, 496] on button "Apply" at bounding box center [1306, 480] width 104 height 44
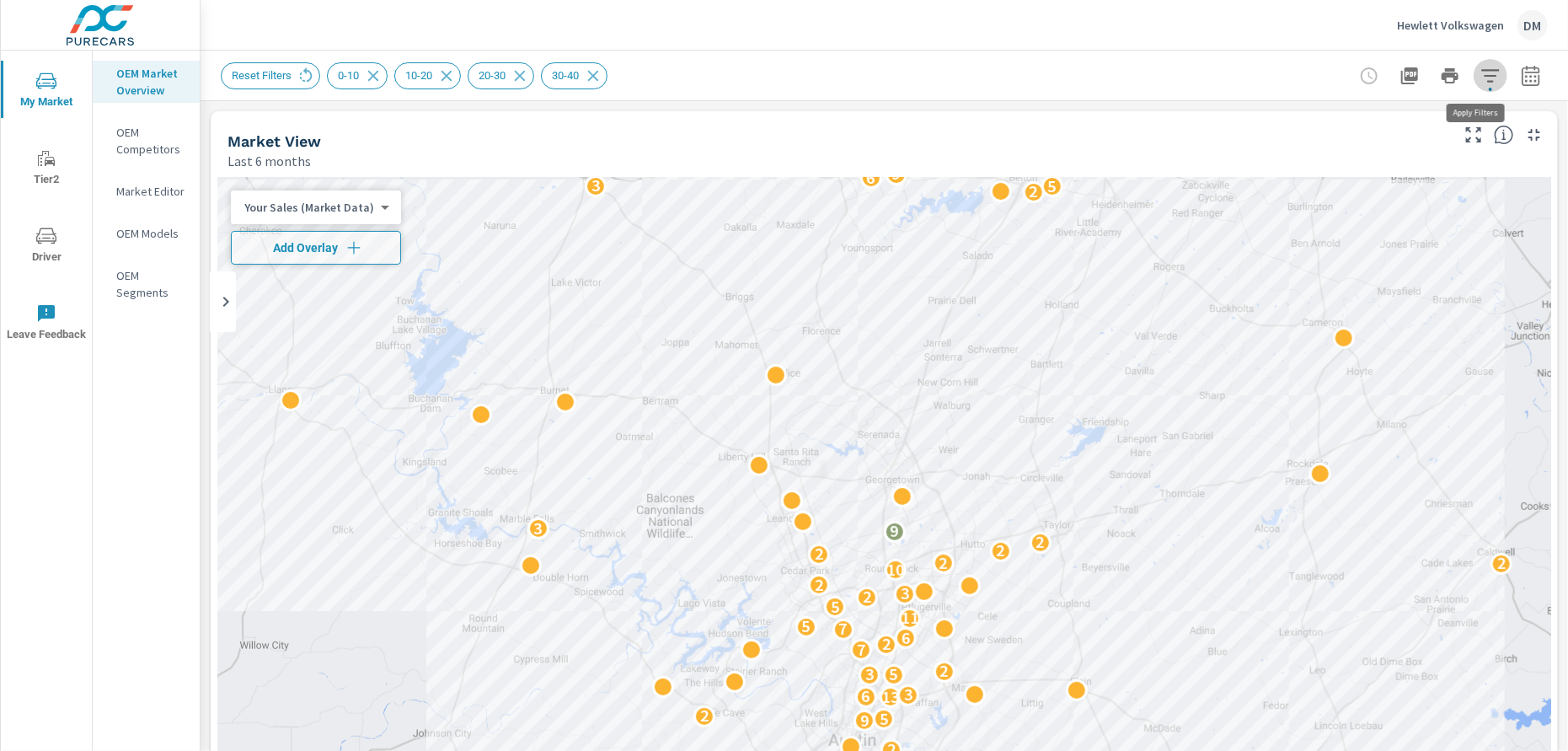
click at [1480, 72] on icon "button" at bounding box center [1490, 75] width 20 height 20
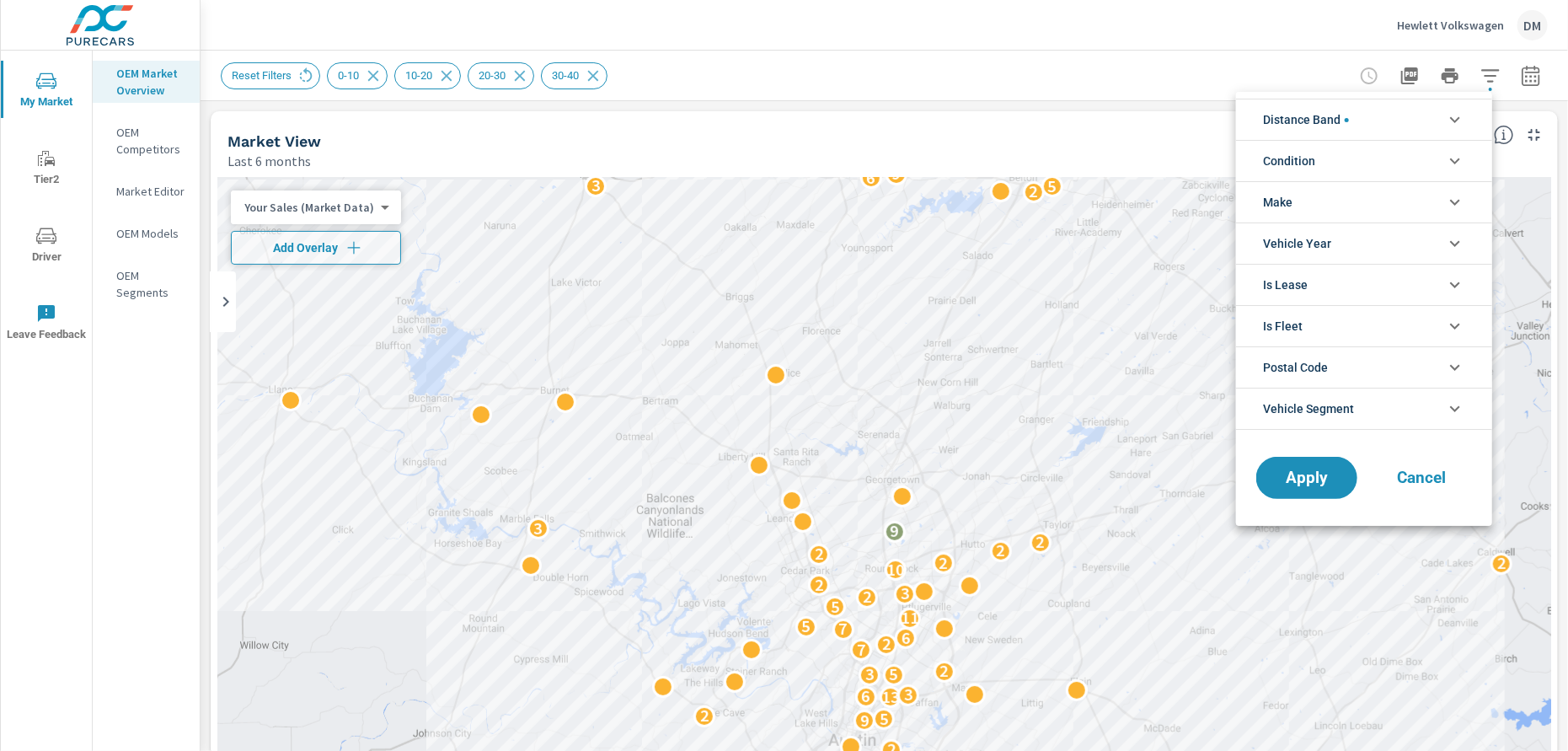
scroll to position [113, 0]
click at [1433, 158] on li "Condition" at bounding box center [1363, 161] width 256 height 41
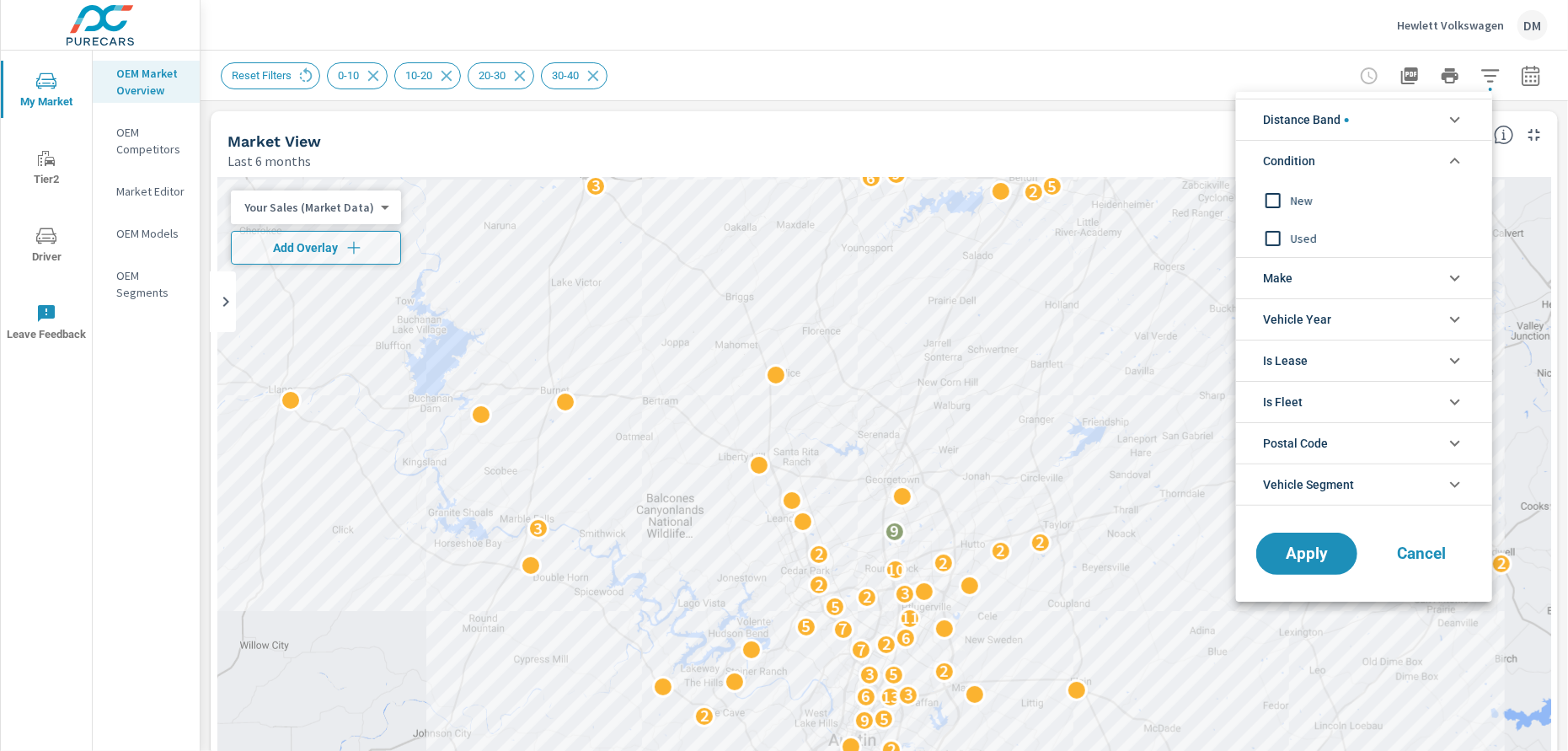
click at [1274, 195] on input "filter options" at bounding box center [1273, 201] width 35 height 35
click at [1292, 271] on li "Make" at bounding box center [1363, 278] width 256 height 41
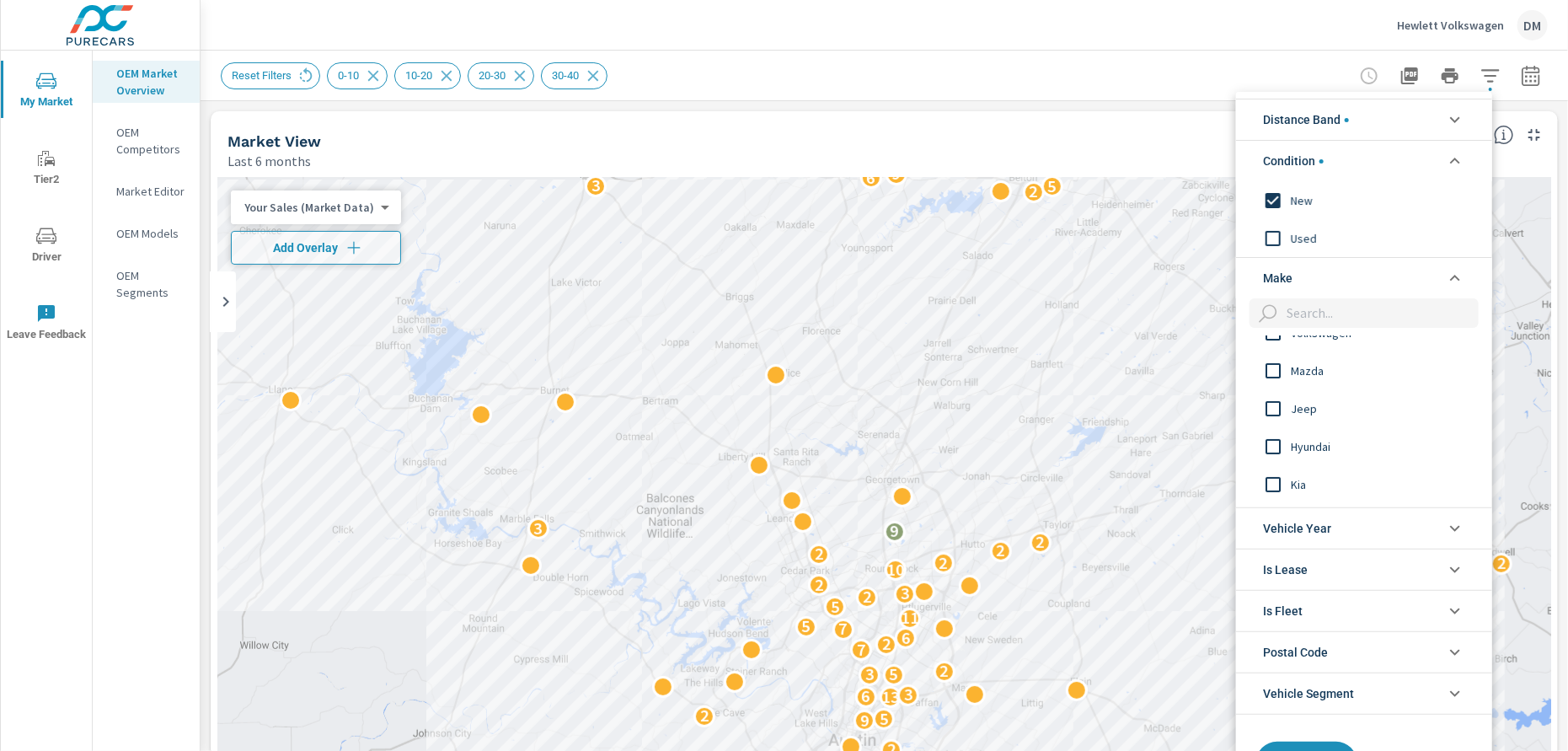
scroll to position [158, 0]
click at [1281, 384] on input "filter options" at bounding box center [1273, 388] width 35 height 35
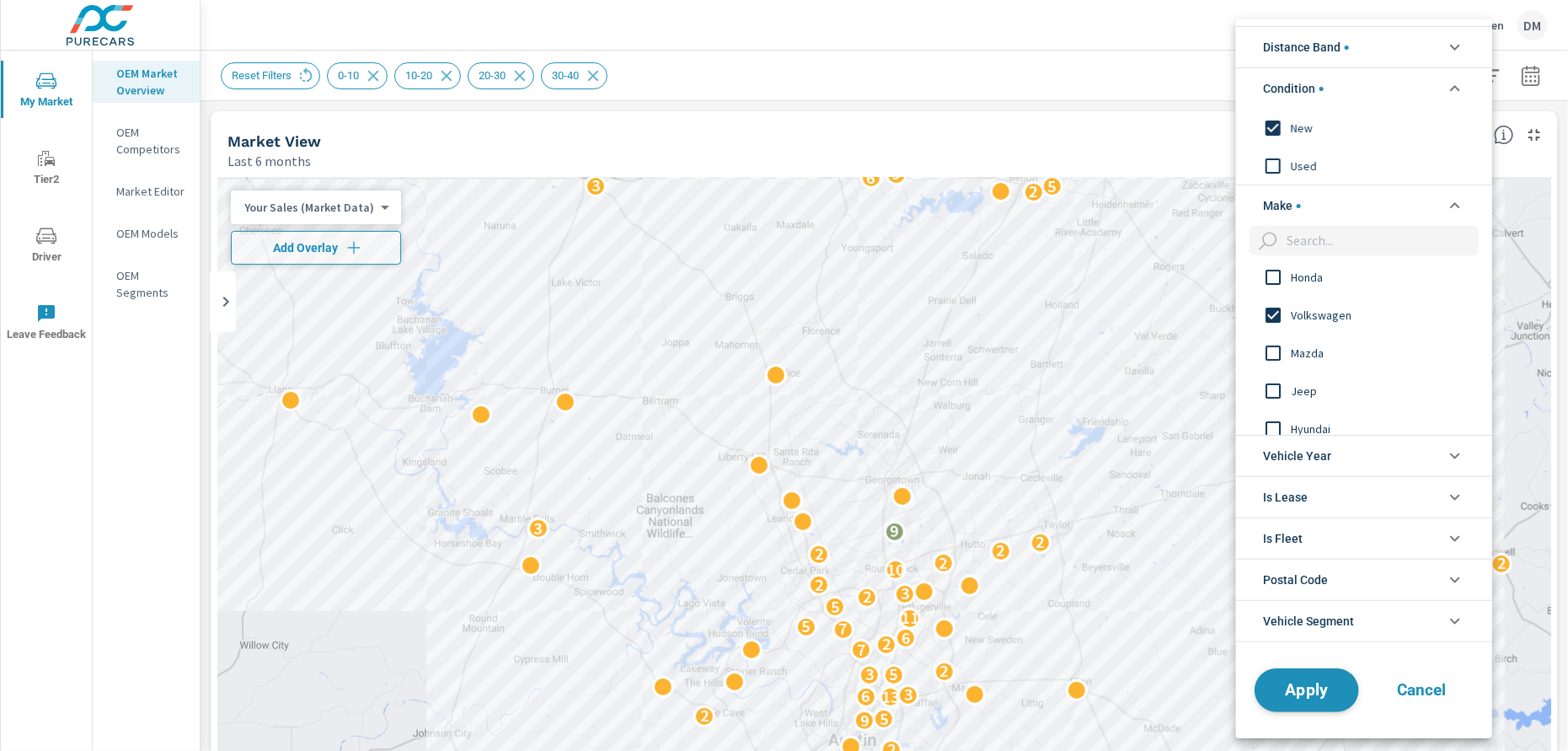
click at [1293, 695] on span "Apply" at bounding box center [1306, 690] width 69 height 16
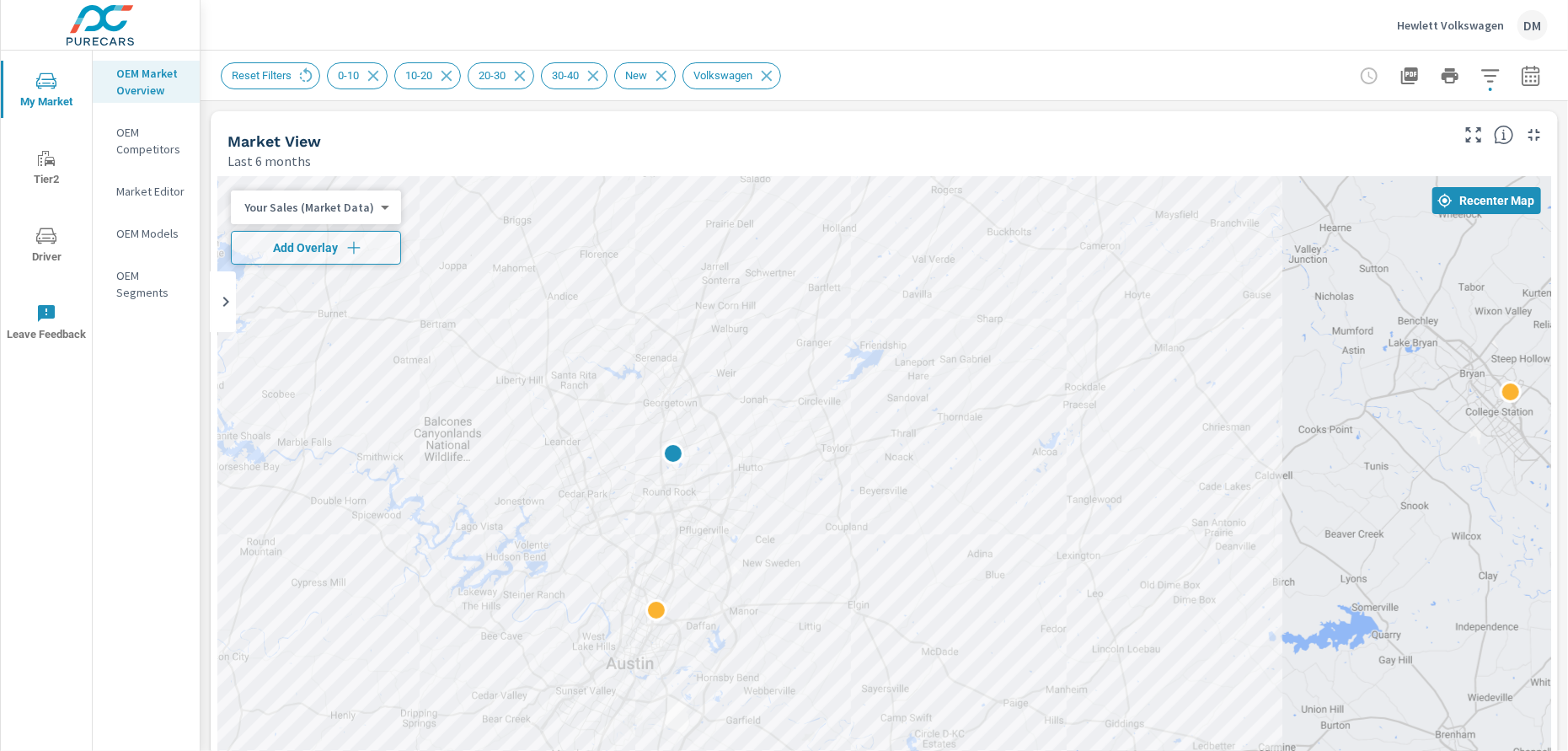
drag, startPoint x: 1216, startPoint y: 520, endPoint x: 994, endPoint y: 441, distance: 235.6
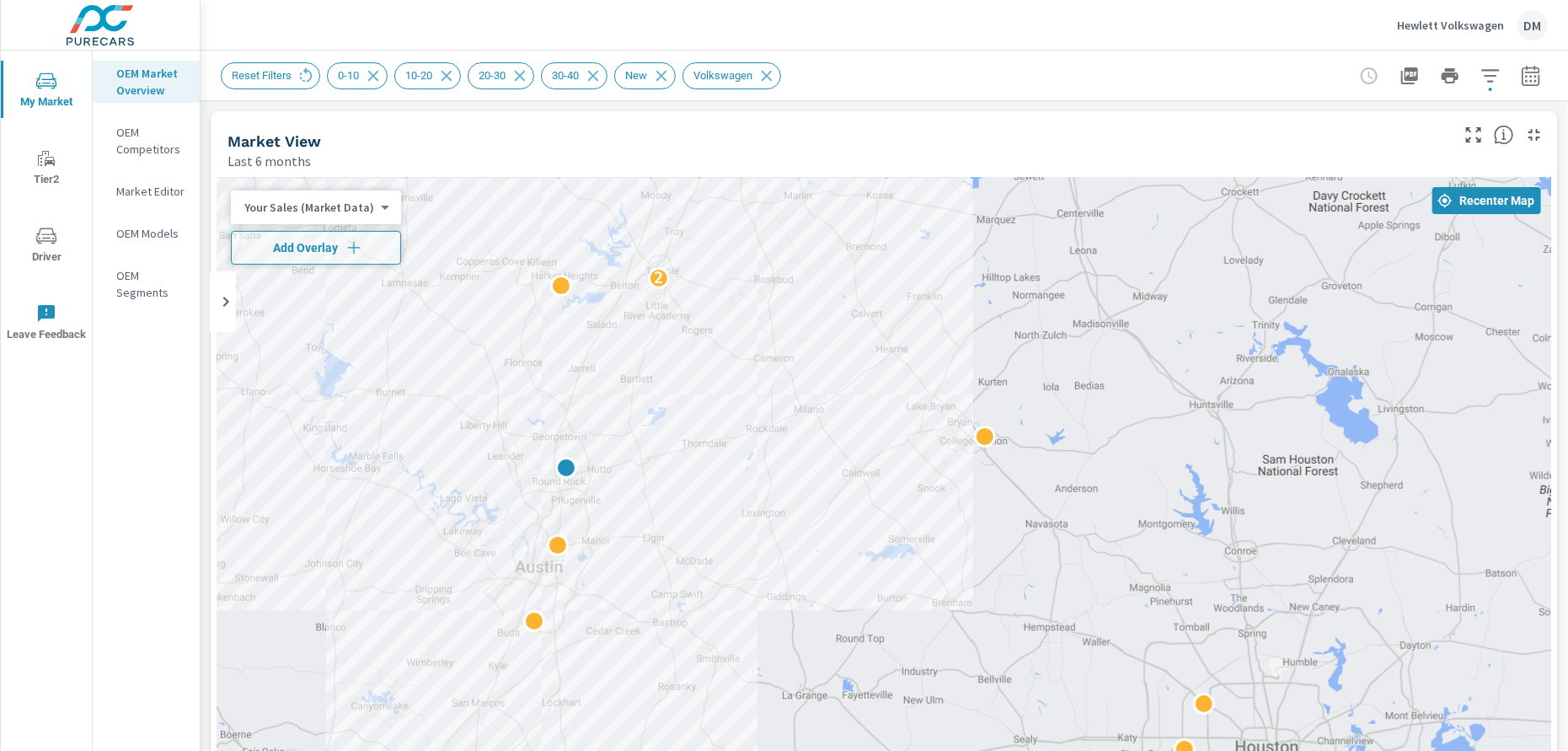
drag, startPoint x: 1010, startPoint y: 499, endPoint x: 722, endPoint y: 508, distance: 288.1
click at [722, 508] on div "2" at bounding box center [883, 519] width 1333 height 684
click at [379, 207] on body "My Market Tier2 Driver Leave Feedback OEM Market Overview OEM Competitors Marke…" at bounding box center [784, 375] width 1568 height 751
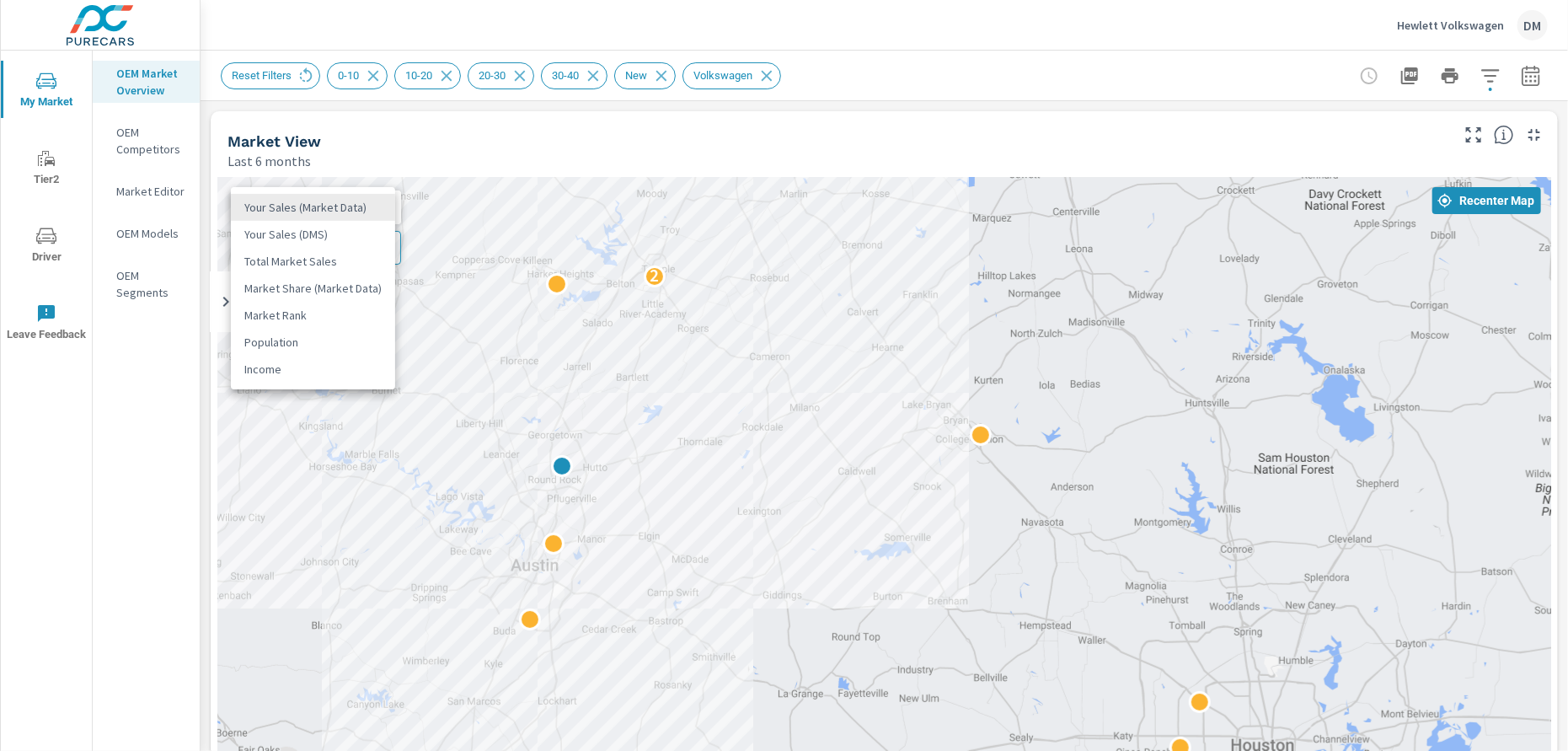
click at [340, 262] on li "Total Market Sales" at bounding box center [313, 261] width 165 height 27
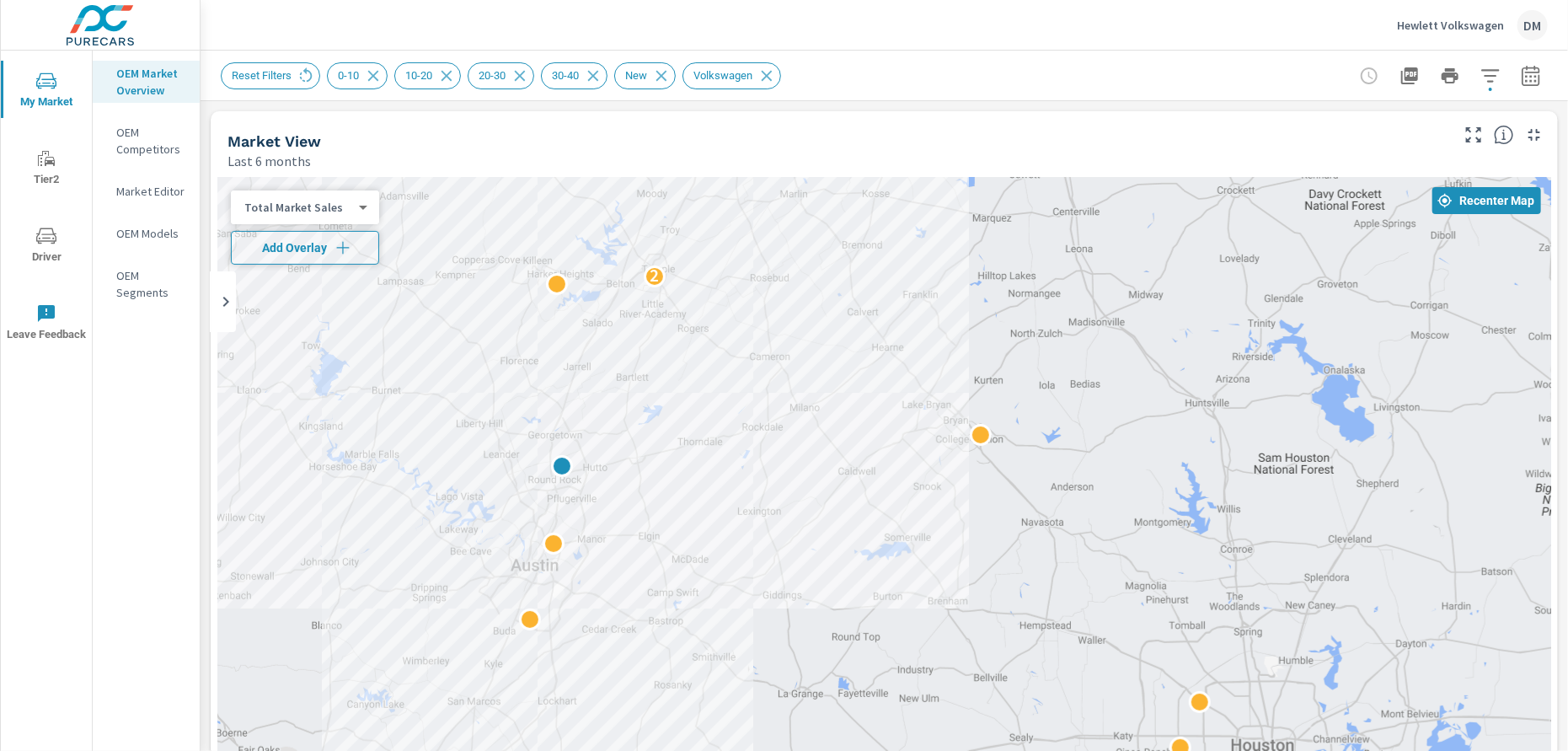
click at [339, 248] on icon "button" at bounding box center [342, 247] width 17 height 17
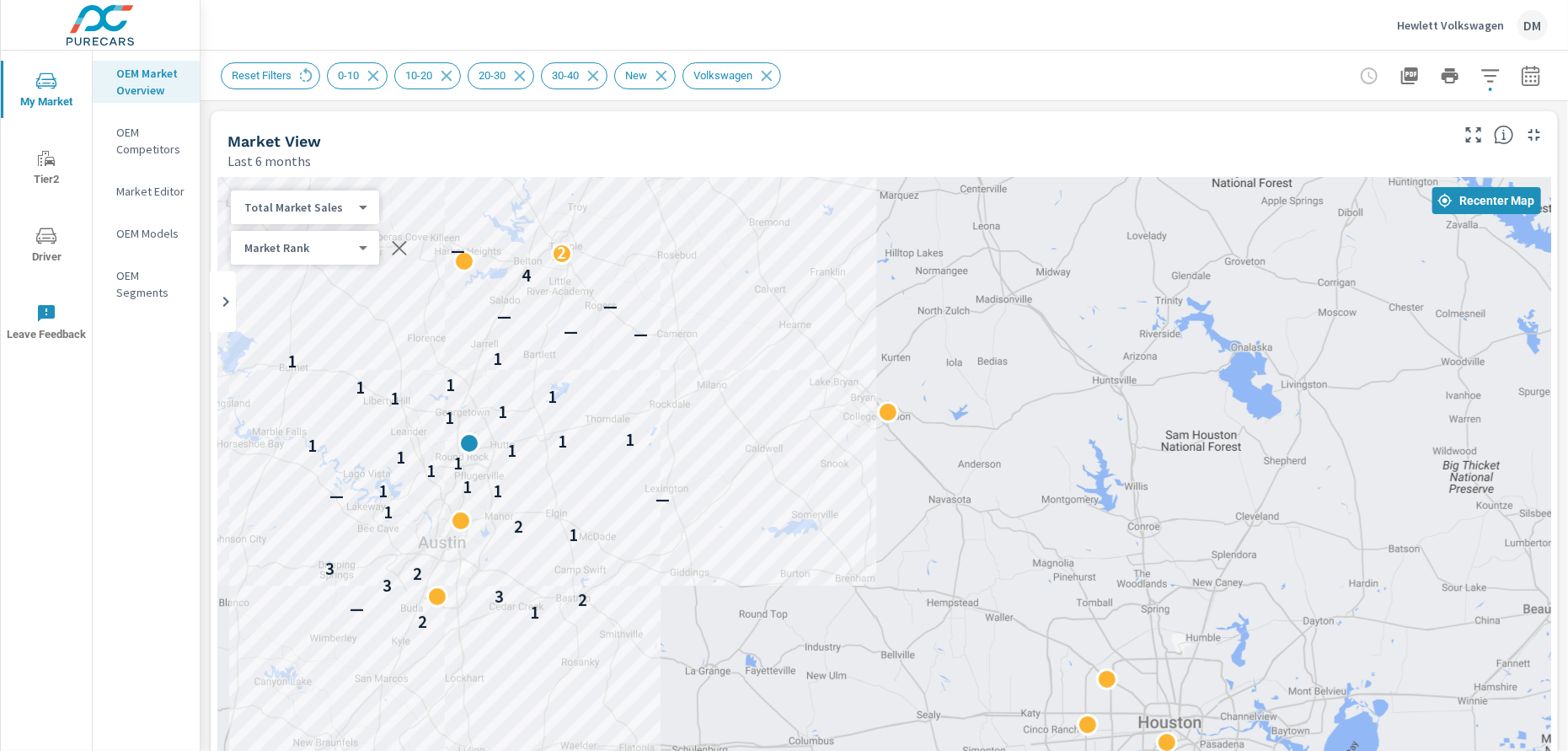
drag, startPoint x: 978, startPoint y: 638, endPoint x: 883, endPoint y: 615, distance: 97.7
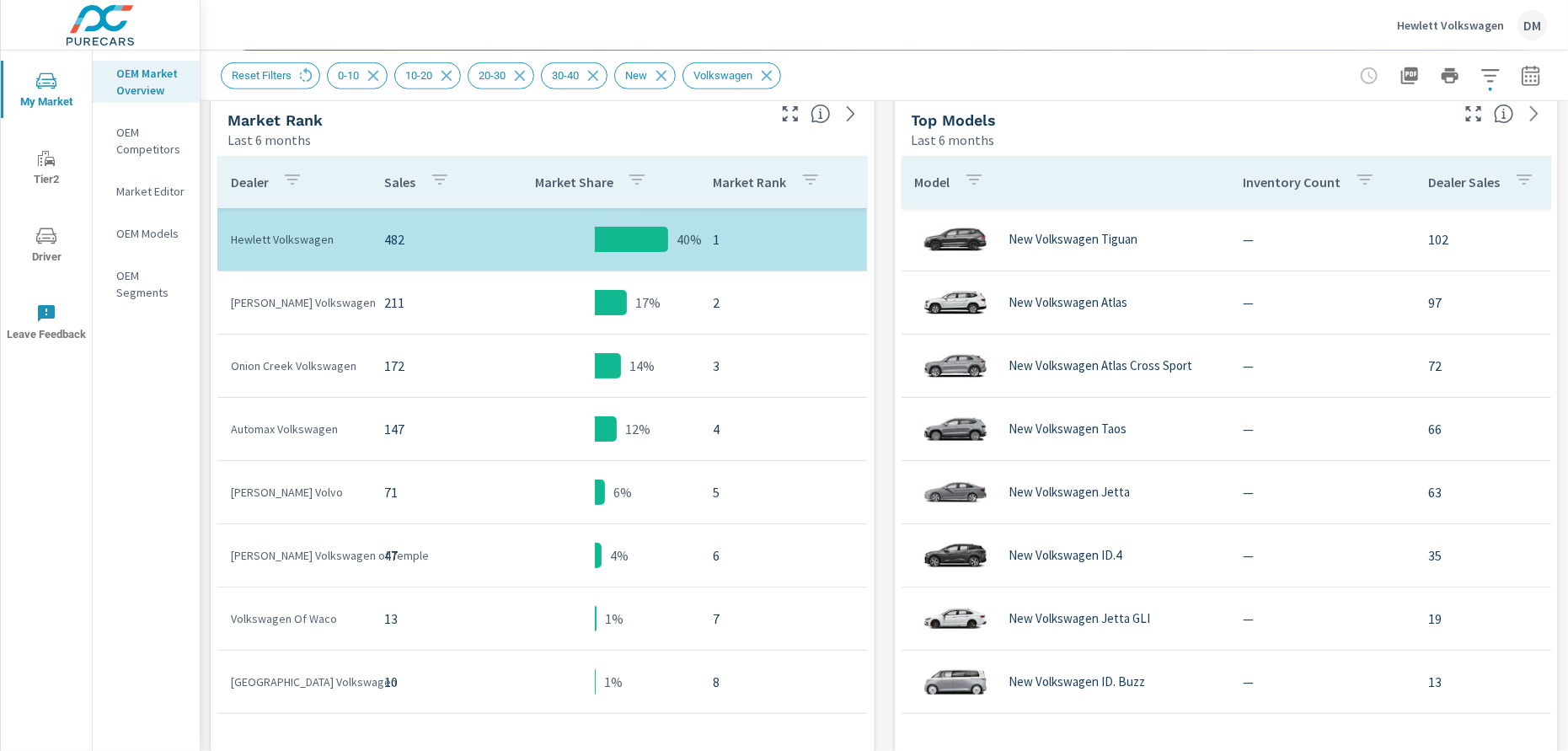
scroll to position [853, 0]
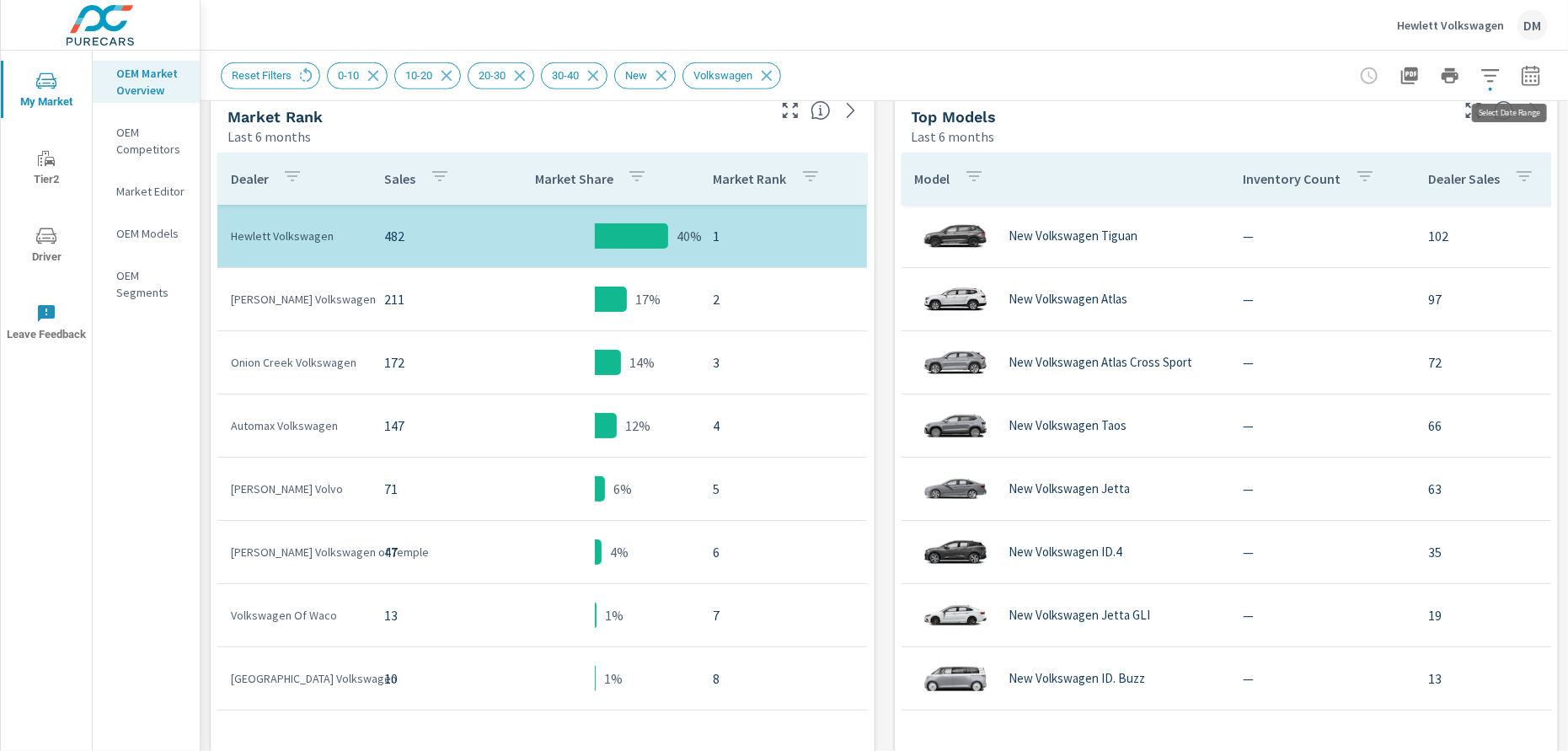
click at [1520, 74] on icon "button" at bounding box center [1530, 75] width 20 height 20
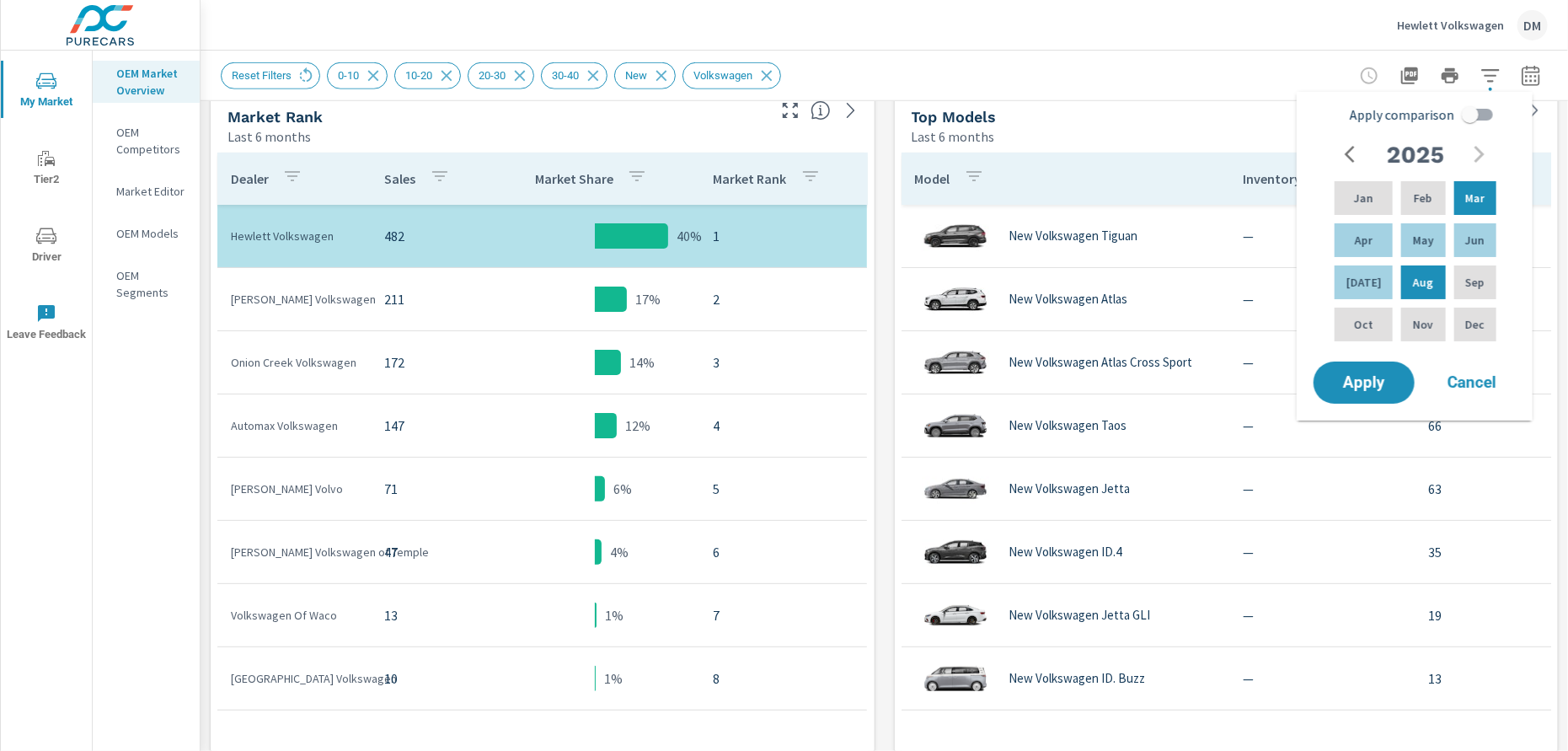
click at [1482, 112] on input "Apply comparison" at bounding box center [1470, 114] width 96 height 32
checkbox input "true"
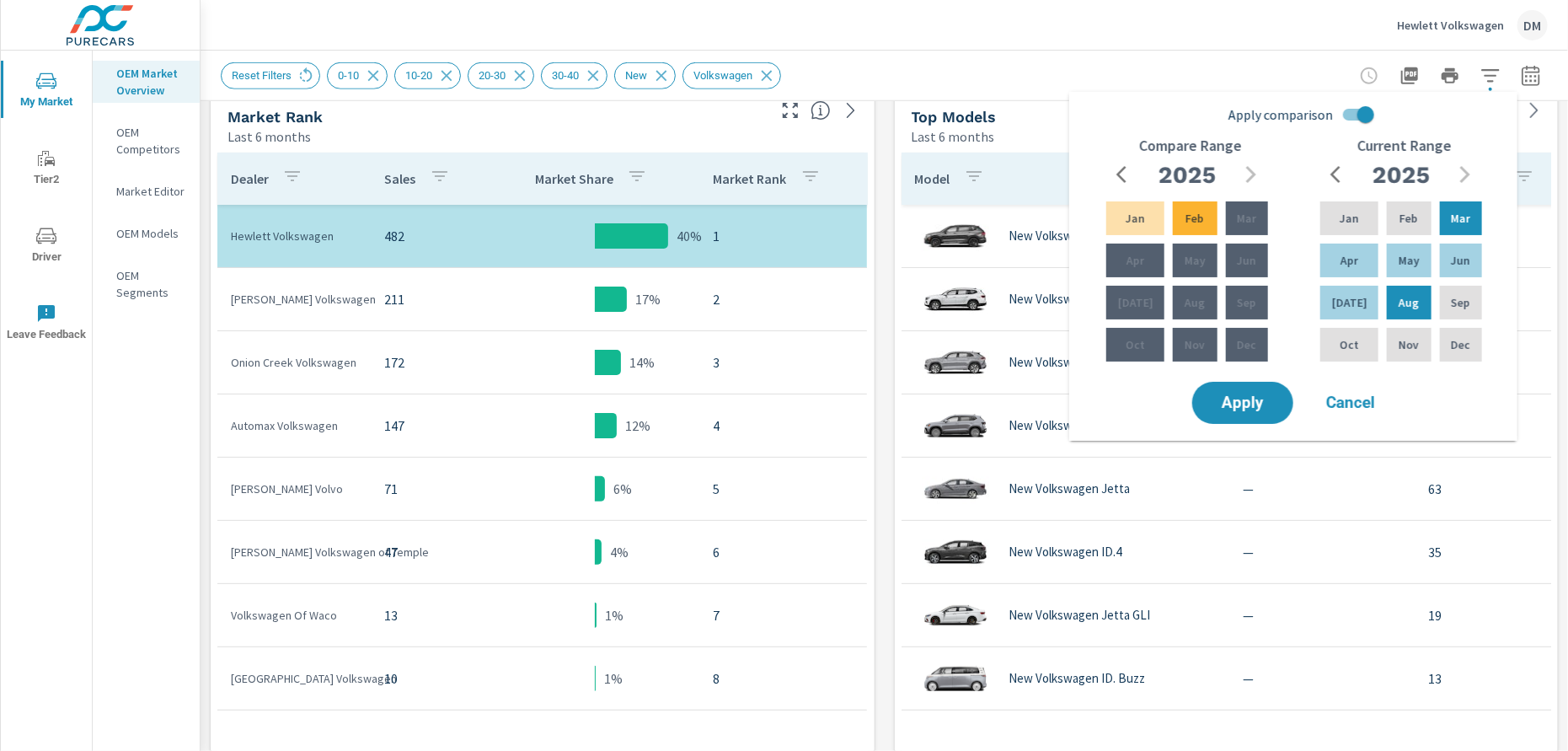
click at [1130, 177] on icon "button" at bounding box center [1126, 174] width 20 height 20
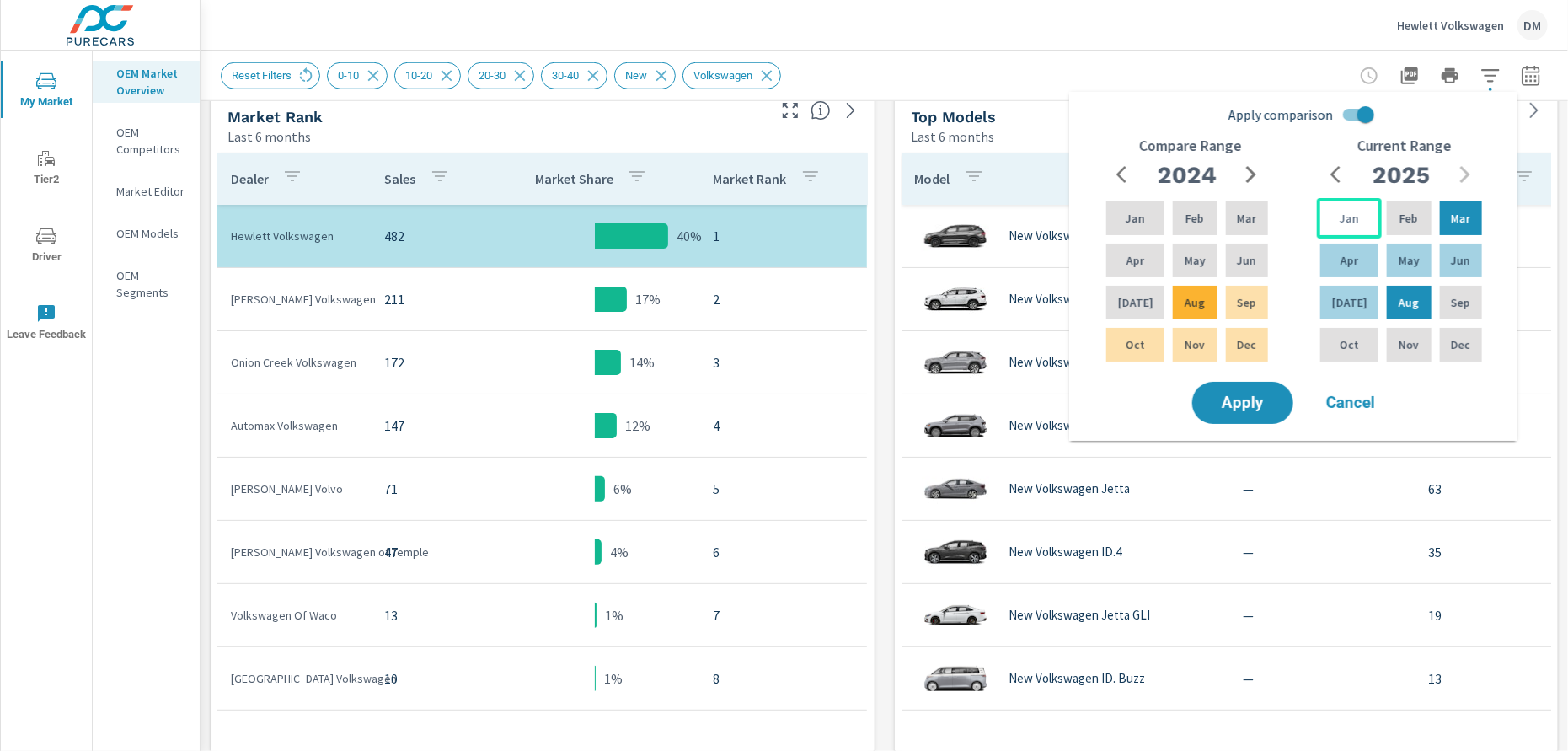
click at [1342, 216] on p "Jan" at bounding box center [1349, 217] width 19 height 17
click at [1350, 298] on p "[DATE]" at bounding box center [1350, 302] width 35 height 17
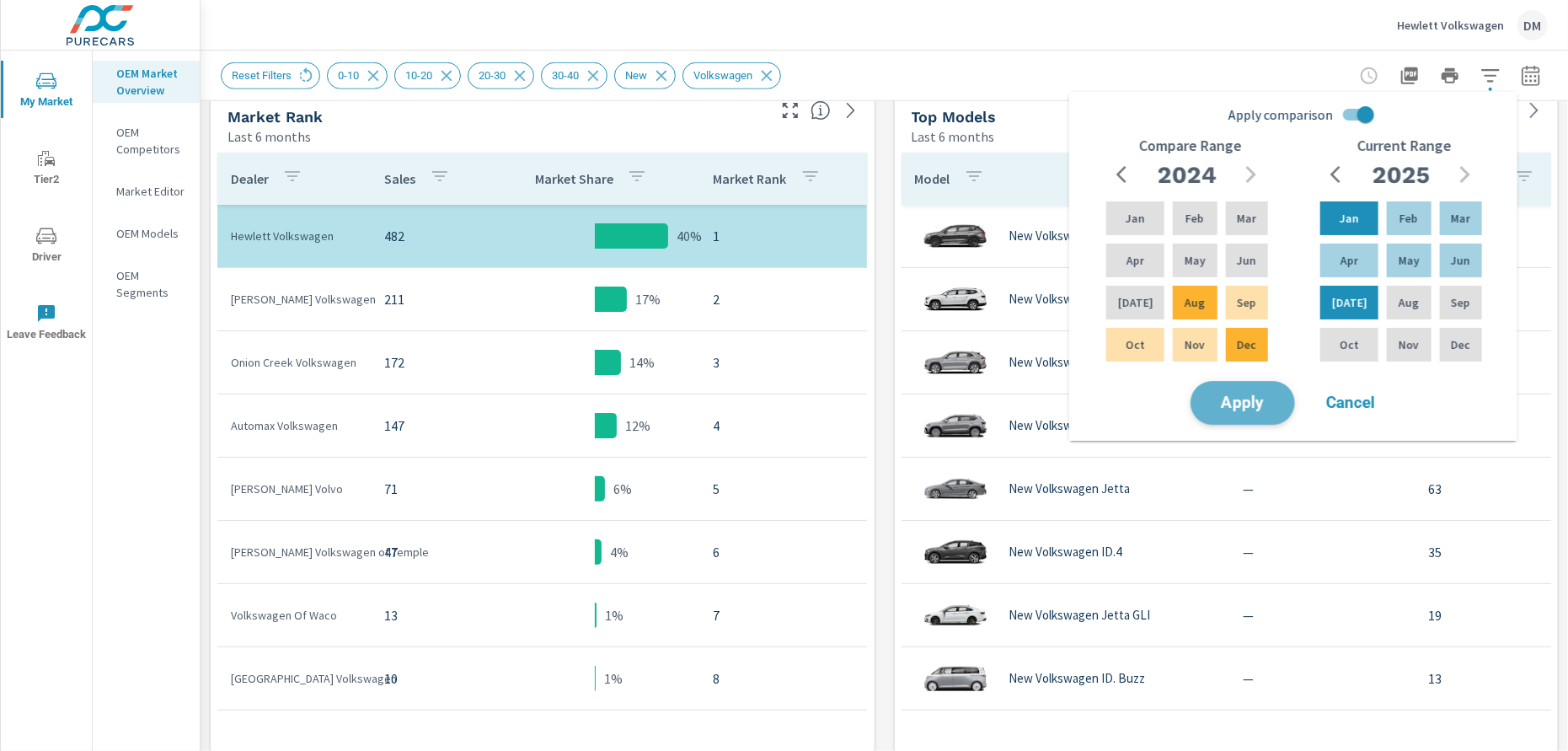
click at [1233, 403] on span "Apply" at bounding box center [1242, 403] width 69 height 16
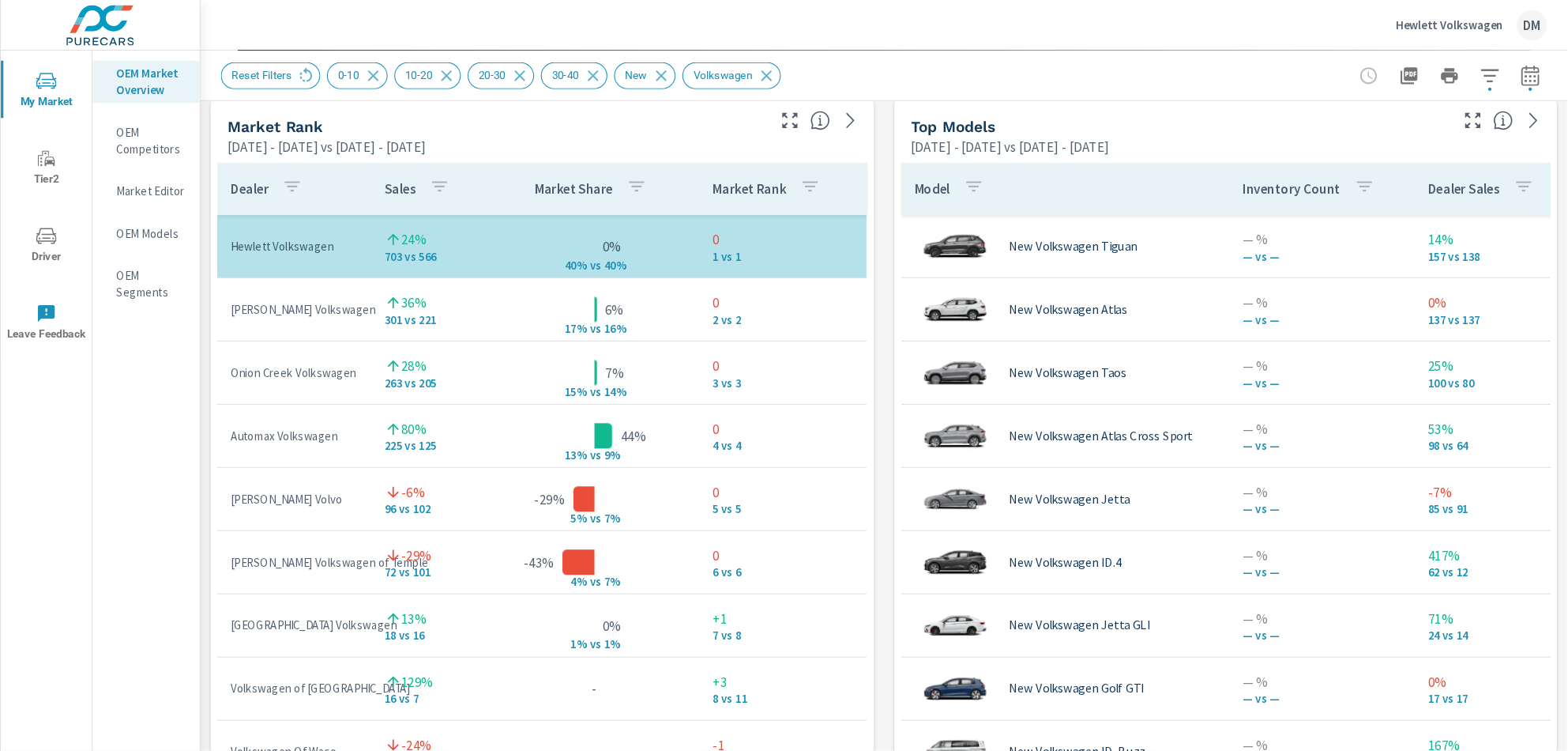
scroll to position [998, 0]
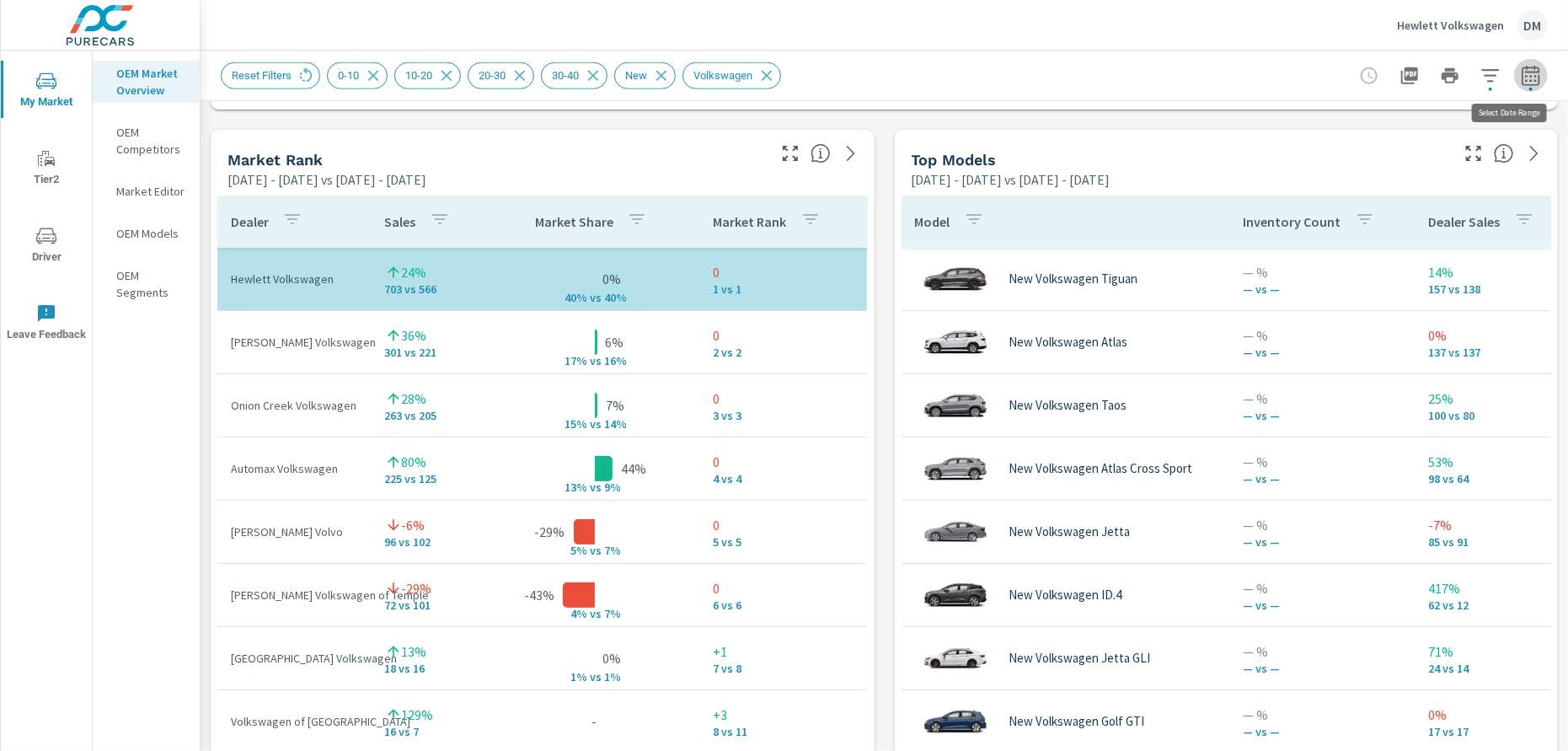
click at [1525, 79] on icon "button" at bounding box center [1530, 78] width 11 height 7
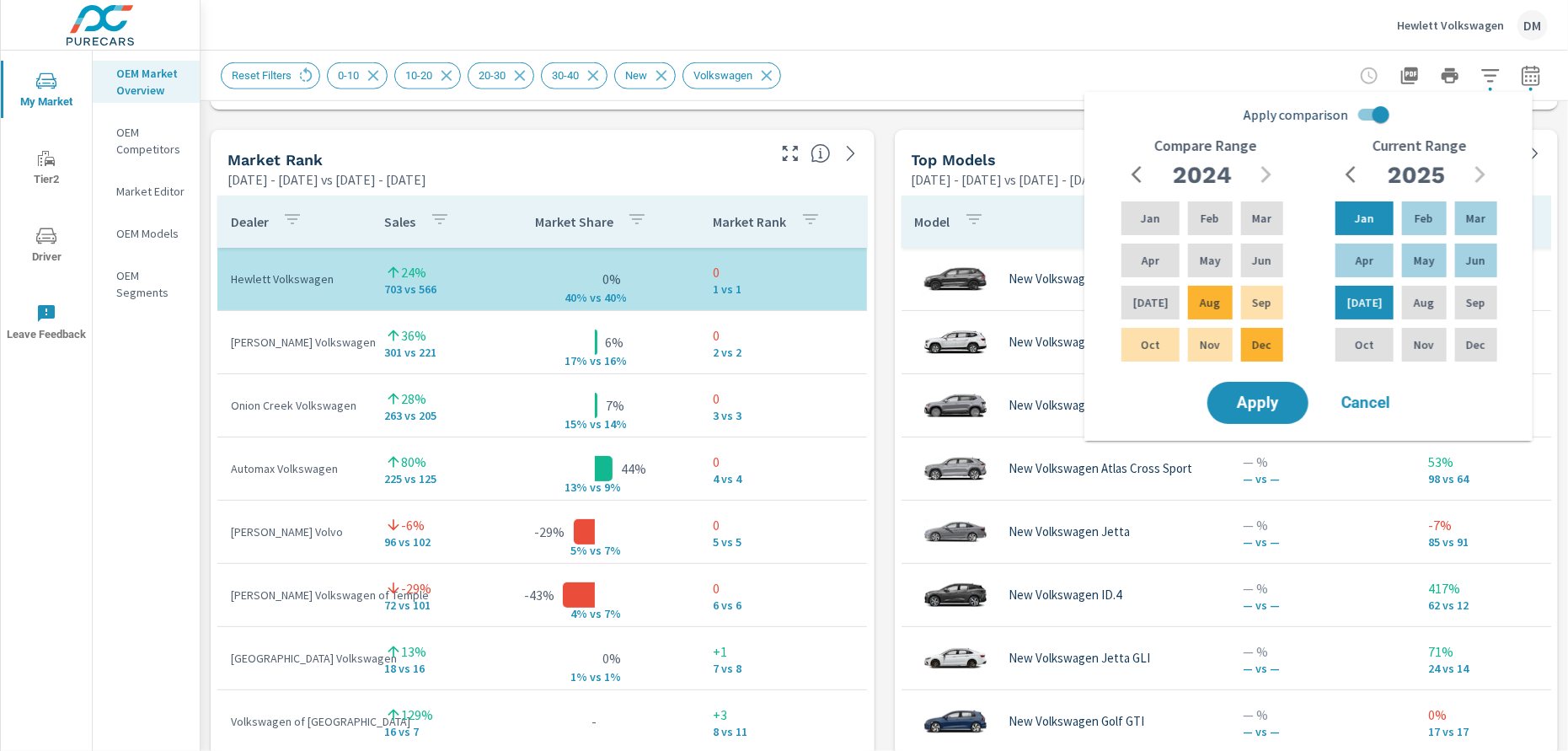
click at [1027, 86] on div "Reset Filters 0-10 10-20 20-30 30-40 New Volkswagen" at bounding box center [766, 76] width 1091 height 27
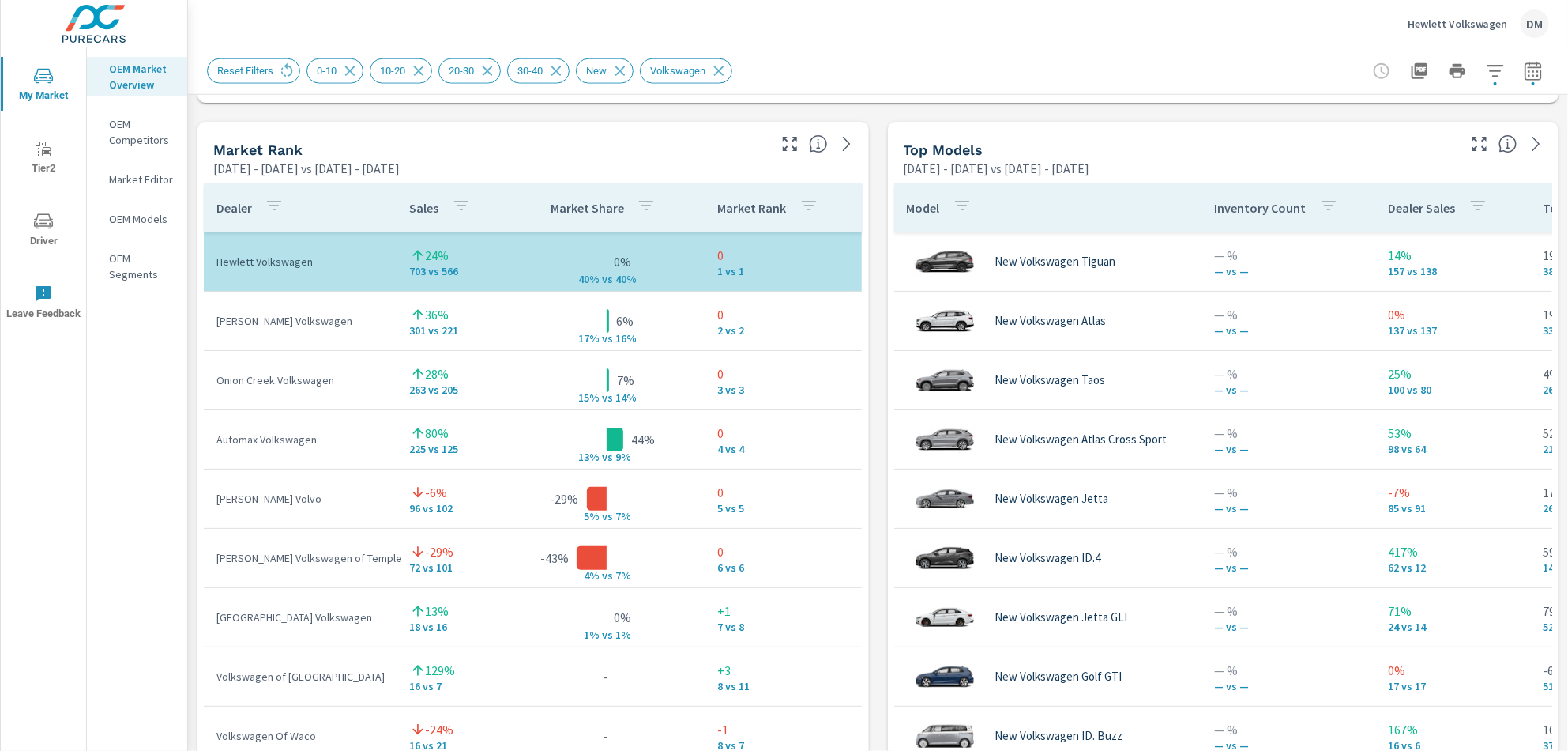
scroll to position [999, 0]
click at [1469, 73] on icon "button" at bounding box center [1533, 70] width 19 height 19
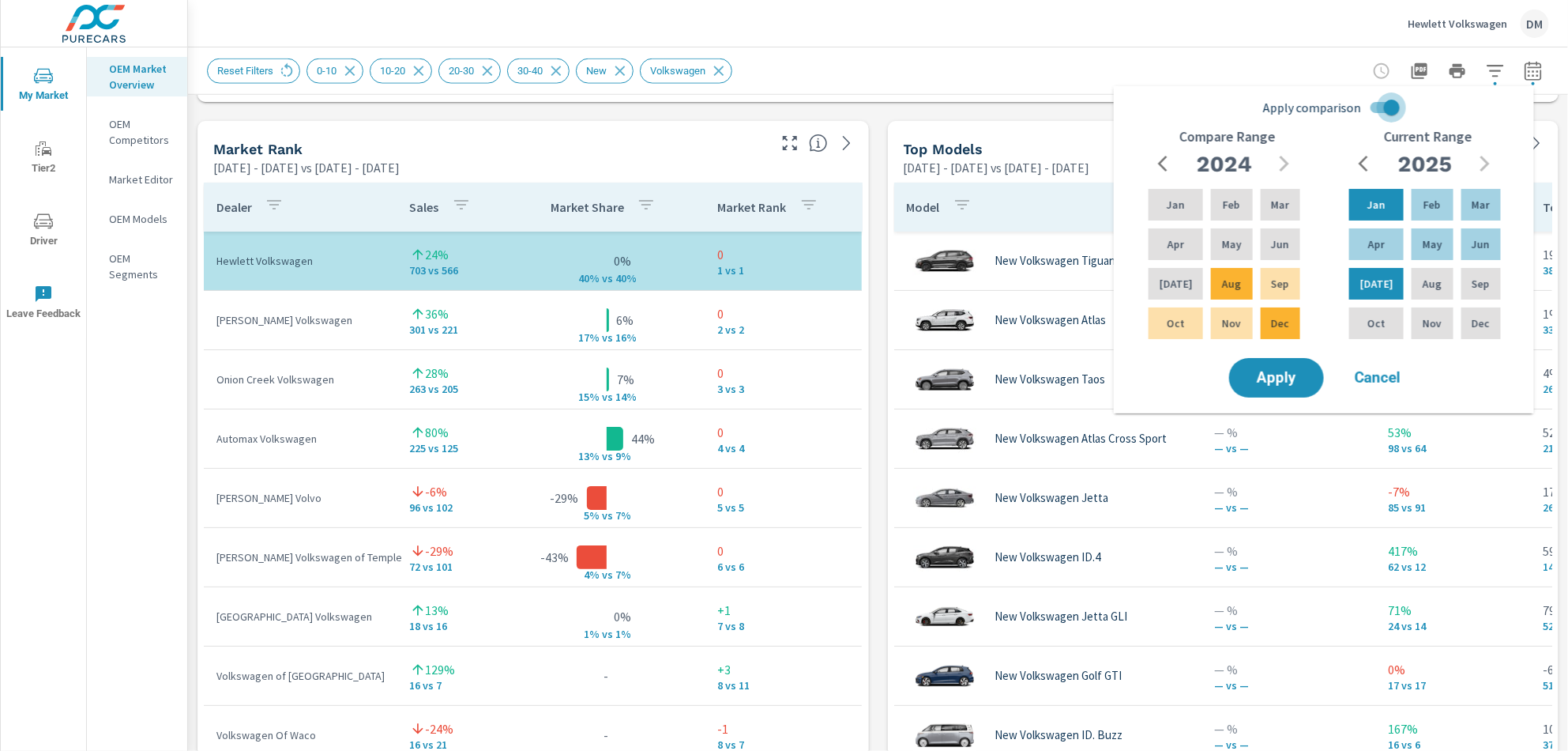
click at [1380, 111] on input "Apply comparison" at bounding box center [1392, 107] width 90 height 30
checkbox input "false"
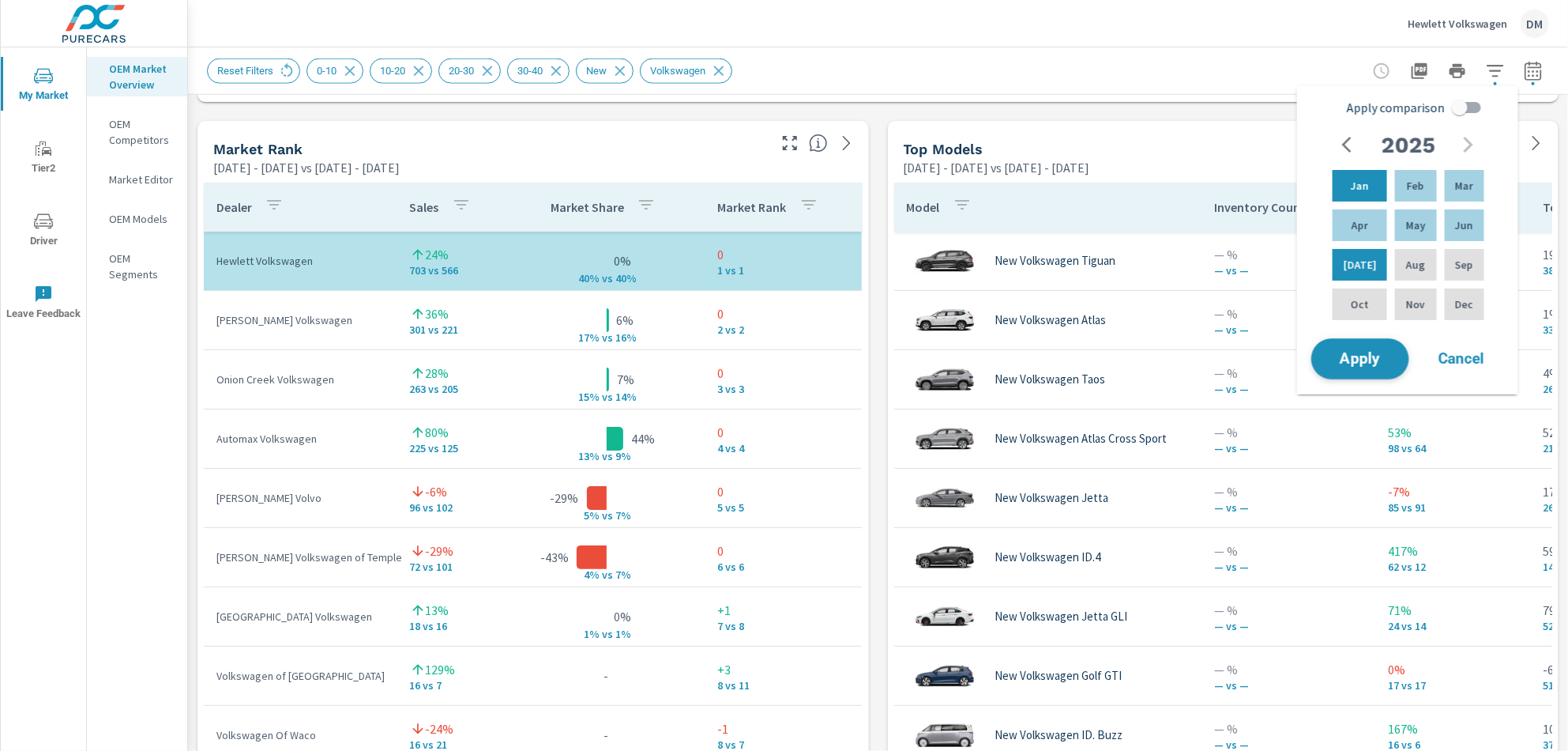
click at [1352, 355] on span "Apply" at bounding box center [1360, 359] width 65 height 15
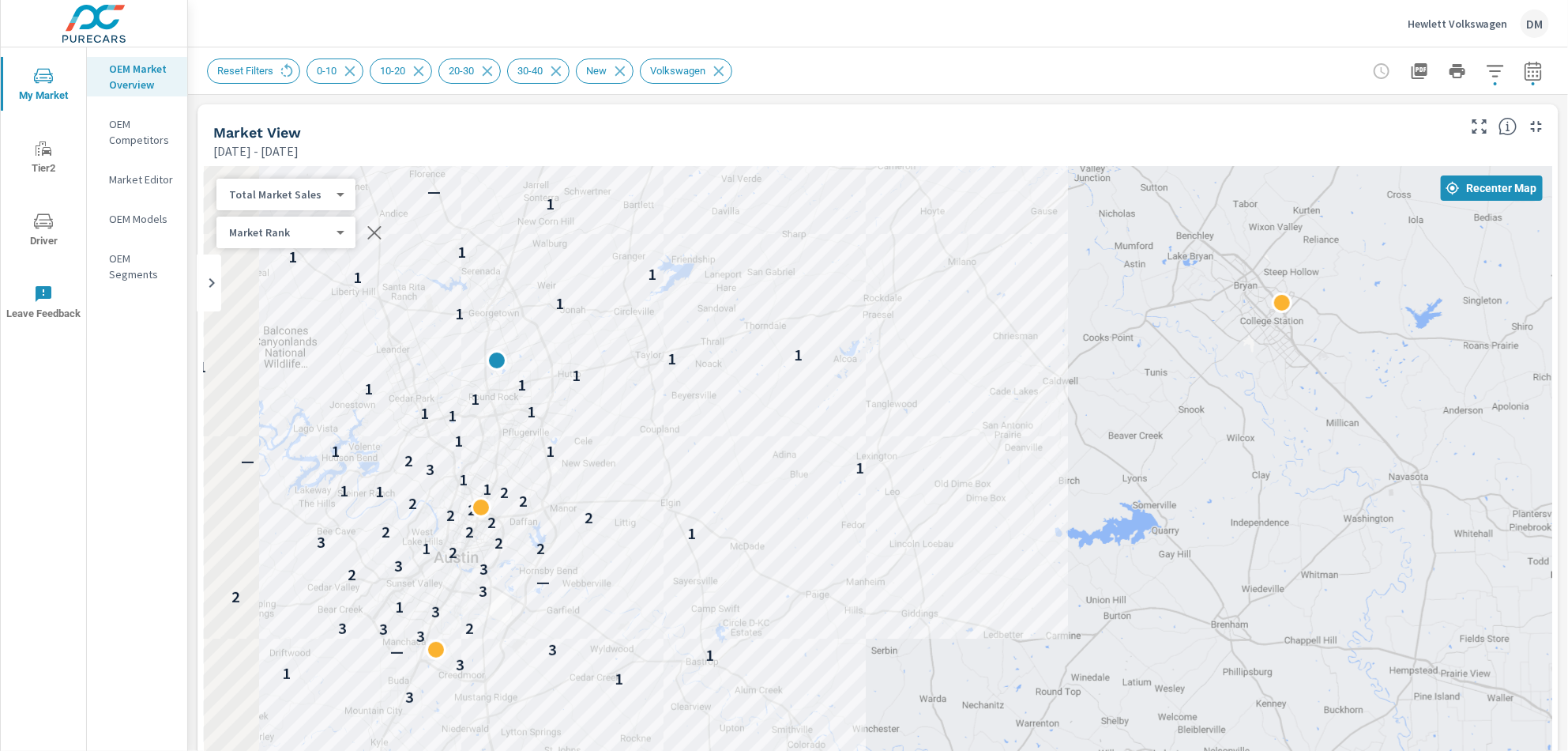
drag, startPoint x: 636, startPoint y: 428, endPoint x: 910, endPoint y: 404, distance: 275.0
click at [910, 404] on div "3 1 1 3 1 — 3 3 3 2 3 3 1 2 3 — 2 3 3 2 2 1 2 3 1 2 2 2 2 2 2 2 2 2 1 1 1 1 3 1…" at bounding box center [878, 487] width 1349 height 641
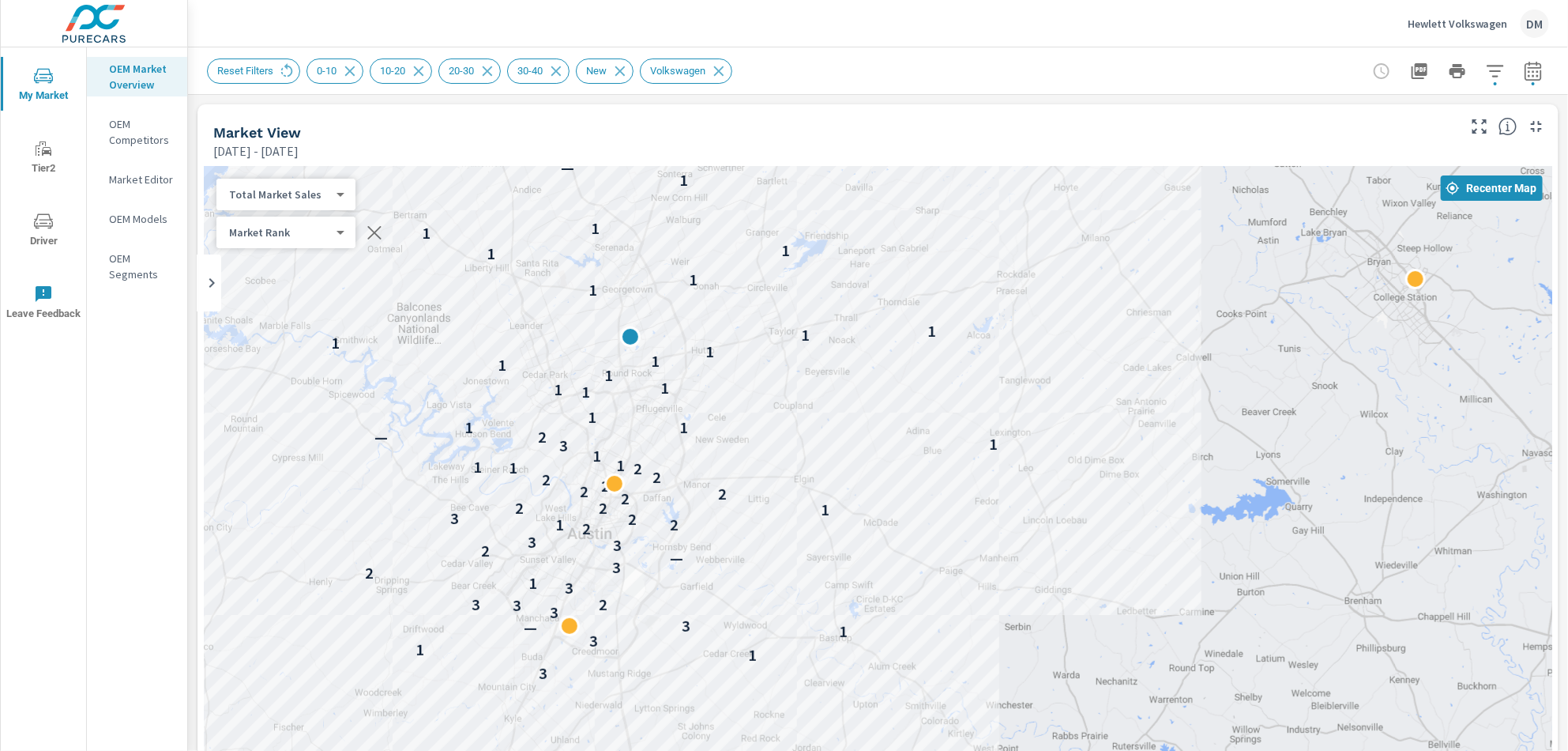
drag, startPoint x: 721, startPoint y: 472, endPoint x: 846, endPoint y: 449, distance: 127.1
click at [846, 449] on div "3 1 1 3 1 — 3 3 3 2 3 3 1 2 3 — 2 3 3 2 2 1 2 3 1 2 2 2 2 2 2 2 2 2 1 1 1 1 3 1…" at bounding box center [878, 487] width 1349 height 641
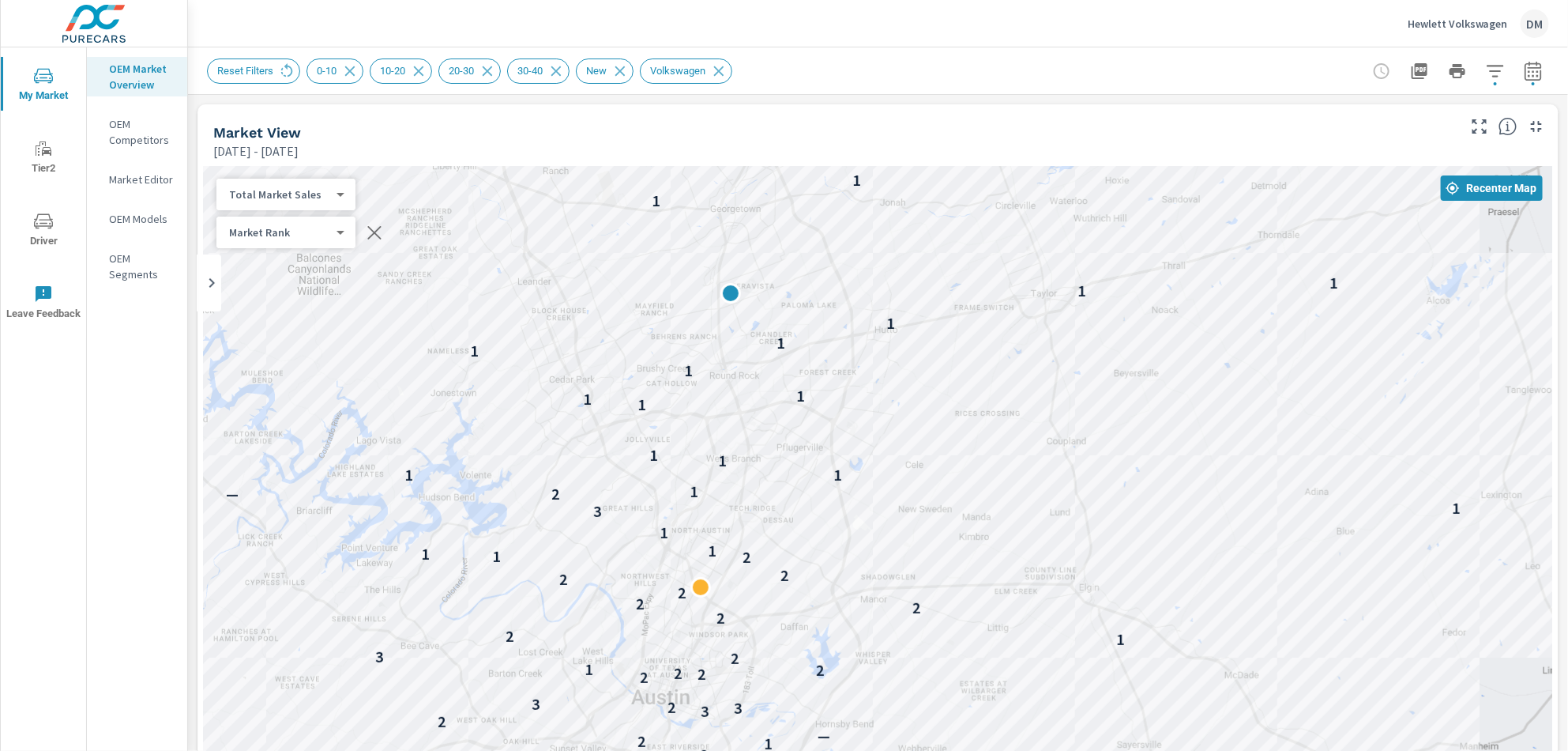
drag, startPoint x: 782, startPoint y: 433, endPoint x: 1129, endPoint y: 509, distance: 355.2
click at [1129, 509] on div "3 1 1 3 1 — 3 3 3 2 3 3 1 2 3 1 2 — 2 3 3 2 3 2 2 2 2 1 2 3 1 2 2 2 2 2 2 2 2 1…" at bounding box center [878, 487] width 1349 height 641
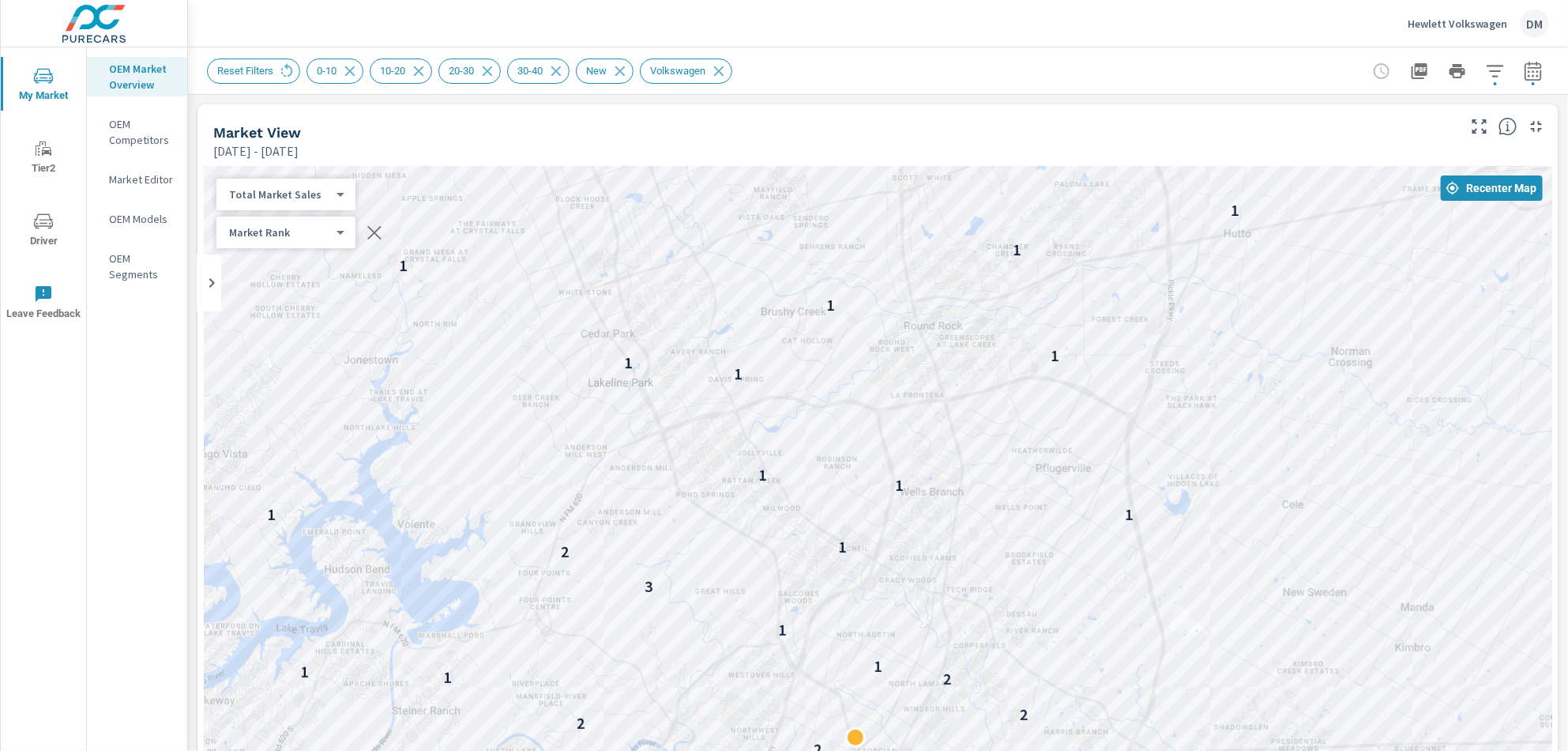
drag, startPoint x: 801, startPoint y: 552, endPoint x: 1226, endPoint y: 664, distance: 439.5
click at [1247, 692] on div "1 — 3 3 3 2 3 3 1 3 1 2 — 2 3 3 2 3 2 2 2 2 1 2 3 — 1 2 2 2 2 2 2 2 2 2 1 1 1 1…" at bounding box center [878, 487] width 1349 height 641
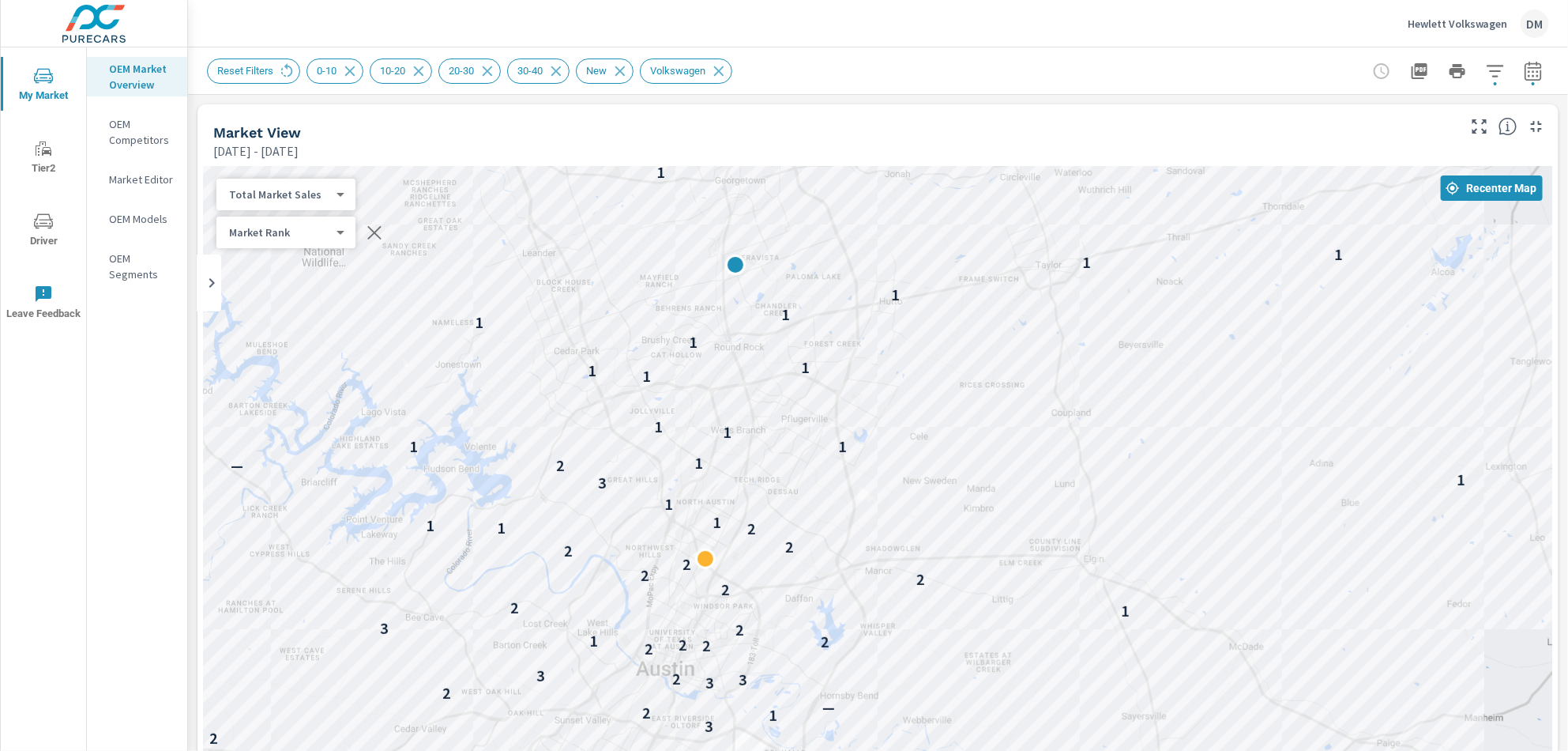
drag, startPoint x: 1178, startPoint y: 609, endPoint x: 856, endPoint y: 489, distance: 343.6
click at [856, 489] on div "3 1 1 3 1 — 3 3 3 2 3 3 1 2 3 1 2 — 2 3 3 2 3 2 2 2 2 1 2 3 1 2 2 2 2 2 2 2 2 1…" at bounding box center [1145, 698] width 1176 height 662
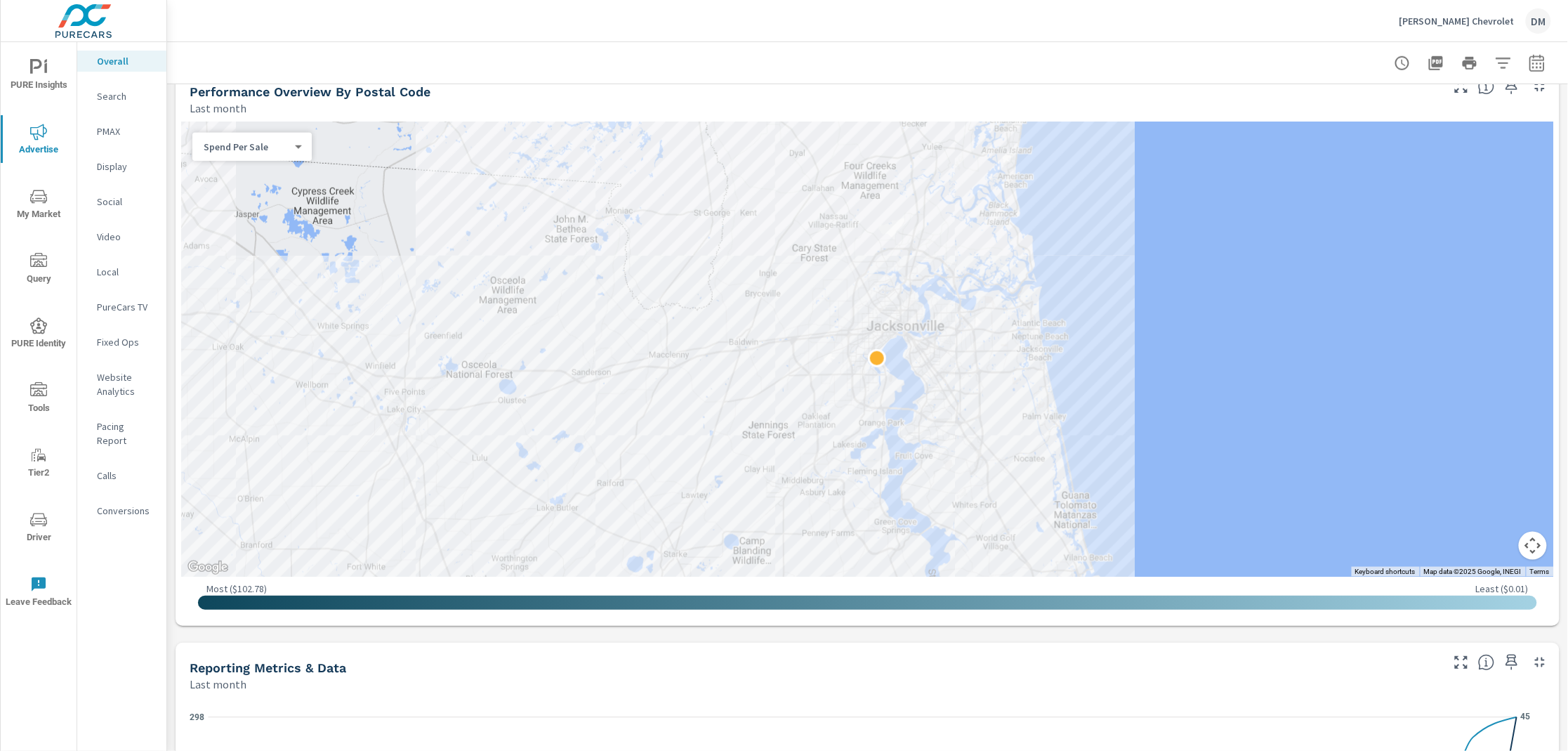
scroll to position [501, 0]
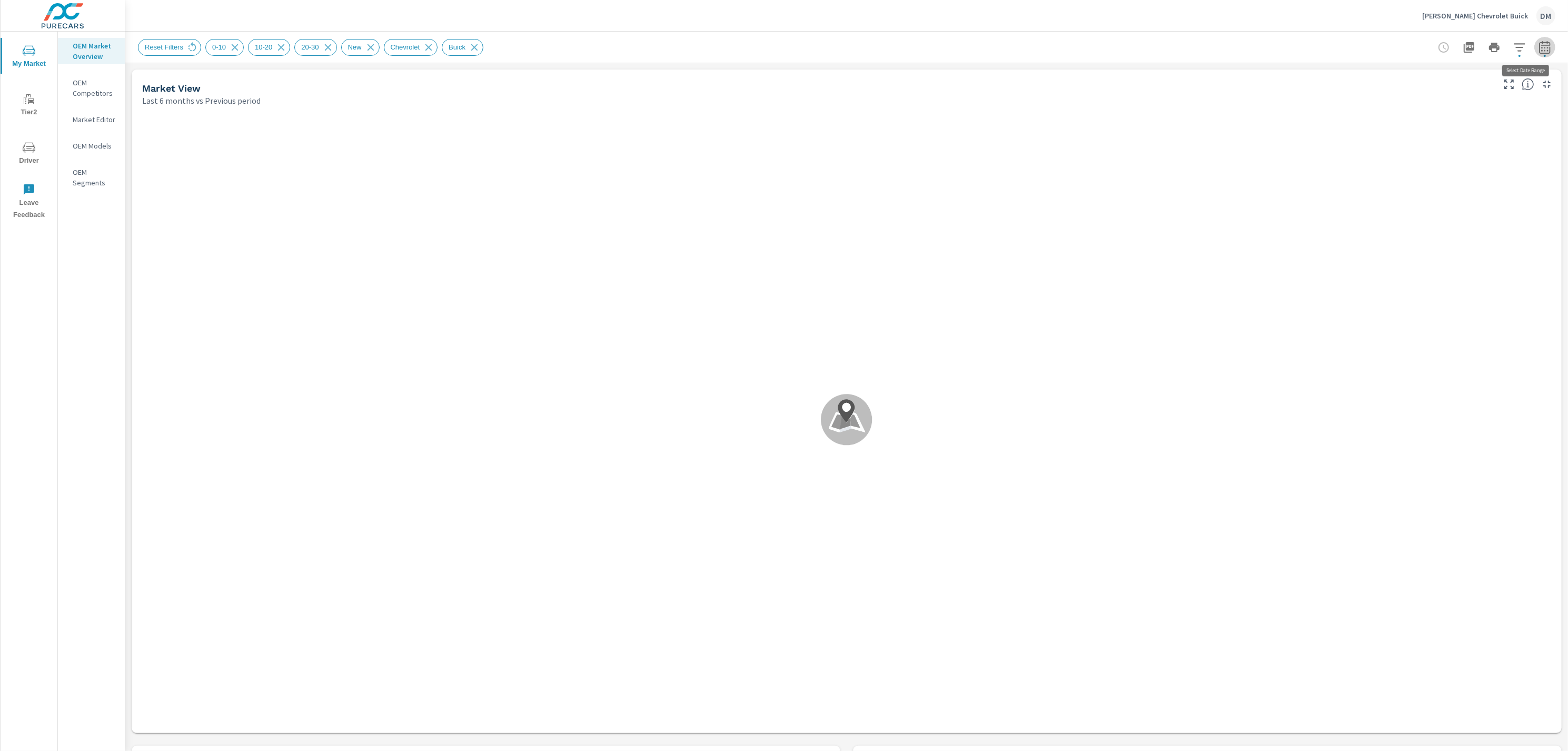
click at [1539, 51] on icon "button" at bounding box center [1545, 47] width 13 height 13
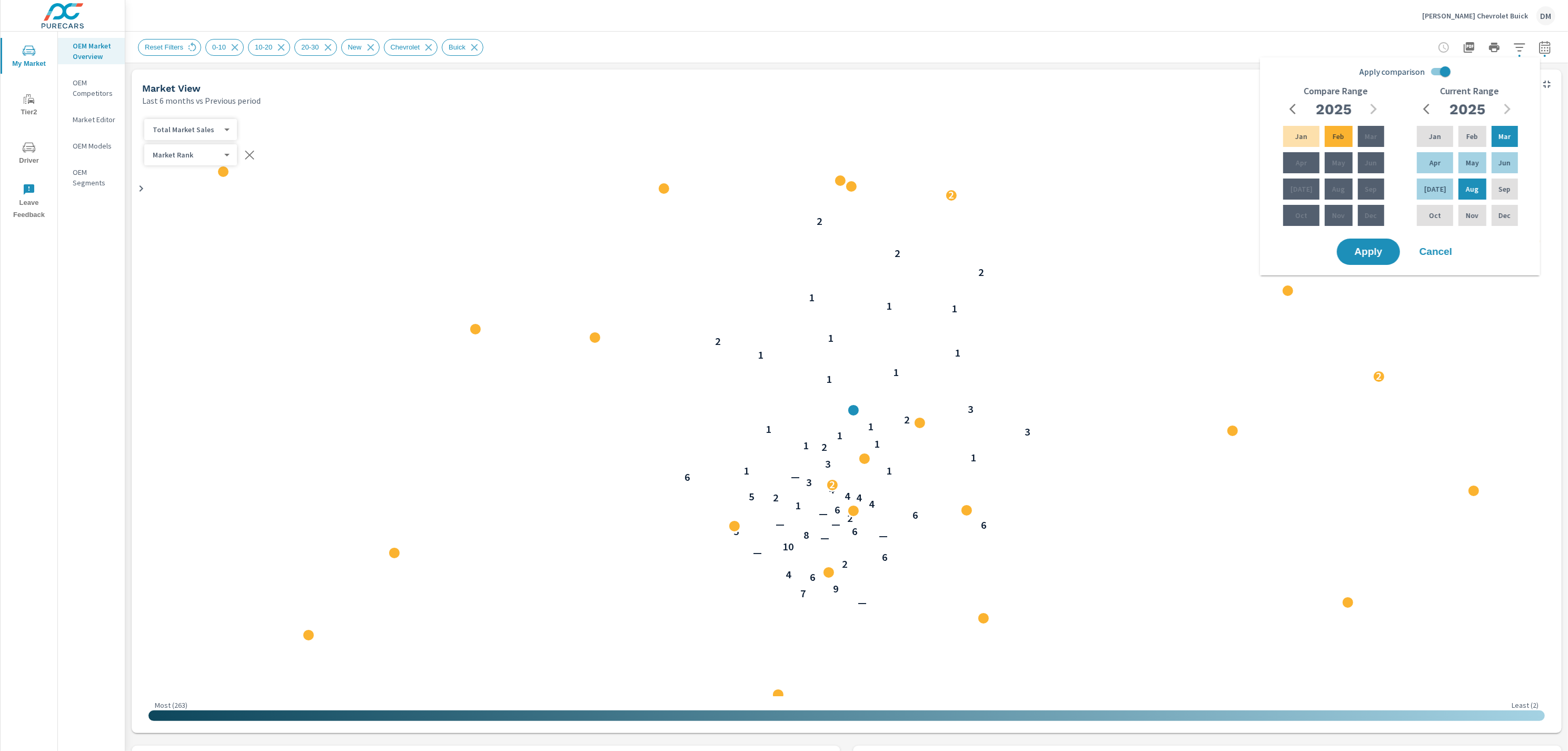
click at [1434, 75] on input "Apply comparison" at bounding box center [1445, 71] width 60 height 20
checkbox input "false"
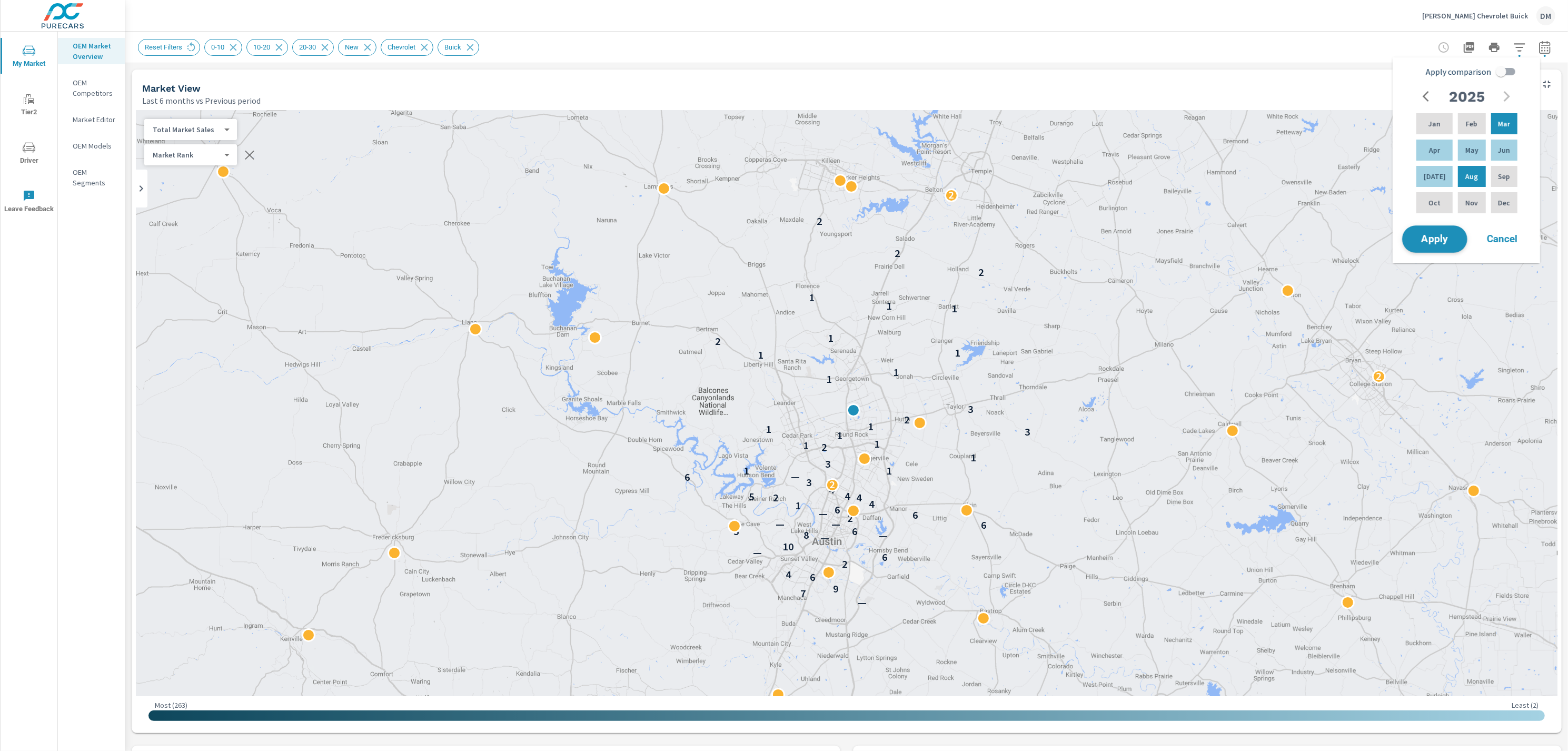
click at [1424, 243] on span "Apply" at bounding box center [1435, 239] width 43 height 10
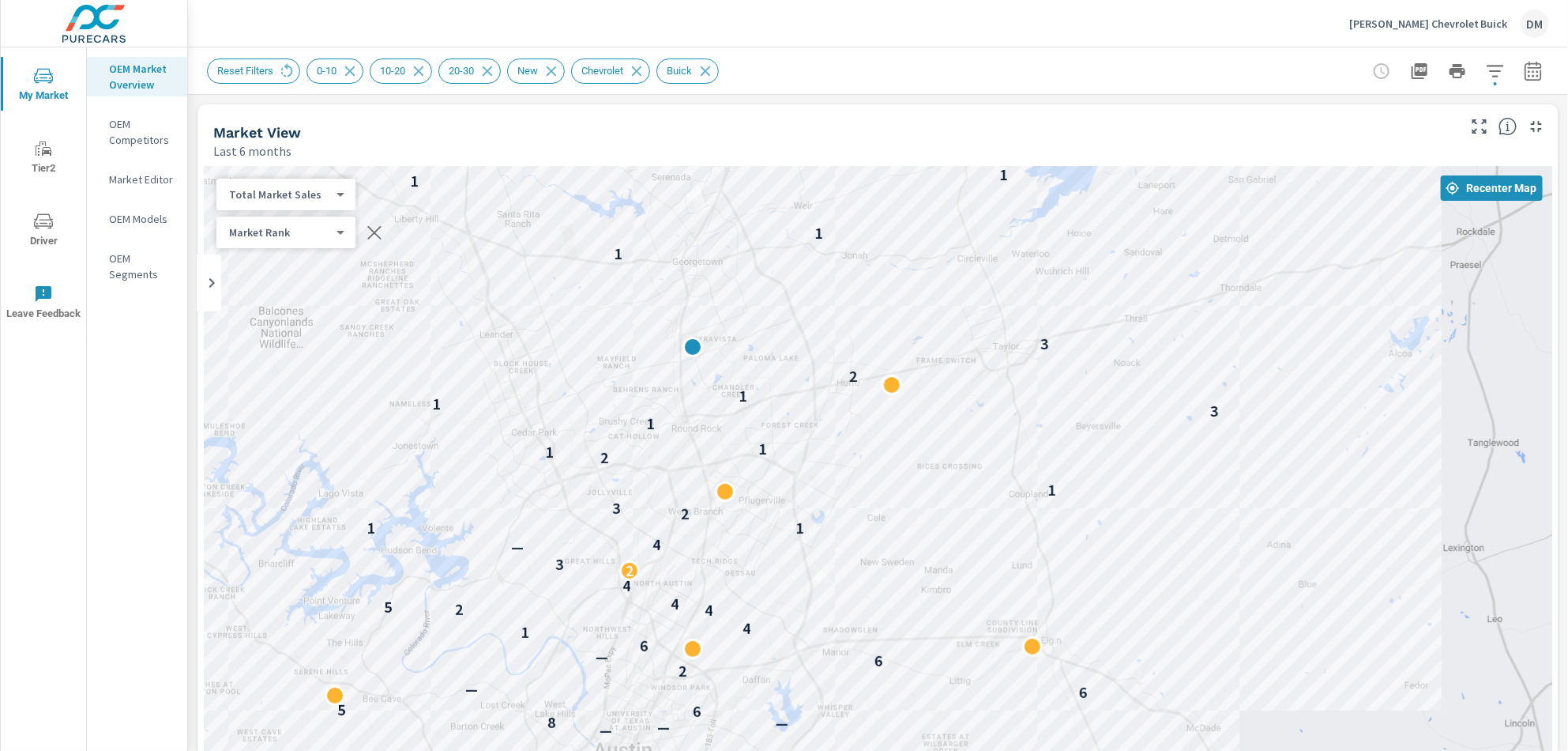
drag, startPoint x: 762, startPoint y: 396, endPoint x: 1273, endPoint y: 347, distance: 513.3
click at [1273, 347] on div "— 7 9 6 4 2 — — 6 — 7 4 — 10 — — — 8 6 5 6 — 2 6 — 6 1 4 4 2 5 4 4 2 3 6 — 4 1 …" at bounding box center [878, 487] width 1349 height 641
